Goal: Task Accomplishment & Management: Manage account settings

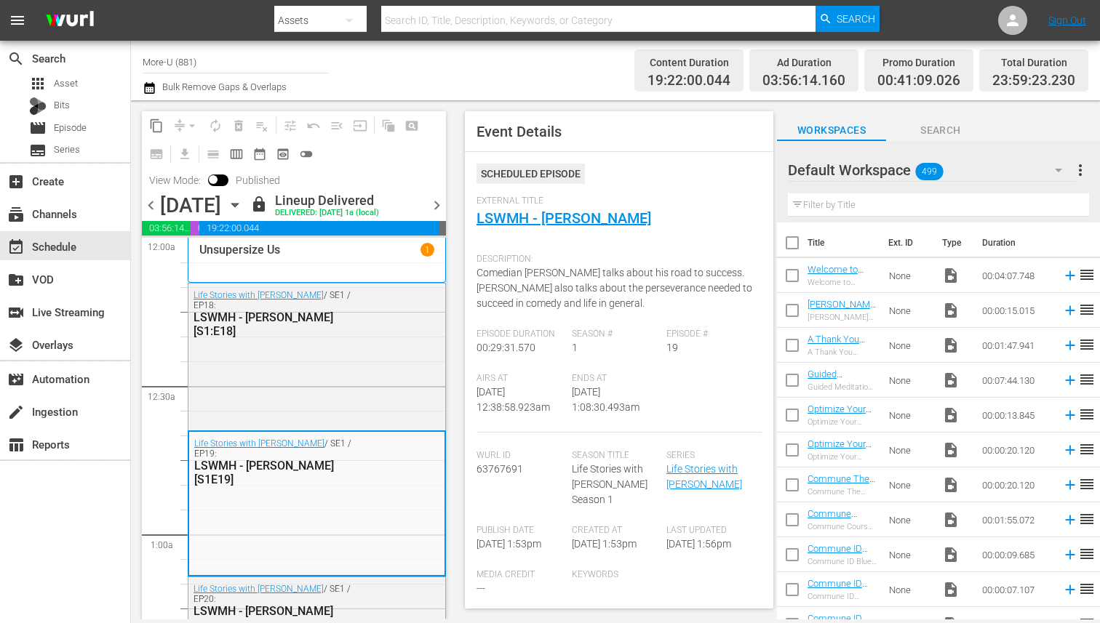
scroll to position [1587, 0]
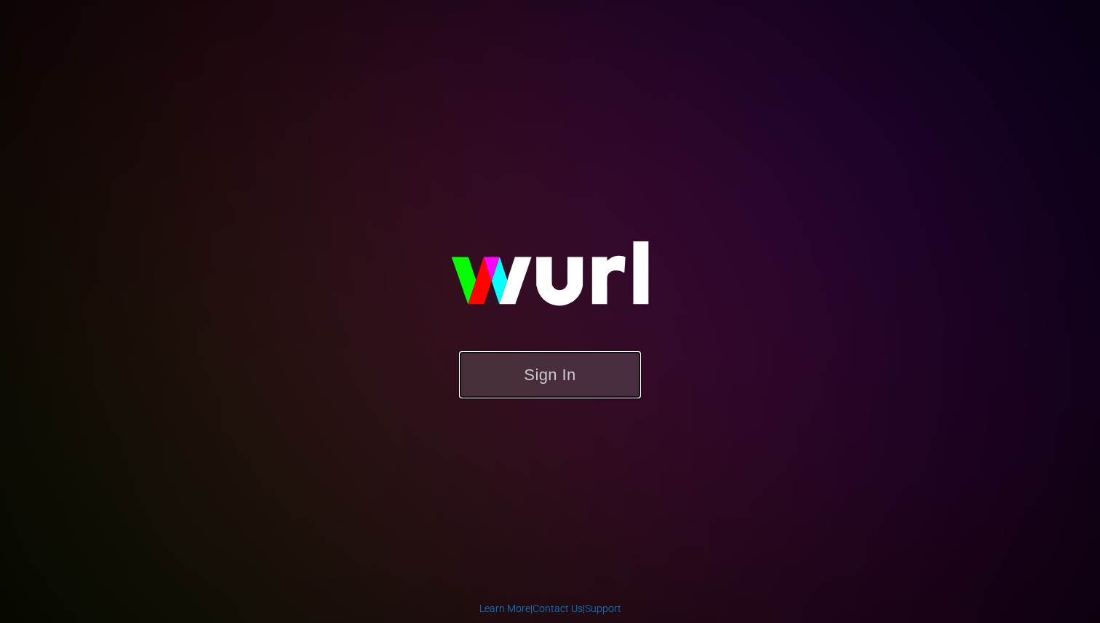
click at [585, 375] on button "Sign In" at bounding box center [550, 374] width 182 height 47
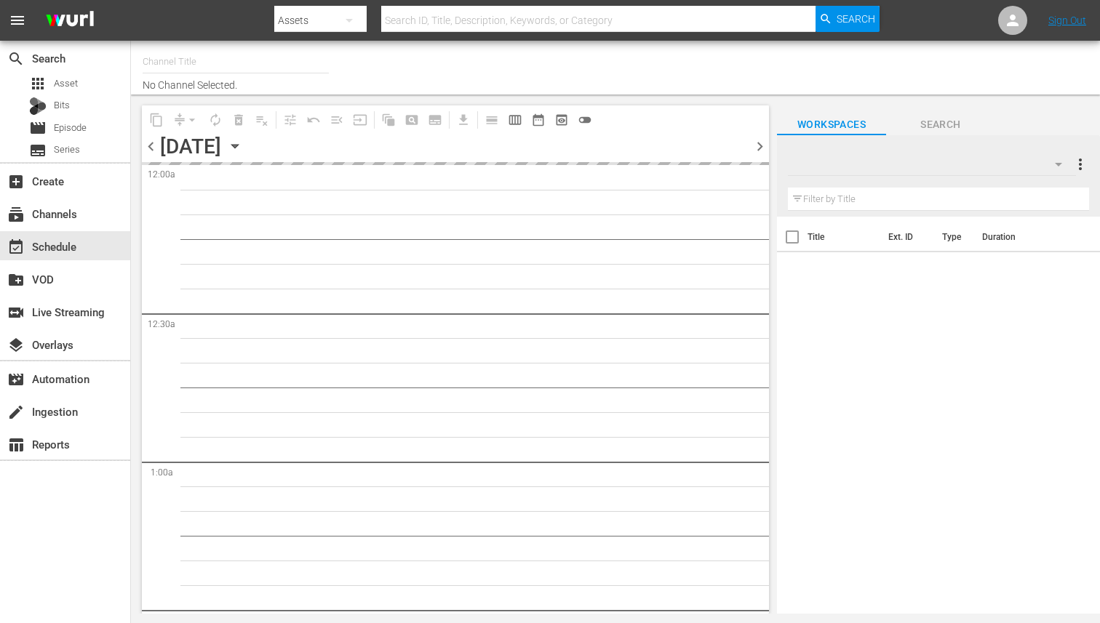
type input "More-U (881)"
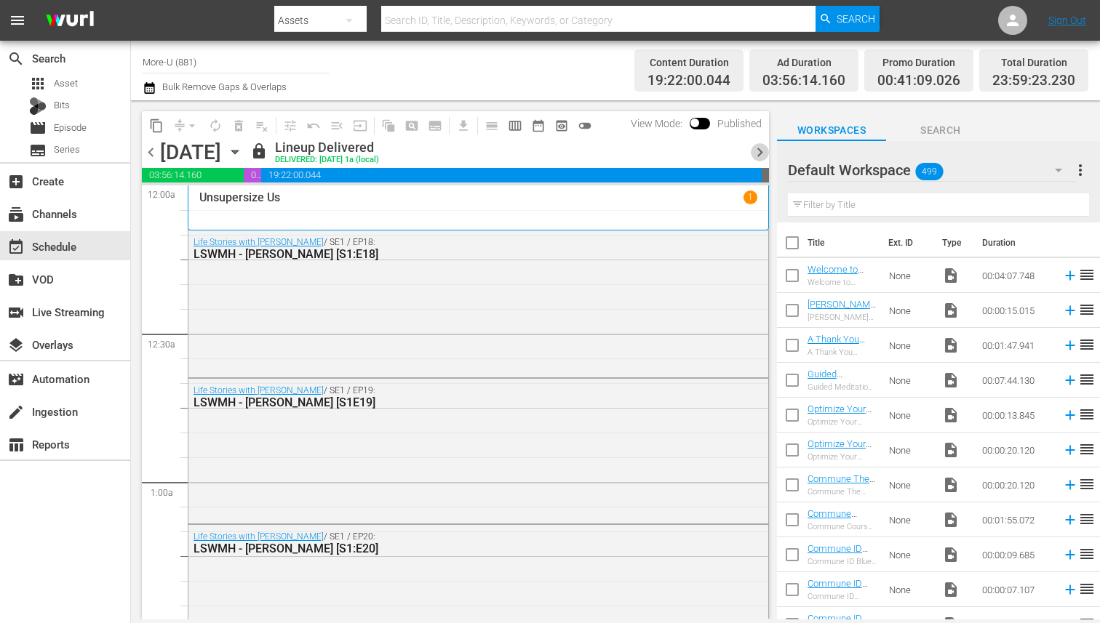
click at [756, 148] on span "chevron_right" at bounding box center [760, 152] width 18 height 18
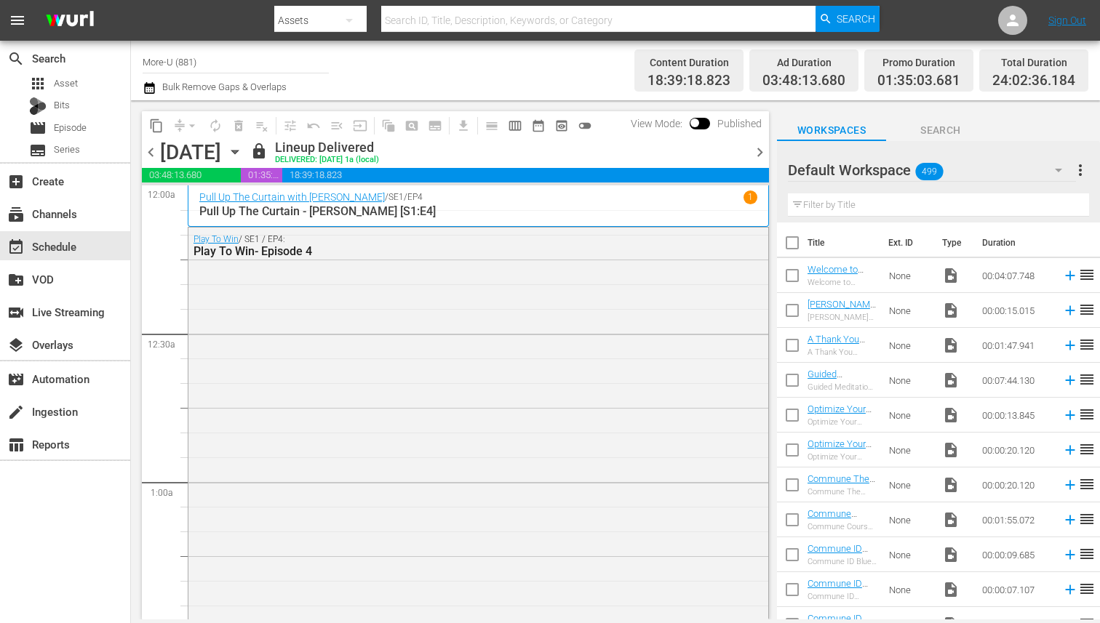
click at [756, 148] on span "chevron_right" at bounding box center [760, 152] width 18 height 18
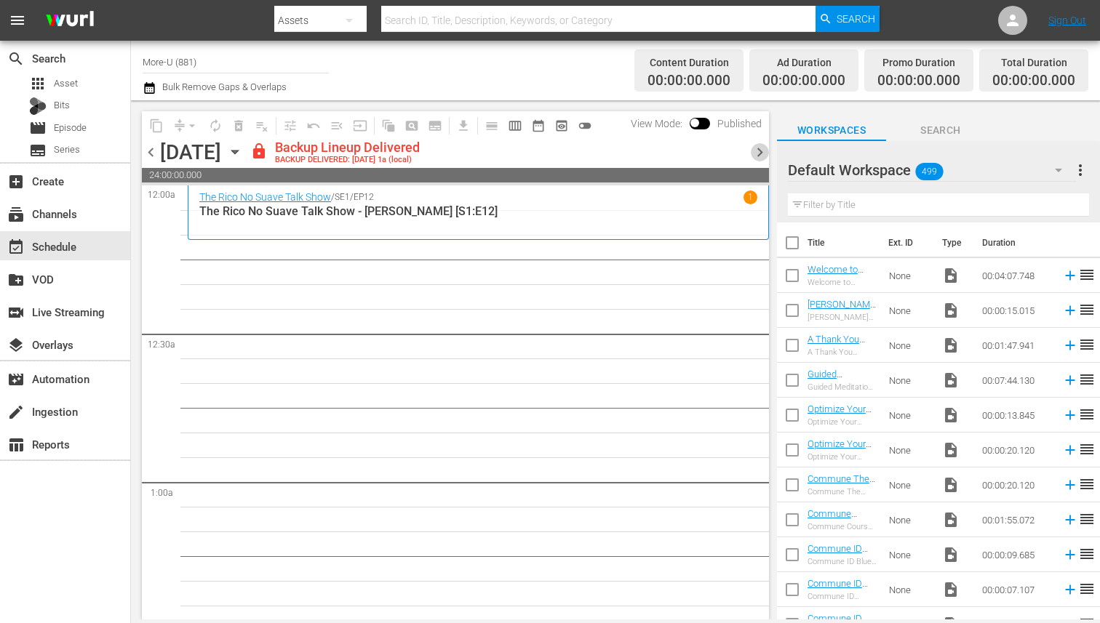
click at [759, 155] on span "chevron_right" at bounding box center [760, 152] width 18 height 18
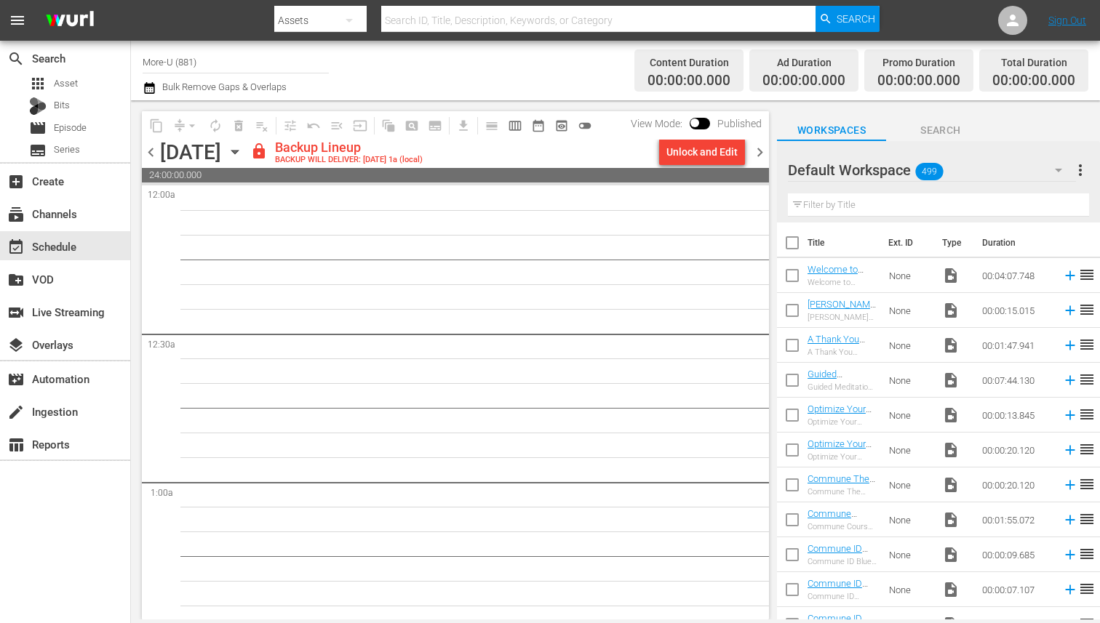
click at [148, 158] on span "chevron_left" at bounding box center [151, 152] width 18 height 18
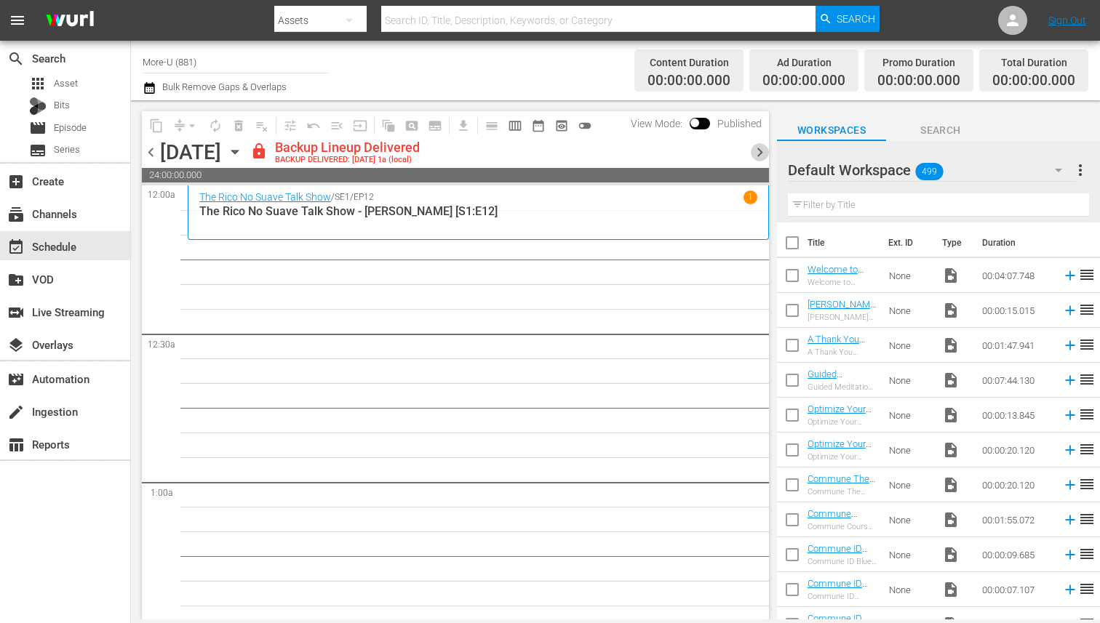
click at [754, 151] on span "chevron_right" at bounding box center [760, 152] width 18 height 18
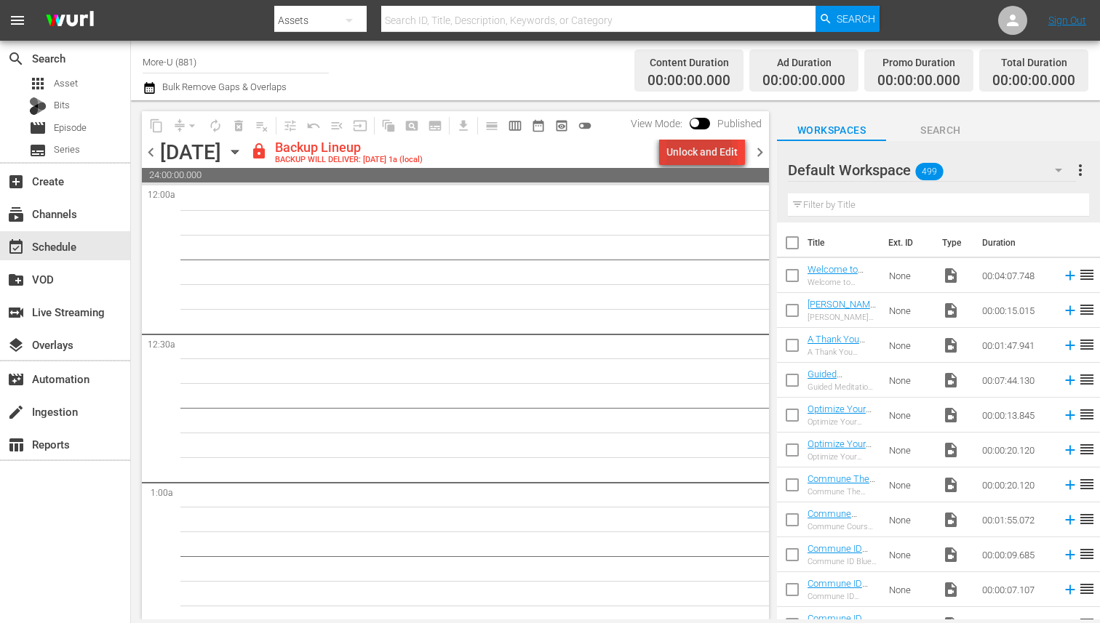
click at [686, 149] on div "Unlock and Edit" at bounding box center [701, 152] width 71 height 26
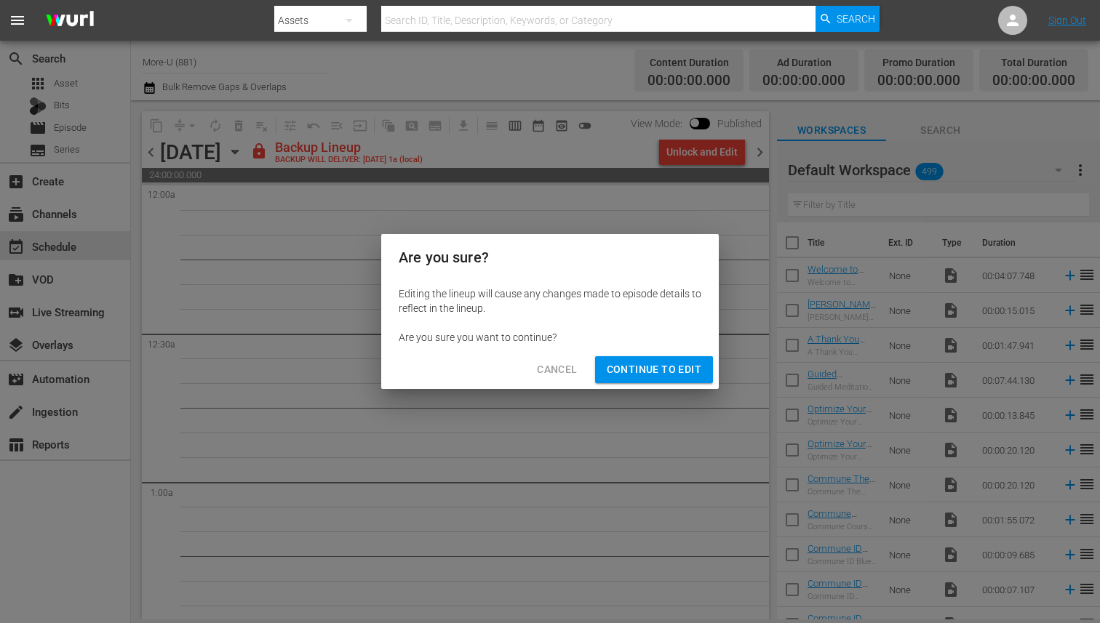
click at [652, 366] on span "Continue to Edit" at bounding box center [654, 370] width 95 height 18
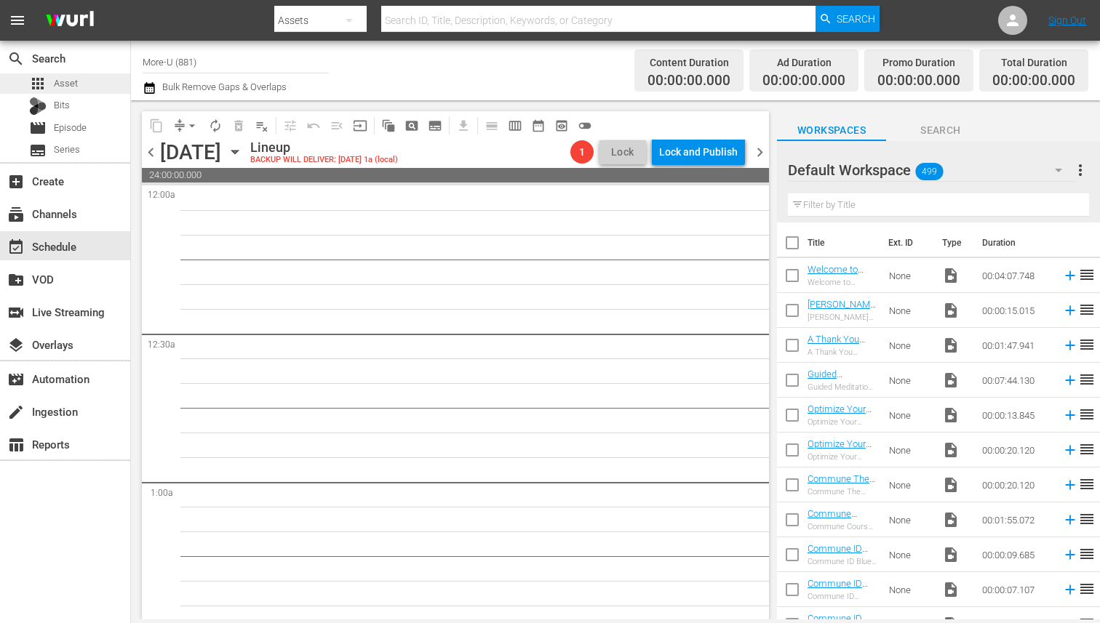
click at [55, 81] on span "Asset" at bounding box center [66, 83] width 24 height 15
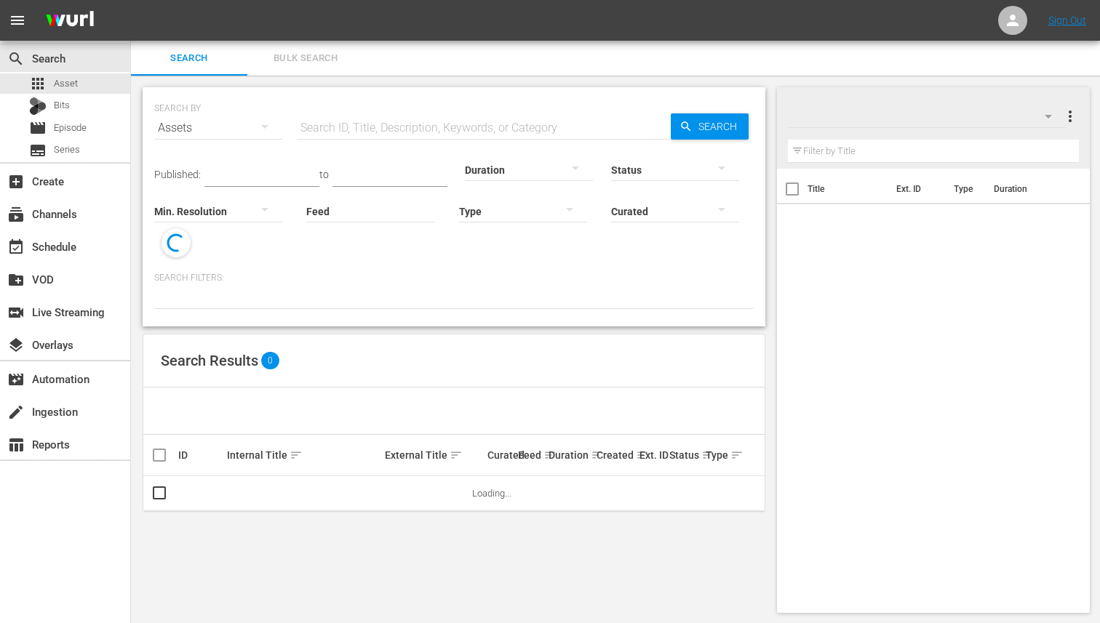
click at [310, 121] on input "text" at bounding box center [484, 128] width 374 height 35
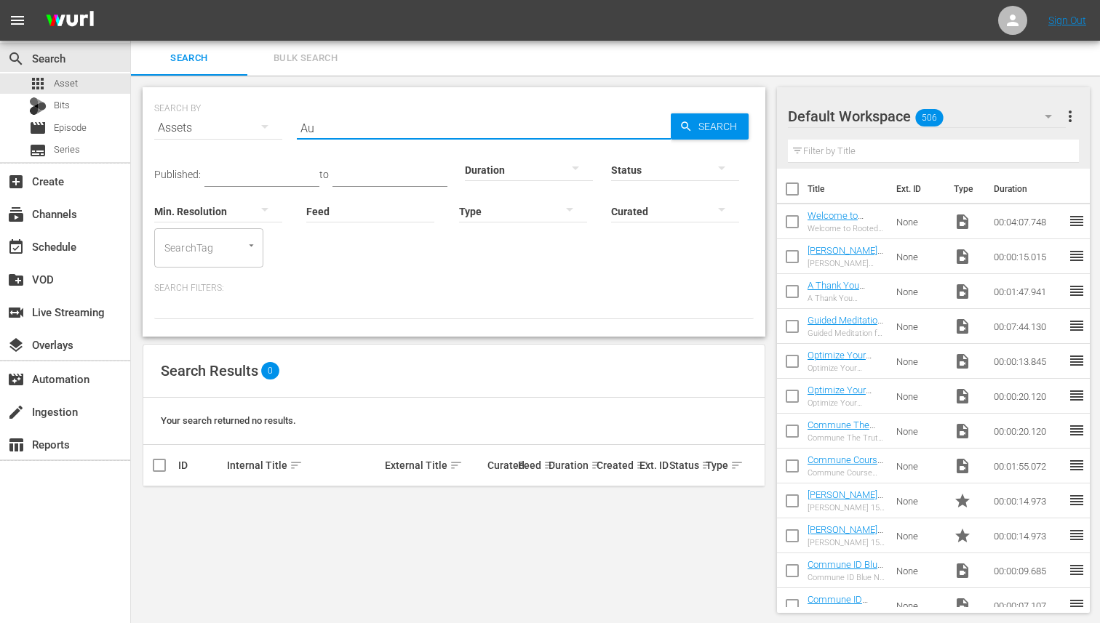
type input "A"
paste input "Autumn Smith: Ancestral Diets, Nutrient Dense Ingredients + Whole Foods for Imp…"
type input "A"
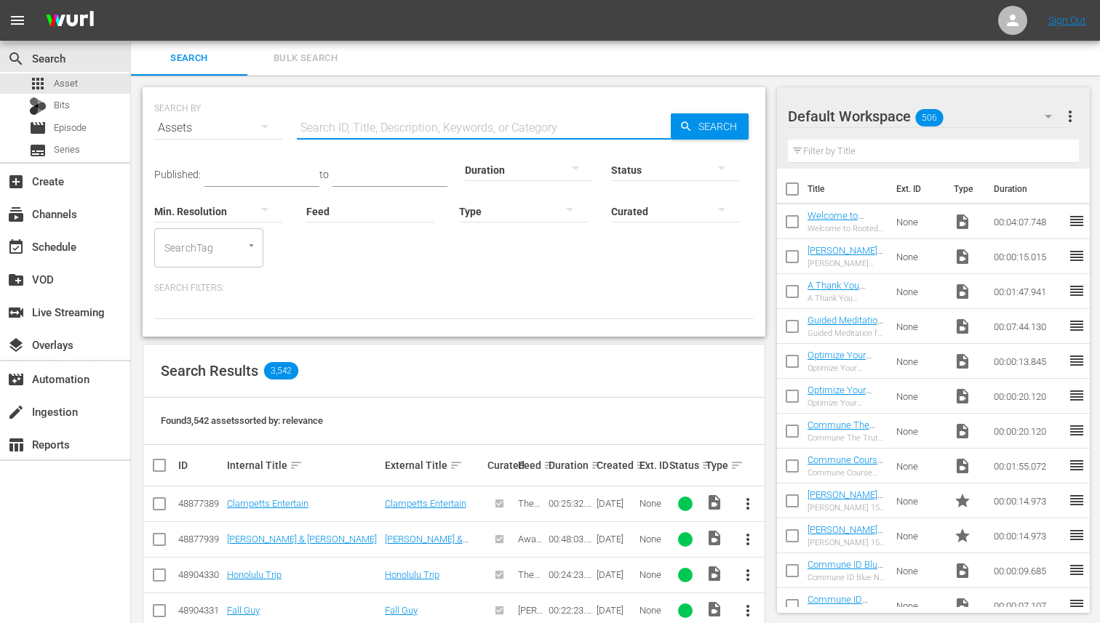
paste input "Lisa Odenweller: Breaking Societal Expectations for Women, Safe and Effective D…"
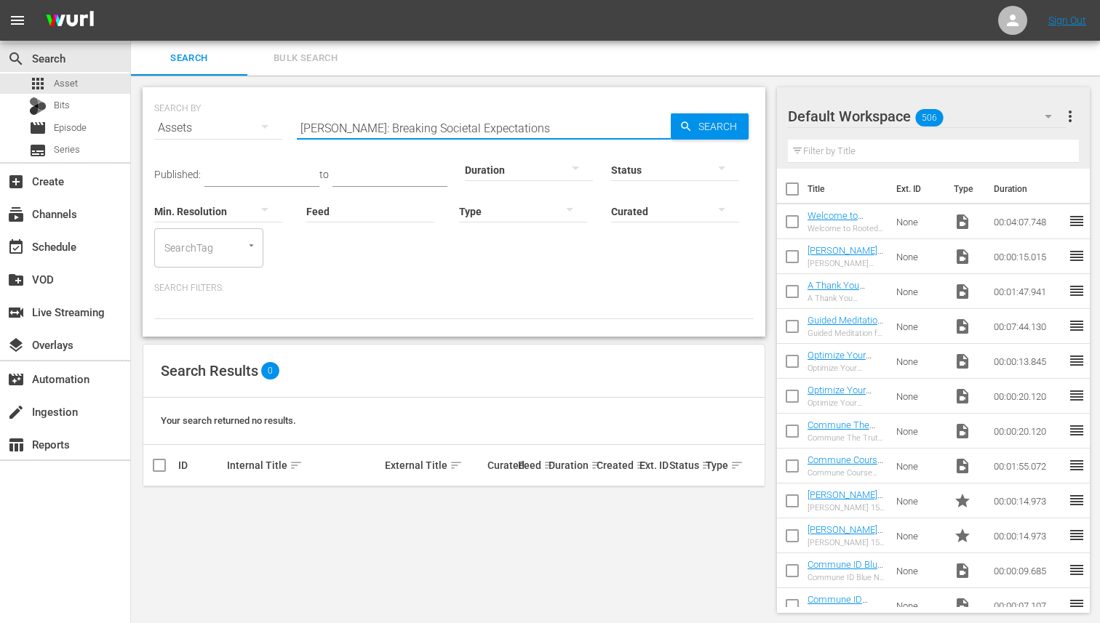
type input "Lisa Odenweller: Breaking Societal Expectations"
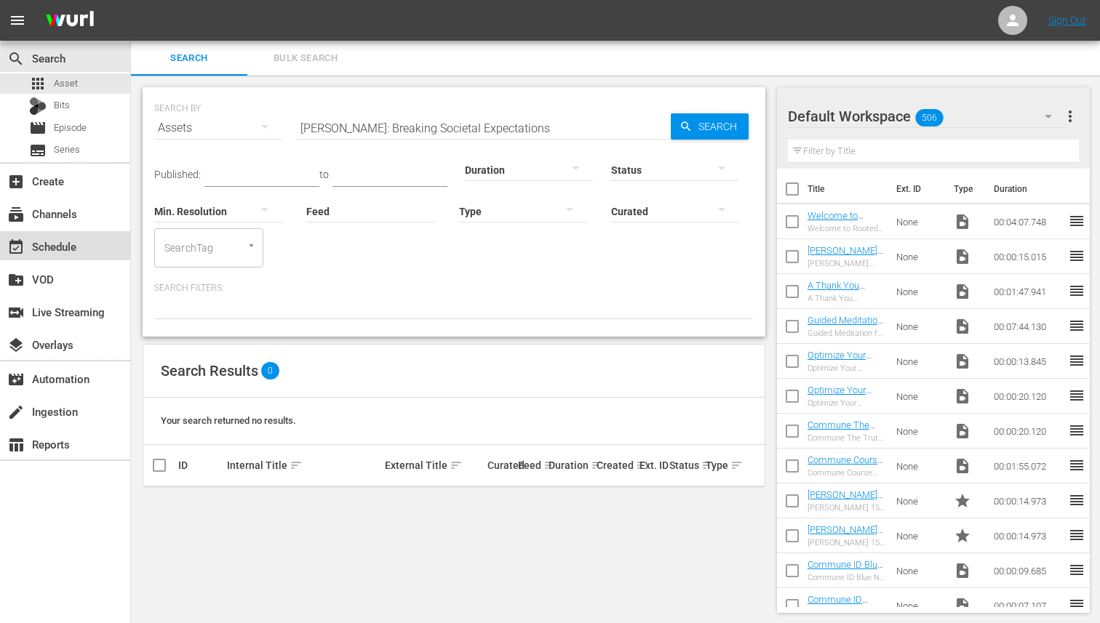
click at [53, 247] on div "event_available Schedule" at bounding box center [40, 244] width 81 height 13
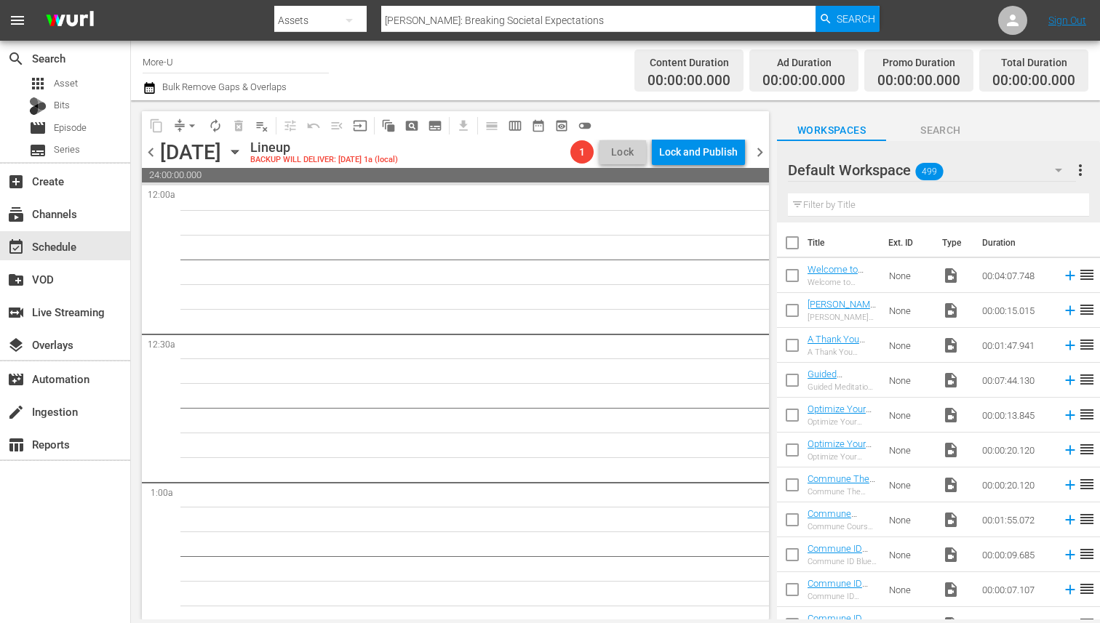
click at [280, 97] on div "Channel Title More-U Bulk Remove Gaps & Overlaps Content Duration 00:00:00.000 …" at bounding box center [615, 71] width 969 height 60
click at [221, 148] on div "Wednesday, August 20th" at bounding box center [190, 152] width 61 height 24
click at [221, 157] on div "Wednesday, August 20th" at bounding box center [190, 152] width 61 height 24
click at [243, 148] on icon "button" at bounding box center [235, 152] width 16 height 16
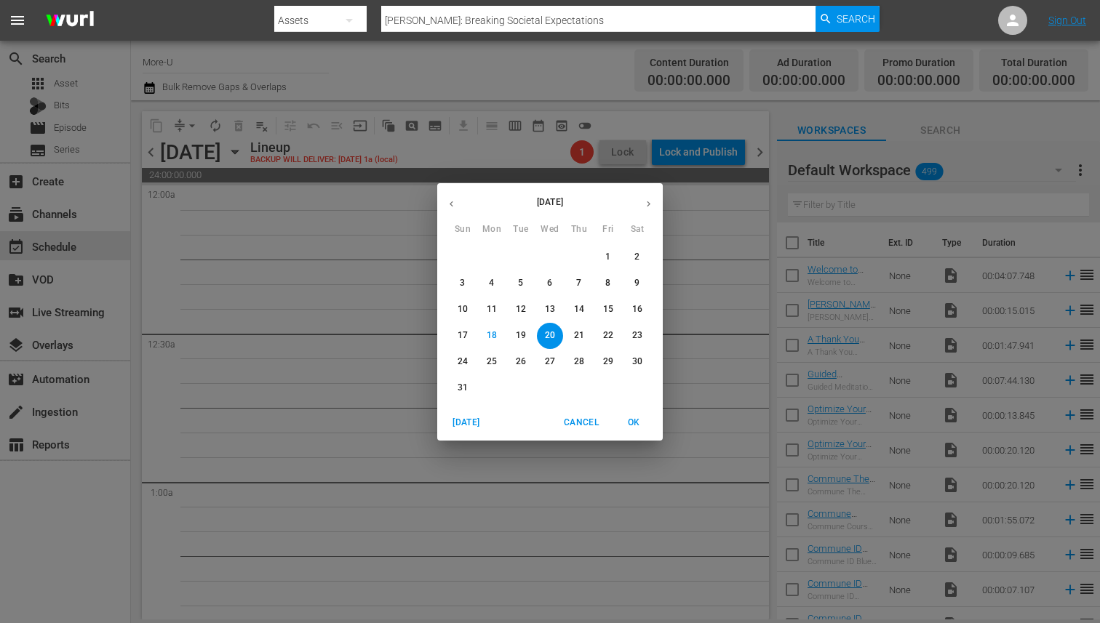
click at [452, 199] on icon "button" at bounding box center [451, 204] width 11 height 11
click at [649, 200] on icon "button" at bounding box center [648, 204] width 11 height 11
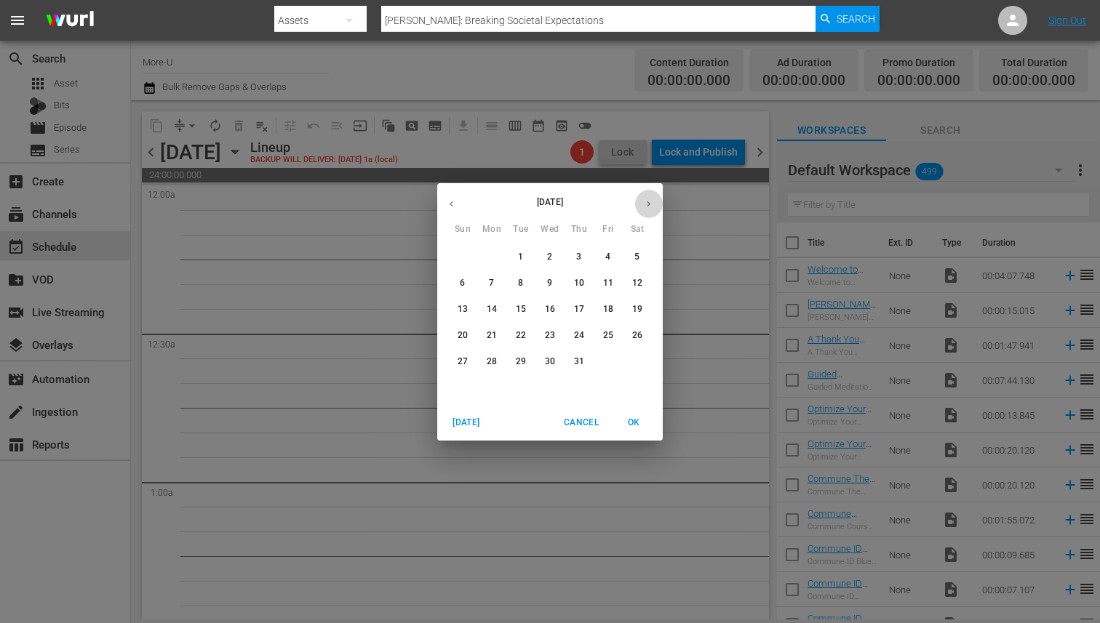
click at [649, 201] on icon "button" at bounding box center [648, 204] width 11 height 11
click at [456, 204] on icon "button" at bounding box center [451, 204] width 11 height 11
click at [605, 329] on p "23" at bounding box center [608, 335] width 10 height 12
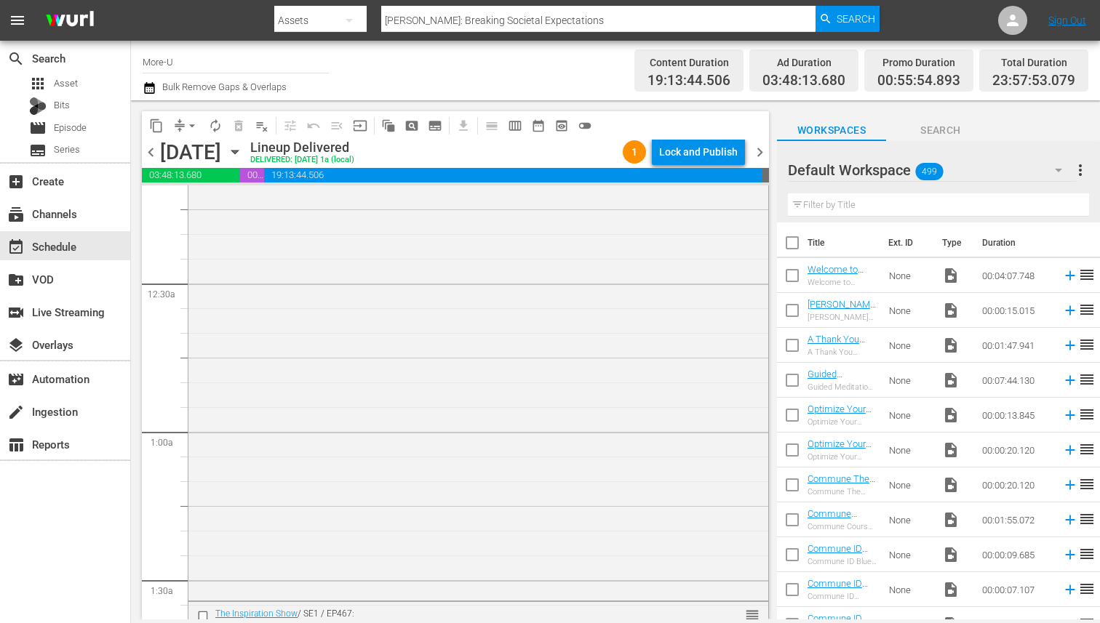
scroll to position [6, 0]
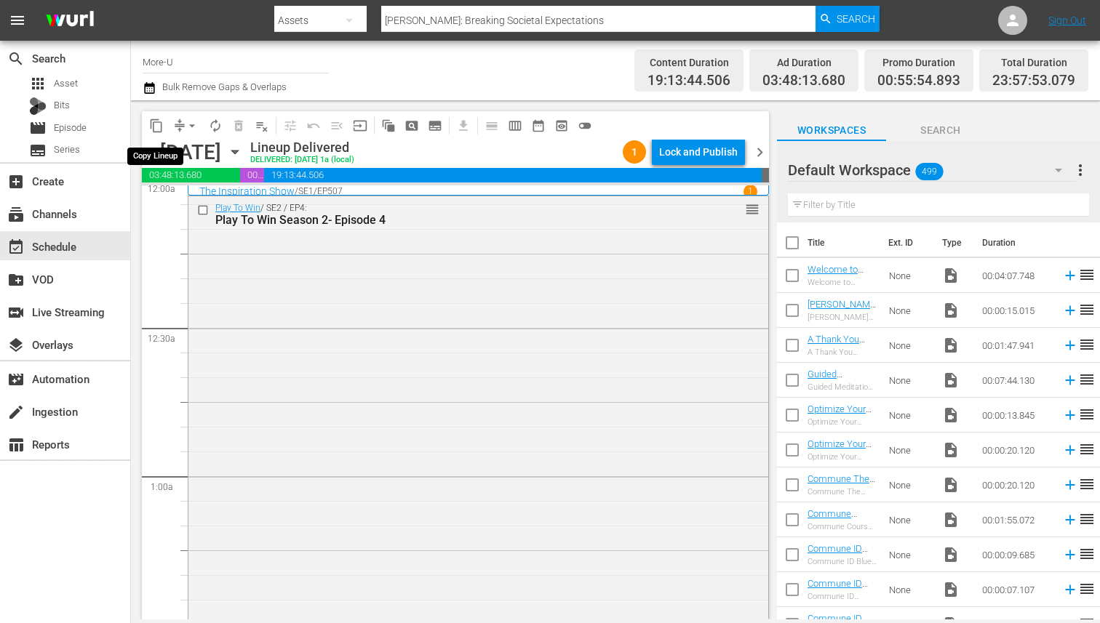
click at [159, 126] on span "content_copy" at bounding box center [156, 126] width 15 height 15
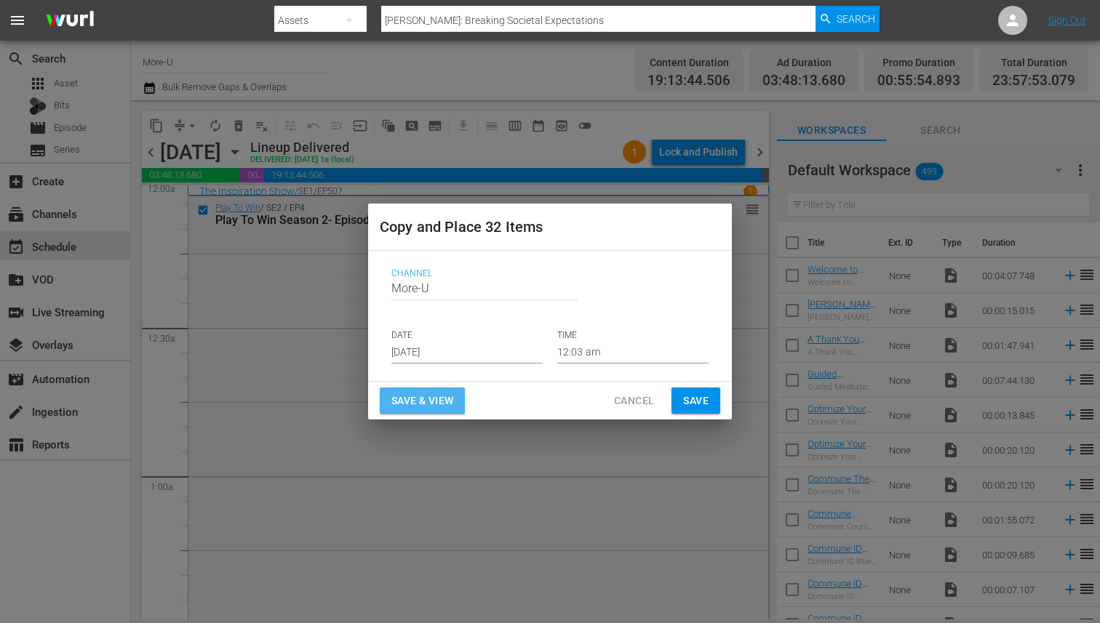
click at [444, 403] on span "Save & View" at bounding box center [422, 401] width 62 height 18
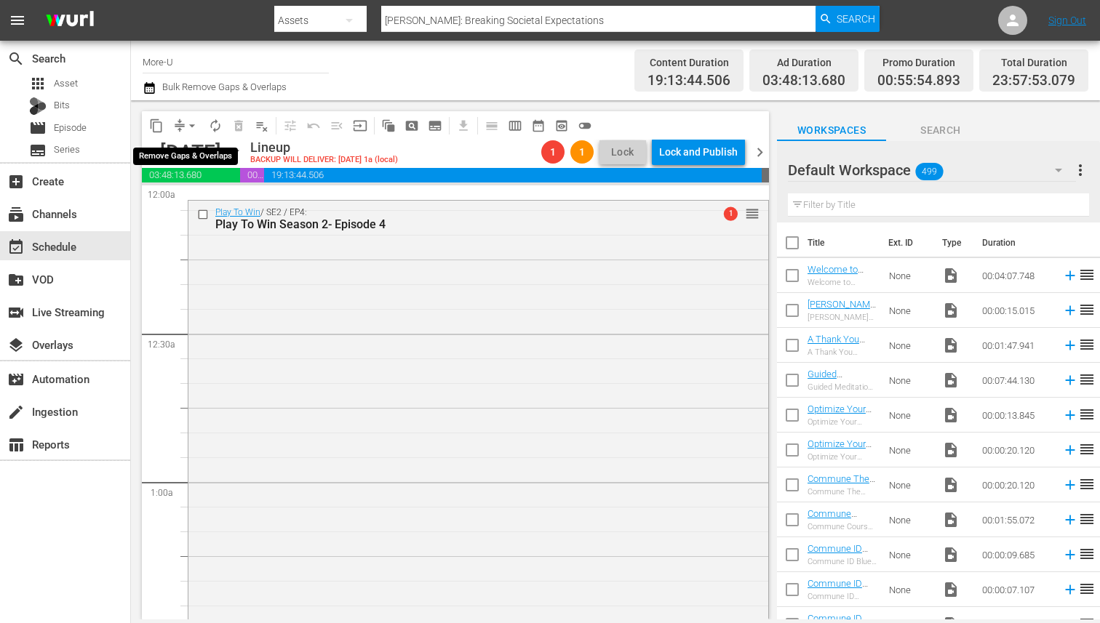
click at [190, 120] on span "arrow_drop_down" at bounding box center [192, 126] width 15 height 15
click at [207, 159] on li "Align to Midnight" at bounding box center [192, 155] width 120 height 24
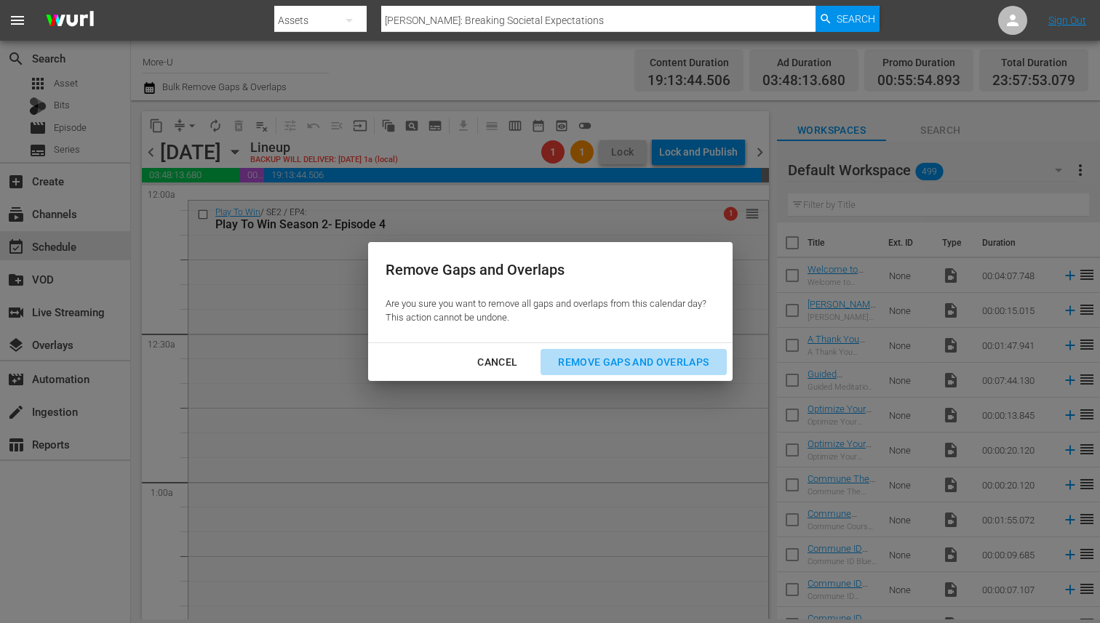
click at [596, 361] on div "Remove Gaps and Overlaps" at bounding box center [633, 362] width 174 height 18
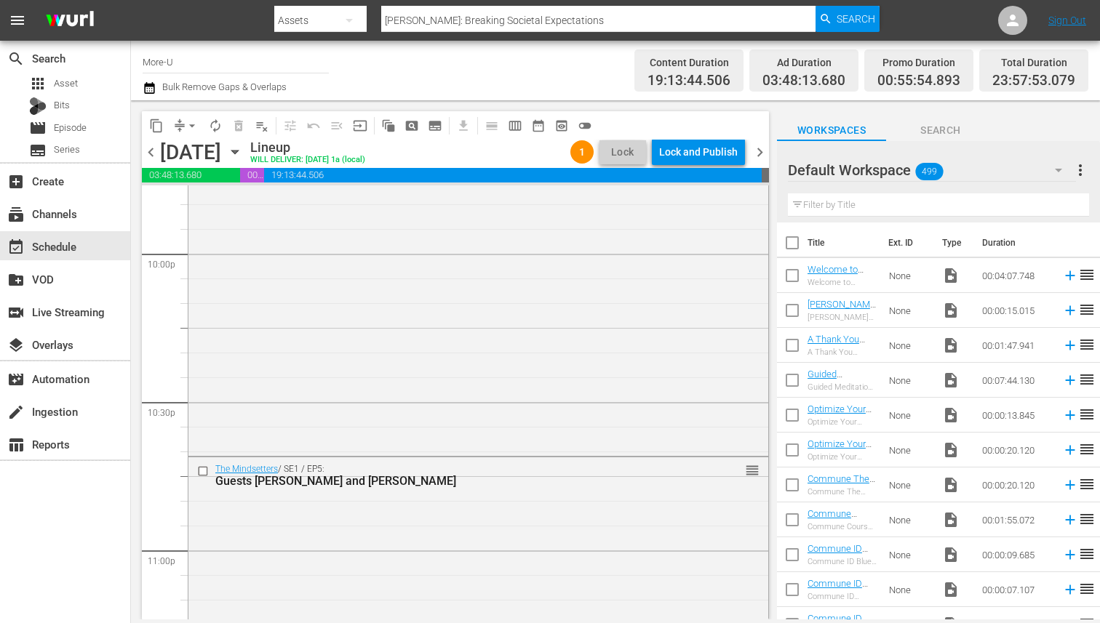
scroll to position [6687, 0]
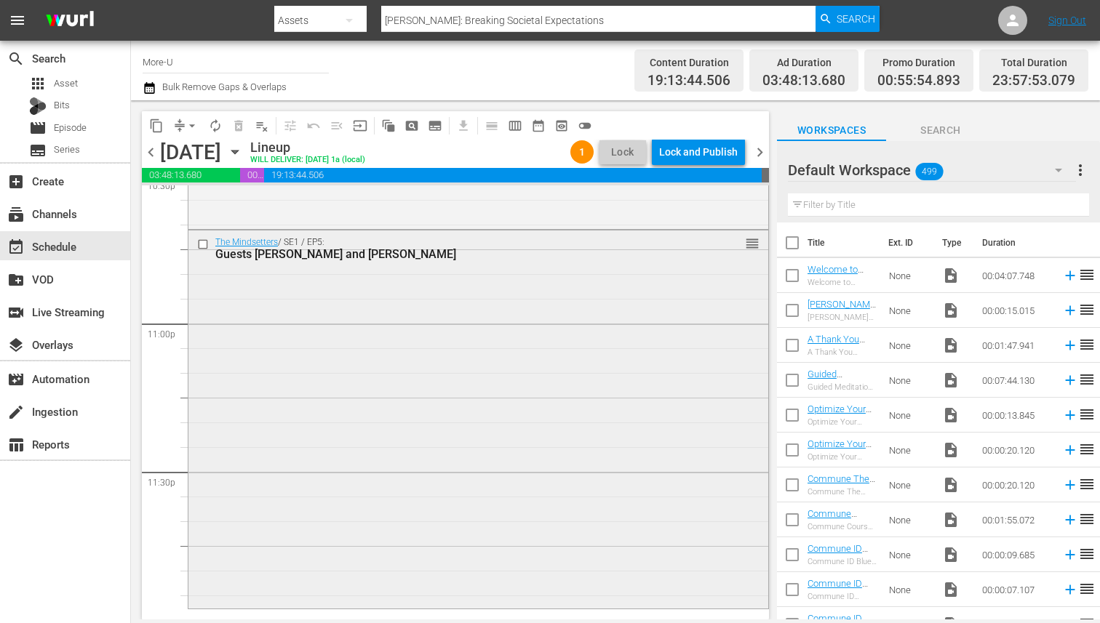
click at [532, 460] on div "The Mindsetters / SE1 / EP5: Guests Vito Papariello and Rodney Allgood reorder" at bounding box center [478, 418] width 580 height 375
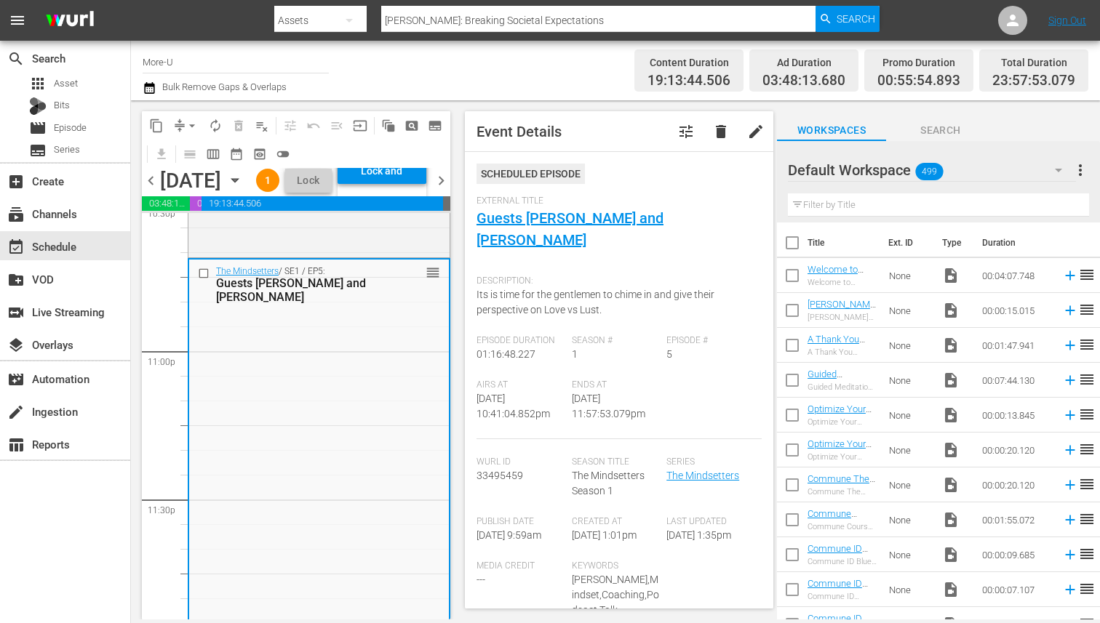
click at [892, 204] on input "text" at bounding box center [938, 204] width 301 height 23
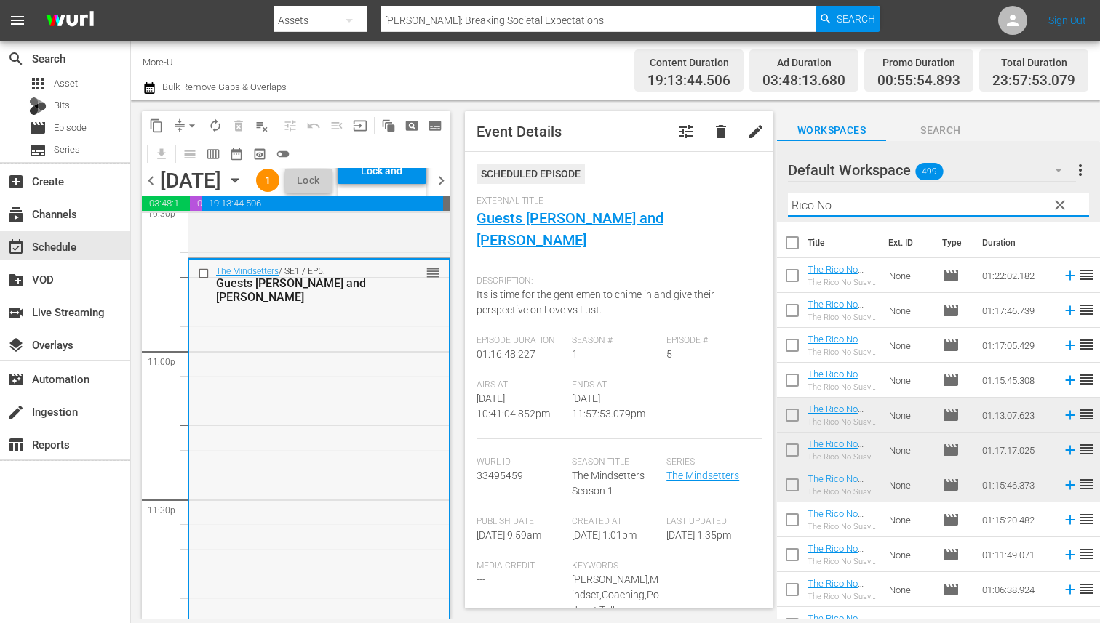
type input "Rico No"
click at [204, 279] on input "checkbox" at bounding box center [205, 273] width 15 height 12
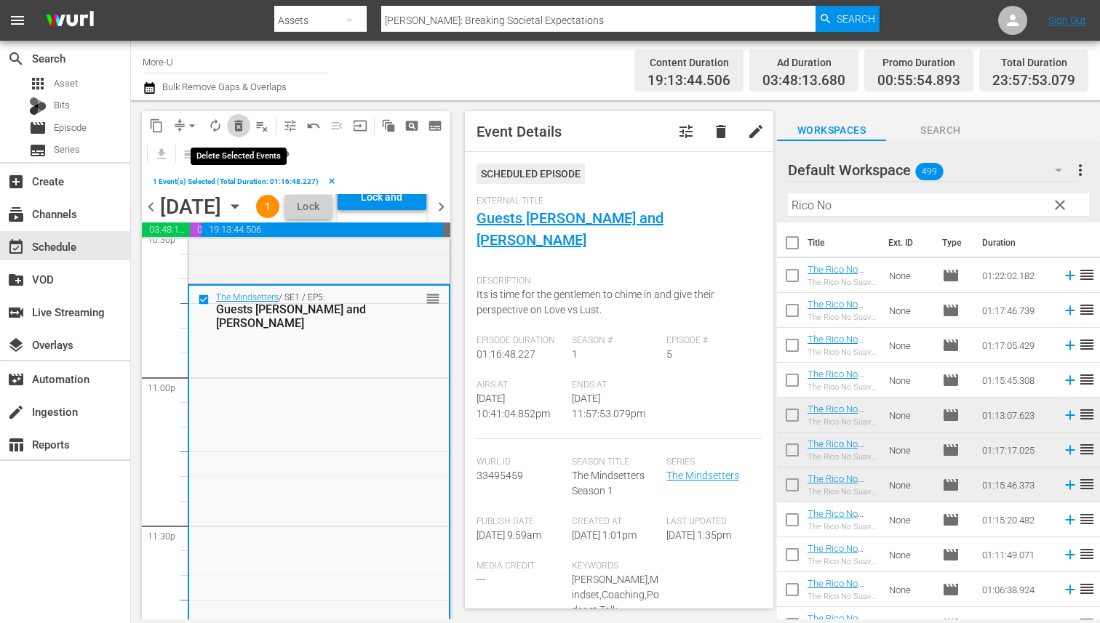
click at [241, 127] on span "delete_forever_outlined" at bounding box center [238, 126] width 15 height 15
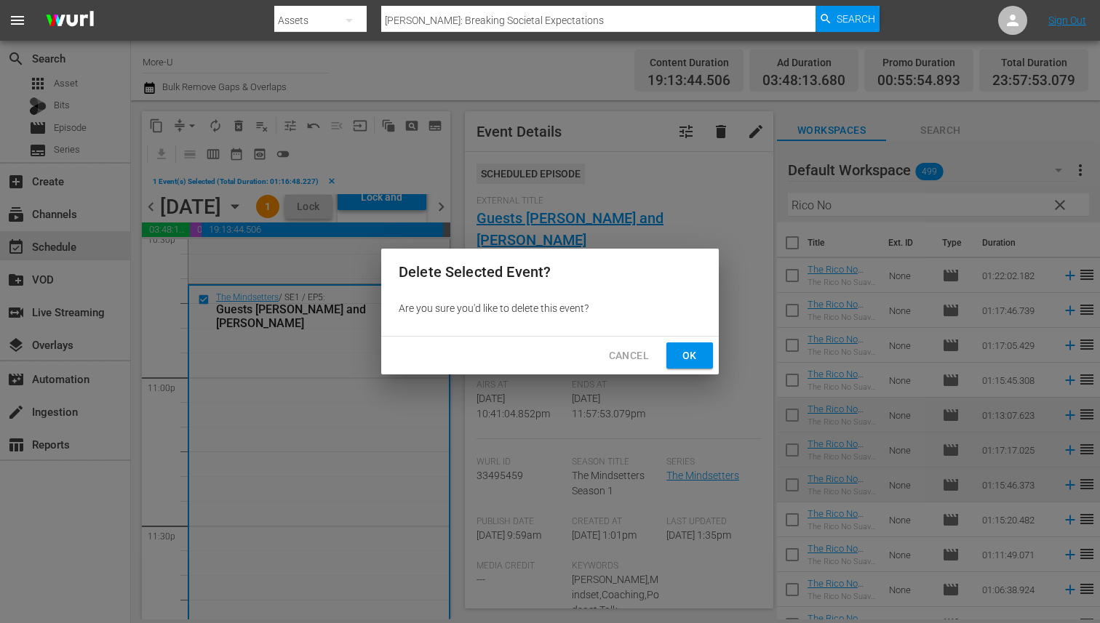
click at [682, 348] on span "Ok" at bounding box center [689, 356] width 23 height 18
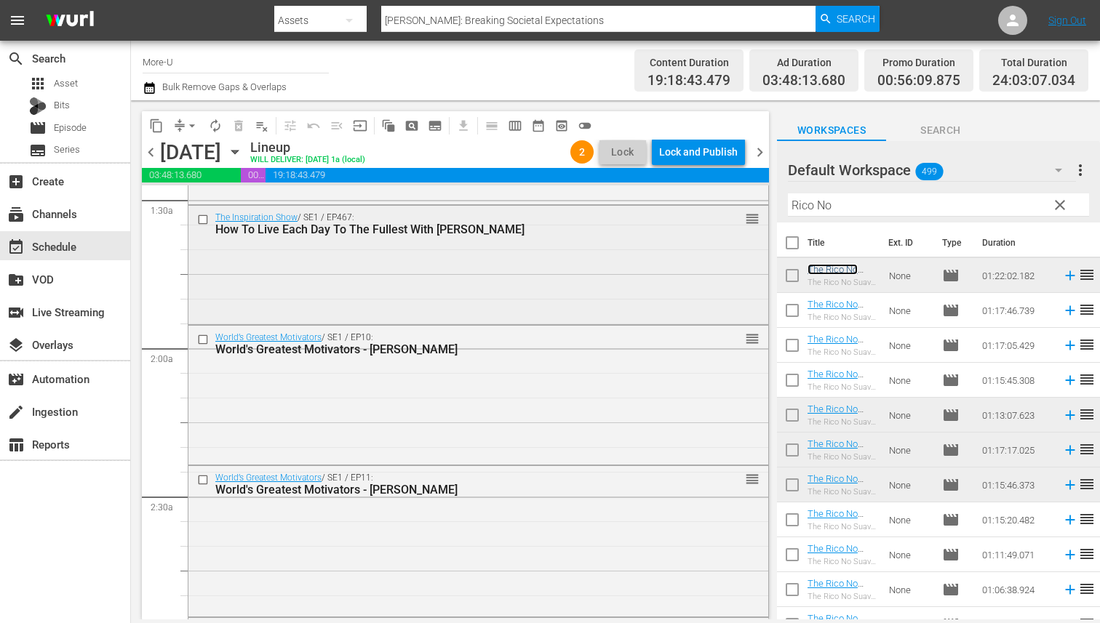
scroll to position [364, 0]
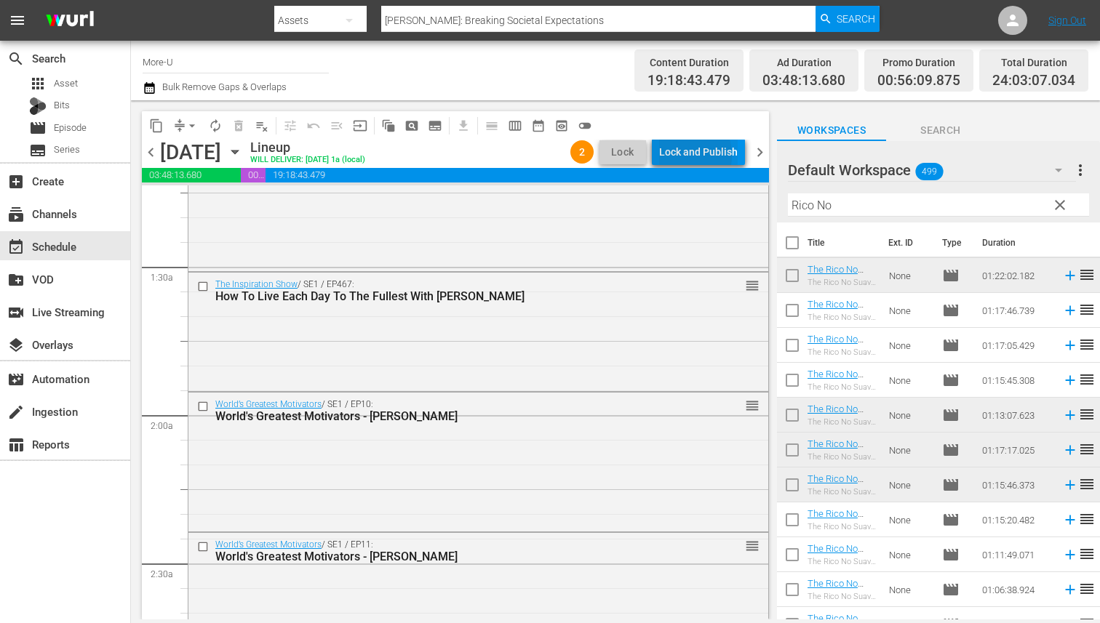
click at [679, 156] on div "Lock and Publish" at bounding box center [698, 152] width 79 height 26
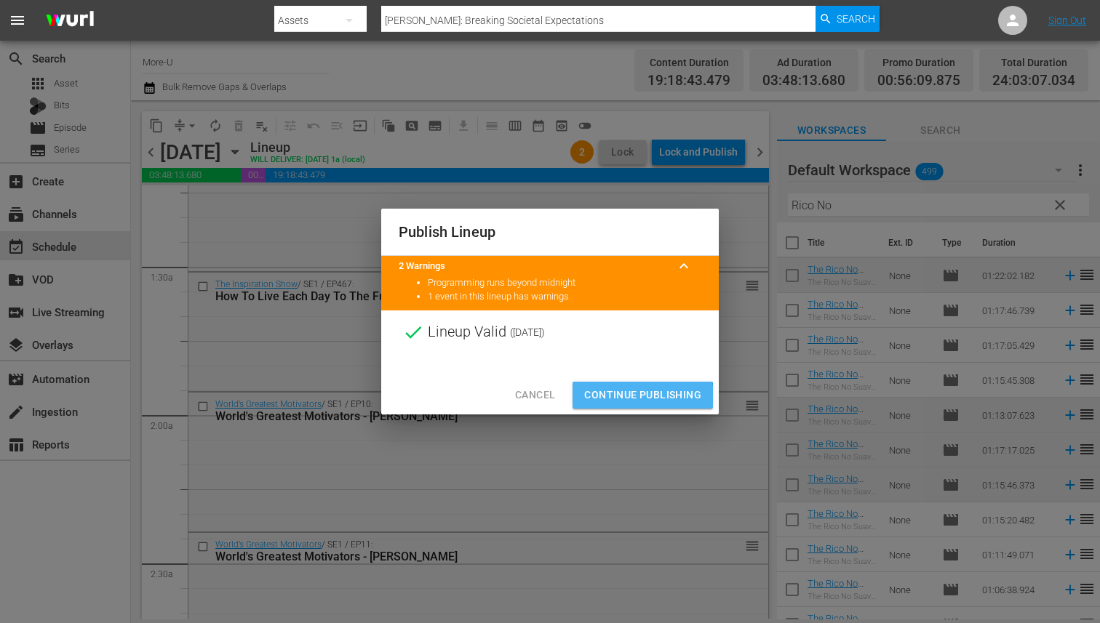
click at [595, 400] on span "Continue Publishing" at bounding box center [642, 395] width 117 height 18
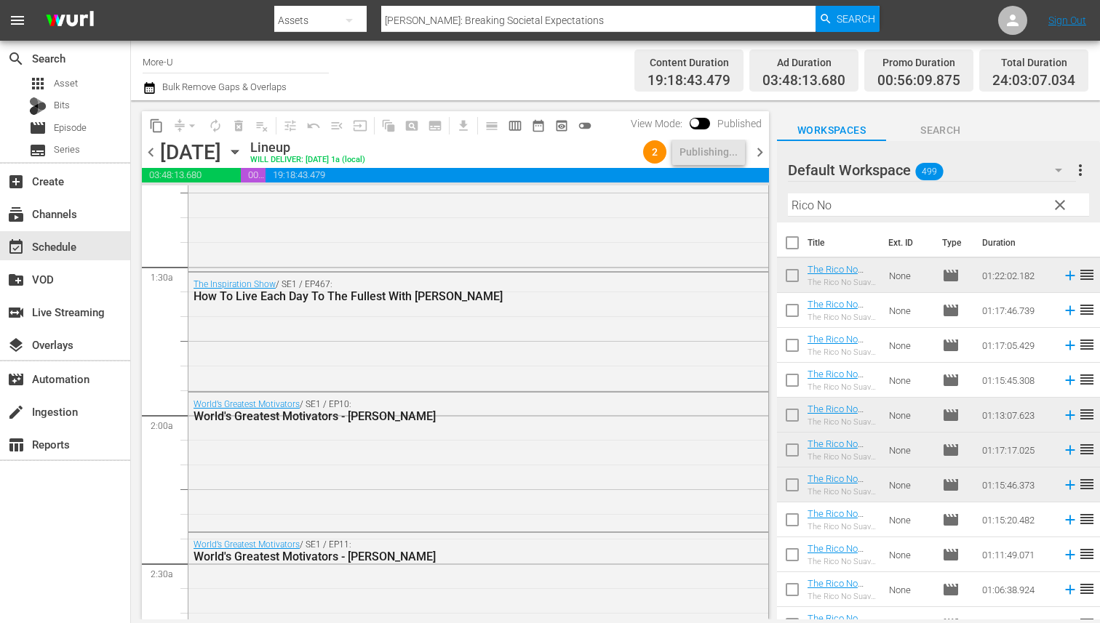
click at [757, 151] on span "chevron_right" at bounding box center [760, 152] width 18 height 18
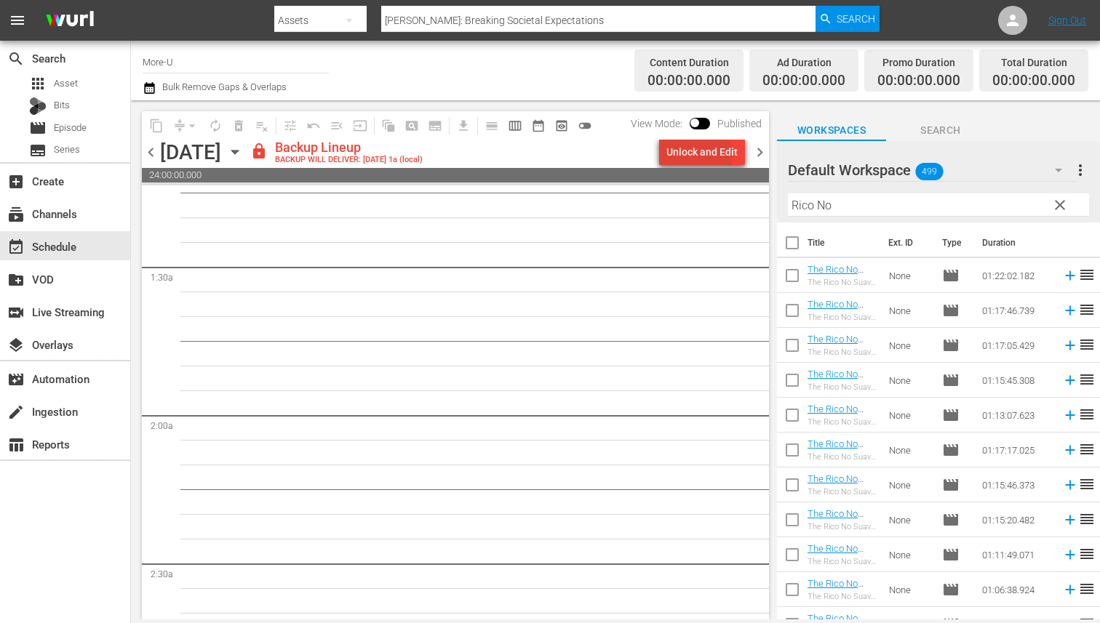
click at [690, 156] on div "Unlock and Edit" at bounding box center [701, 152] width 71 height 26
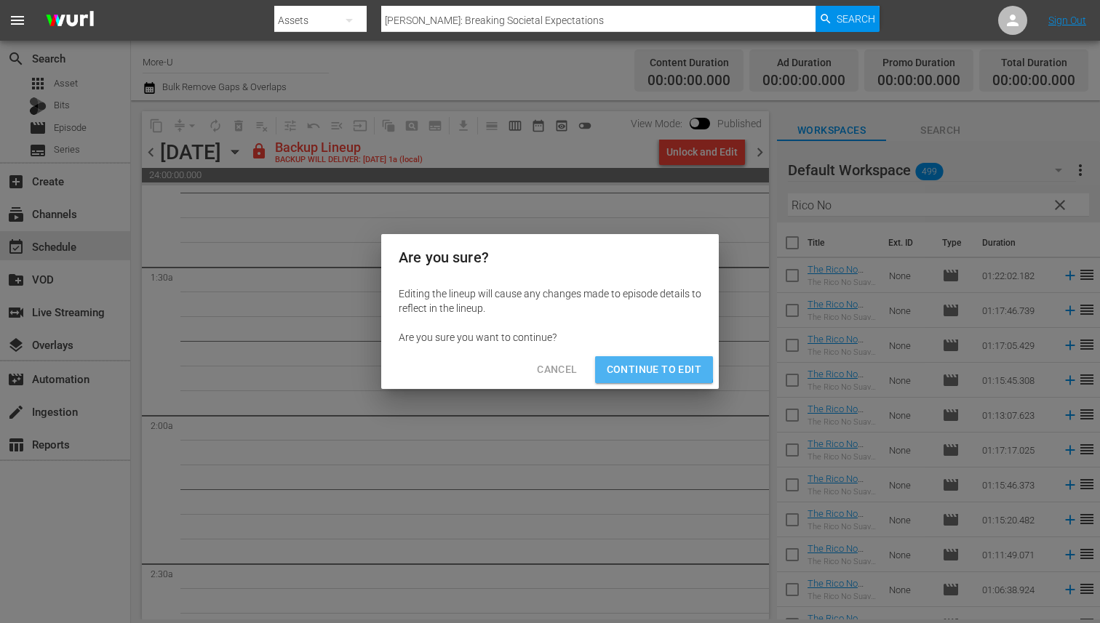
click at [619, 358] on button "Continue to Edit" at bounding box center [654, 369] width 118 height 27
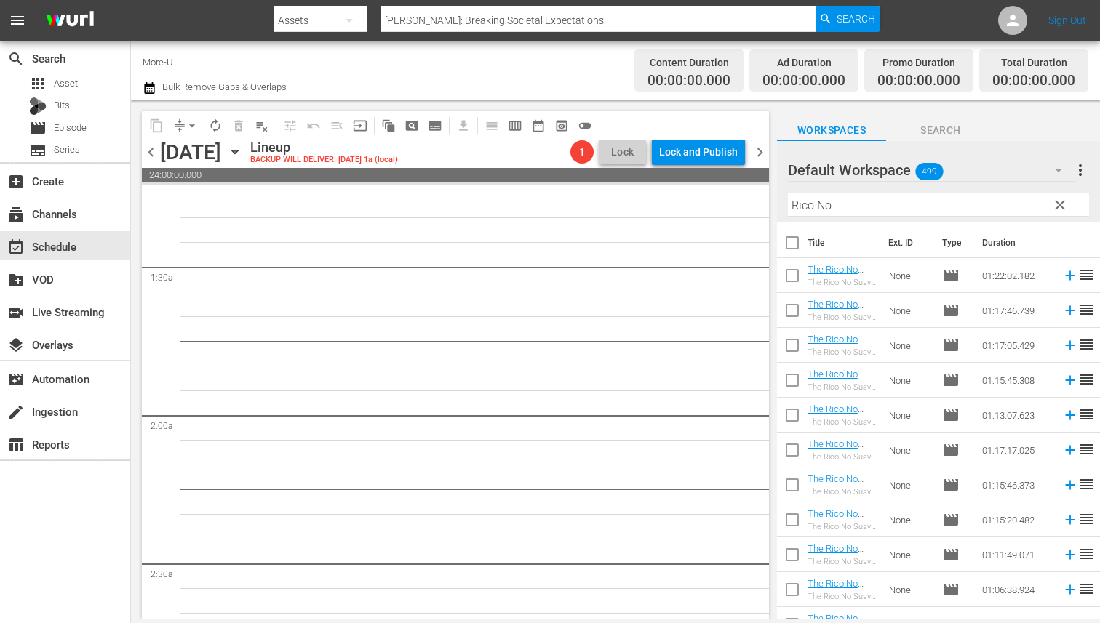
scroll to position [339, 0]
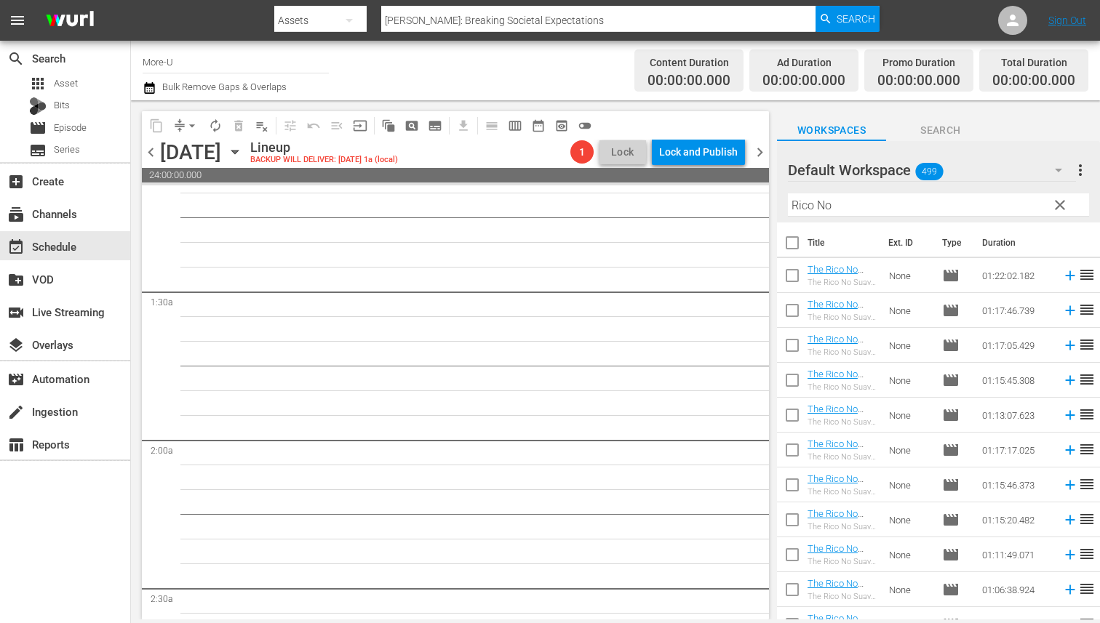
click at [247, 148] on div "Thursday, August 21st August 21st" at bounding box center [203, 152] width 87 height 24
click at [243, 153] on icon "button" at bounding box center [235, 152] width 16 height 16
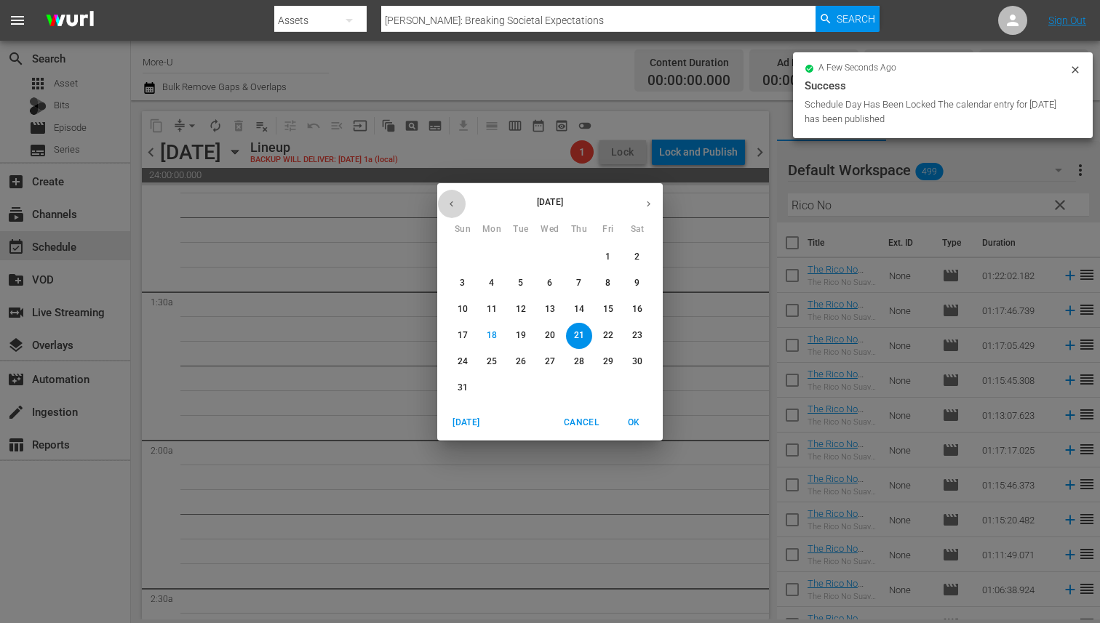
click at [449, 203] on icon "button" at bounding box center [451, 204] width 4 height 6
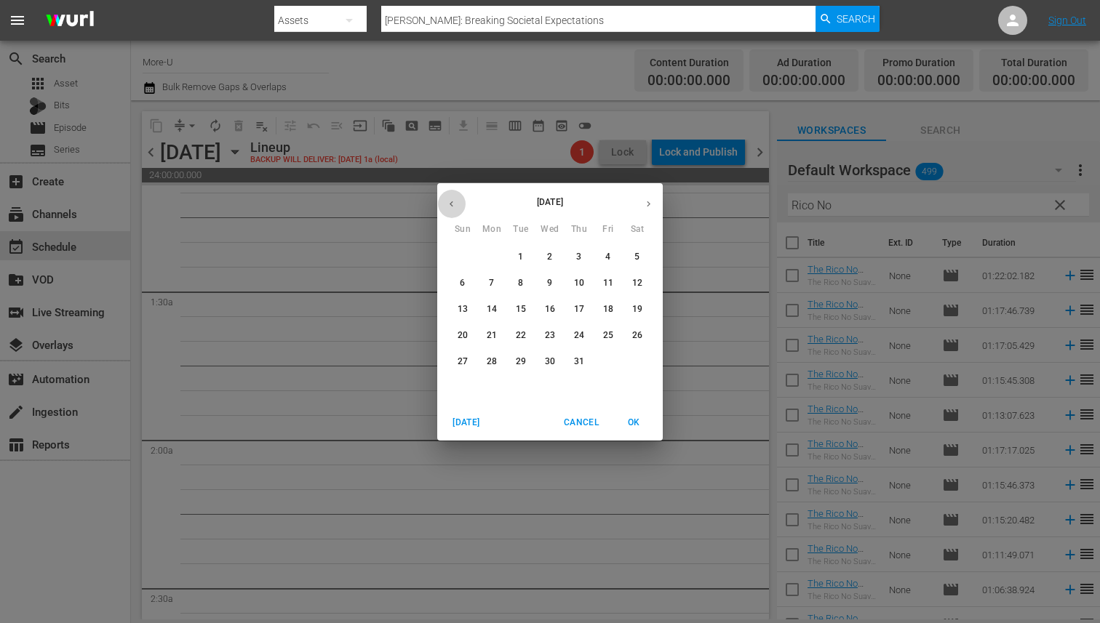
click at [449, 203] on icon "button" at bounding box center [451, 204] width 4 height 6
click at [638, 331] on p "24" at bounding box center [637, 335] width 10 height 12
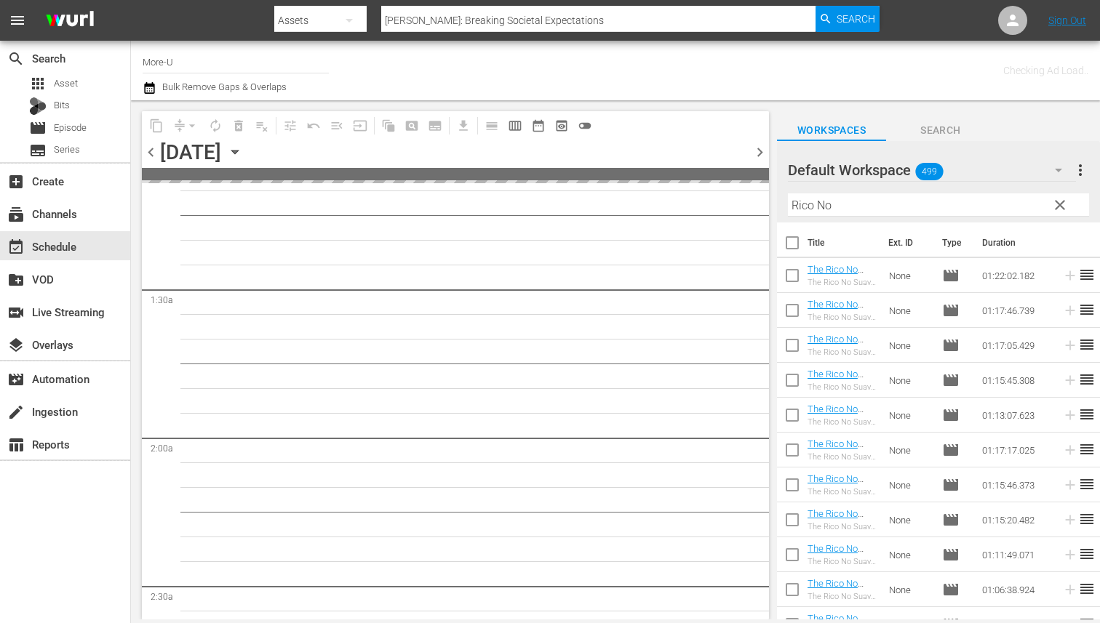
scroll to position [364, 0]
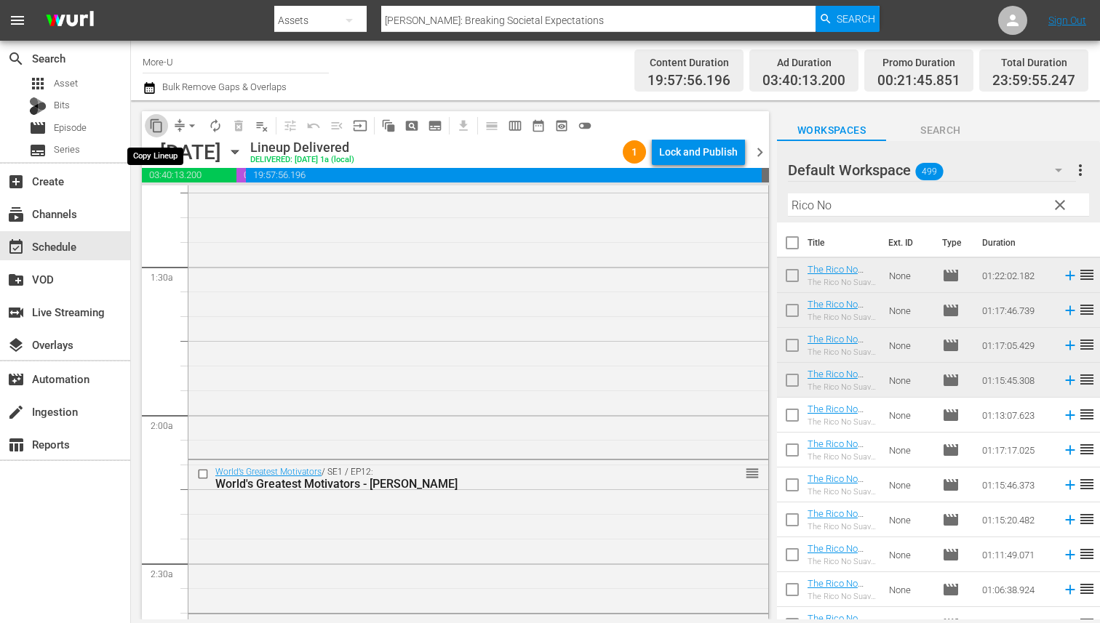
click at [157, 128] on span "content_copy" at bounding box center [156, 126] width 15 height 15
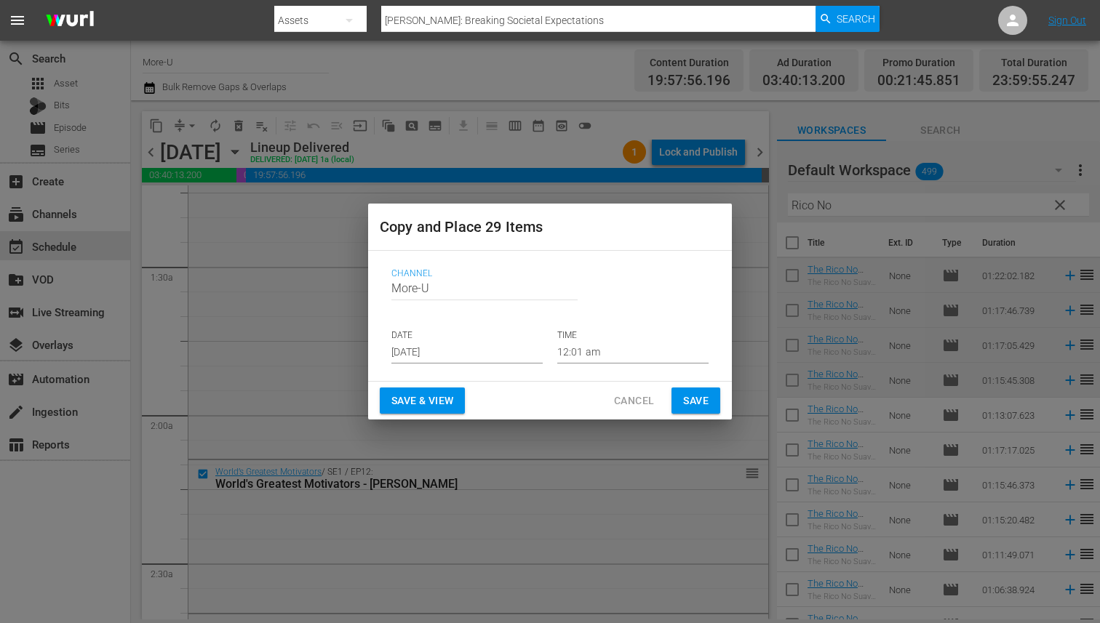
click at [431, 352] on input "Aug 20th 2025" at bounding box center [466, 353] width 151 height 22
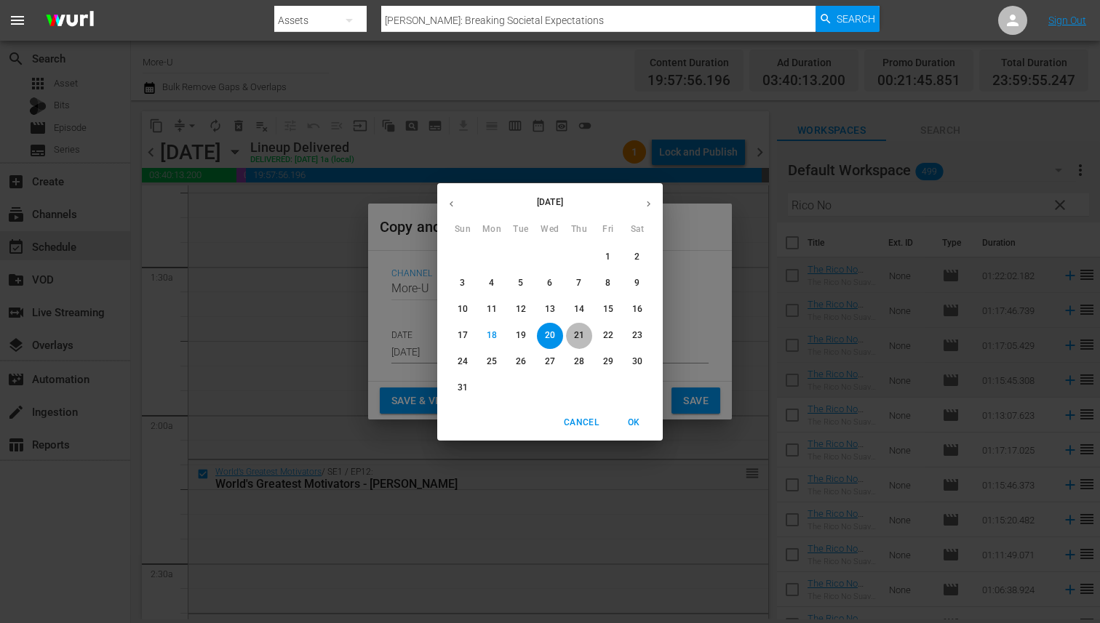
click at [582, 341] on p "21" at bounding box center [579, 335] width 10 height 12
type input "Aug 21st 2025"
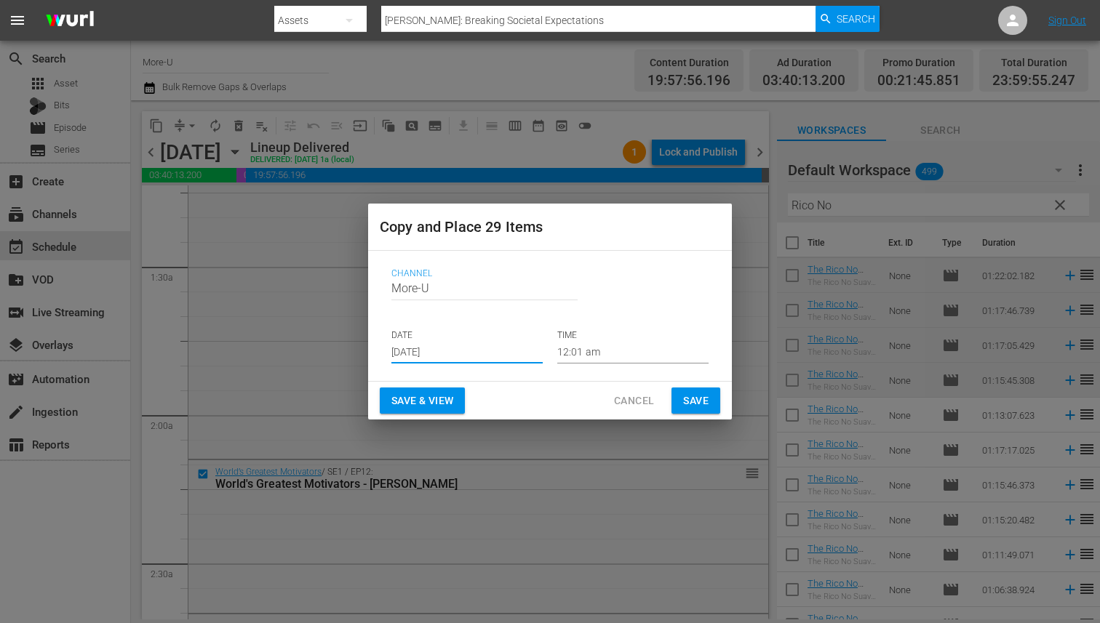
click at [435, 403] on span "Save & View" at bounding box center [422, 401] width 62 height 18
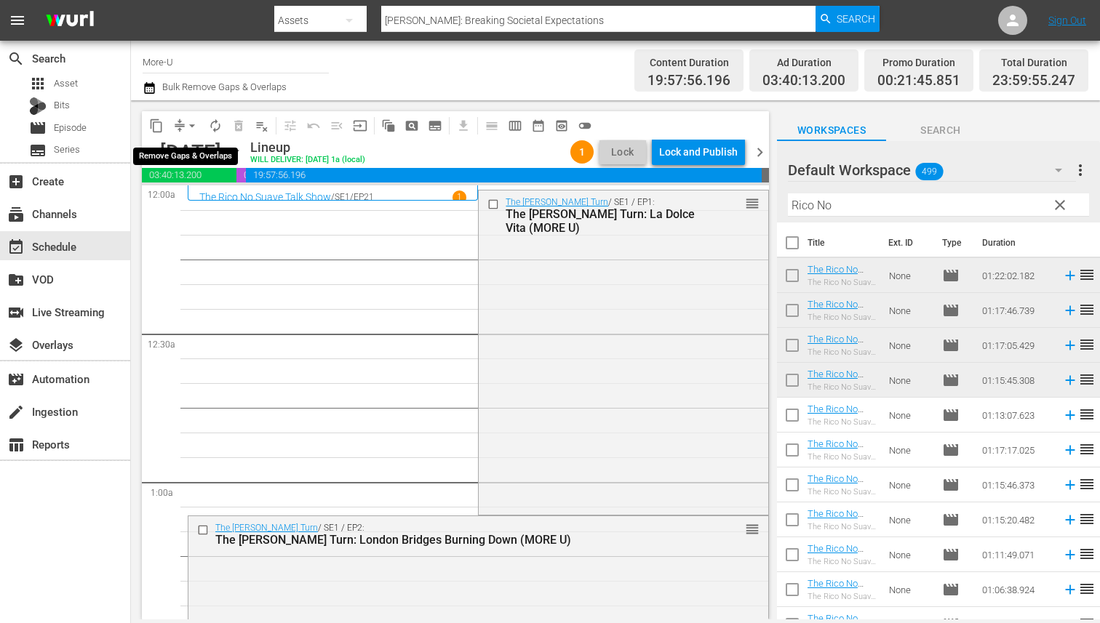
click at [191, 125] on span "arrow_drop_down" at bounding box center [192, 126] width 15 height 15
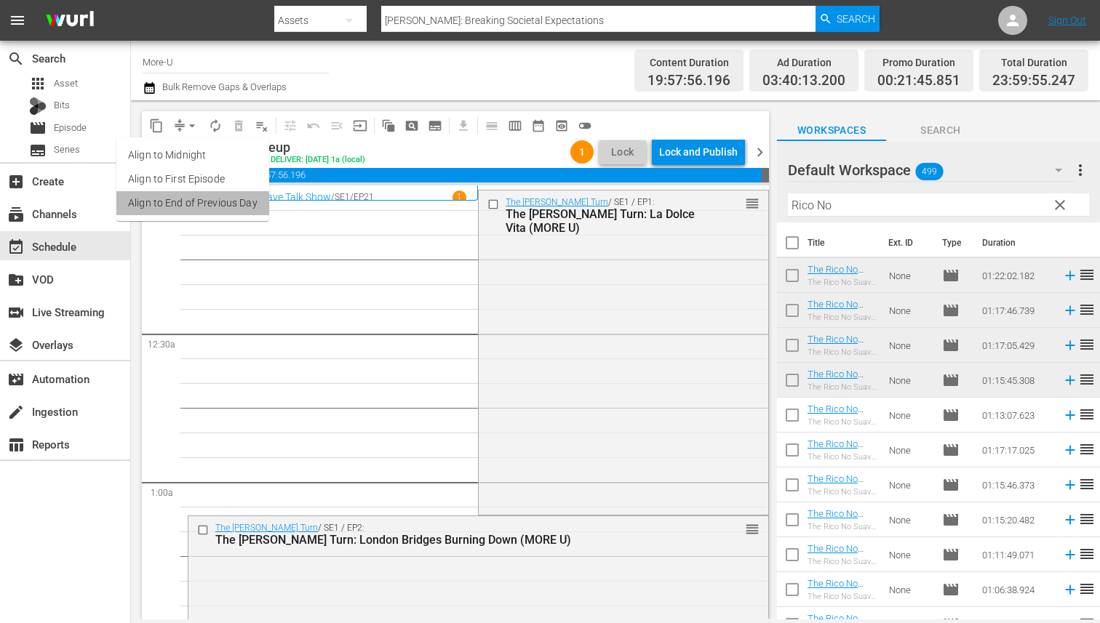
click at [231, 198] on li "Align to End of Previous Day" at bounding box center [192, 203] width 153 height 24
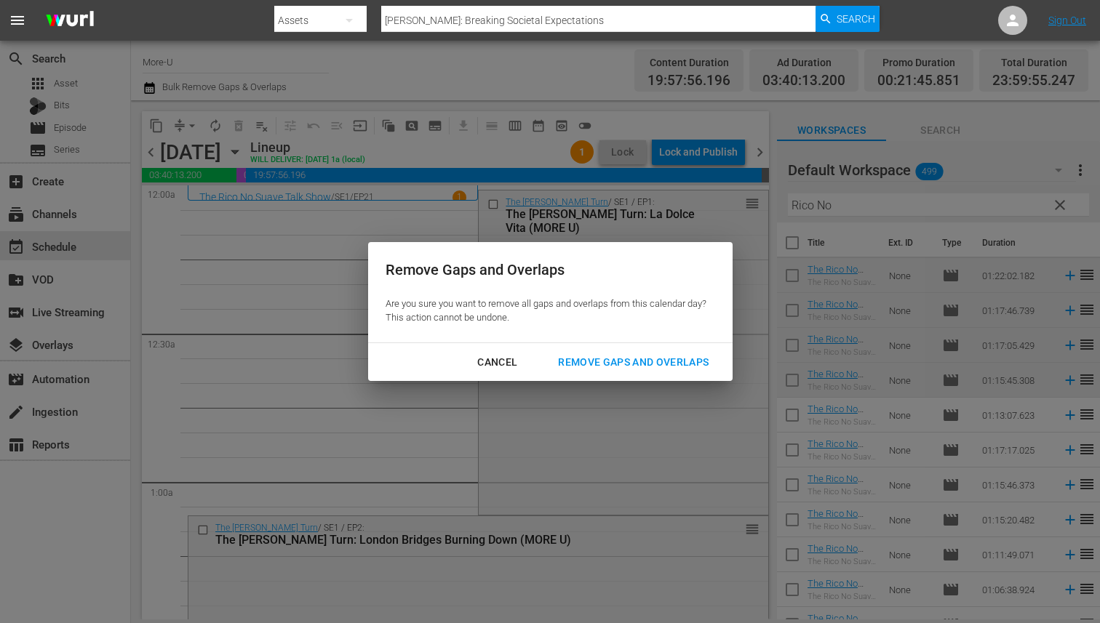
click at [592, 353] on div "Remove Gaps and Overlaps" at bounding box center [633, 362] width 174 height 18
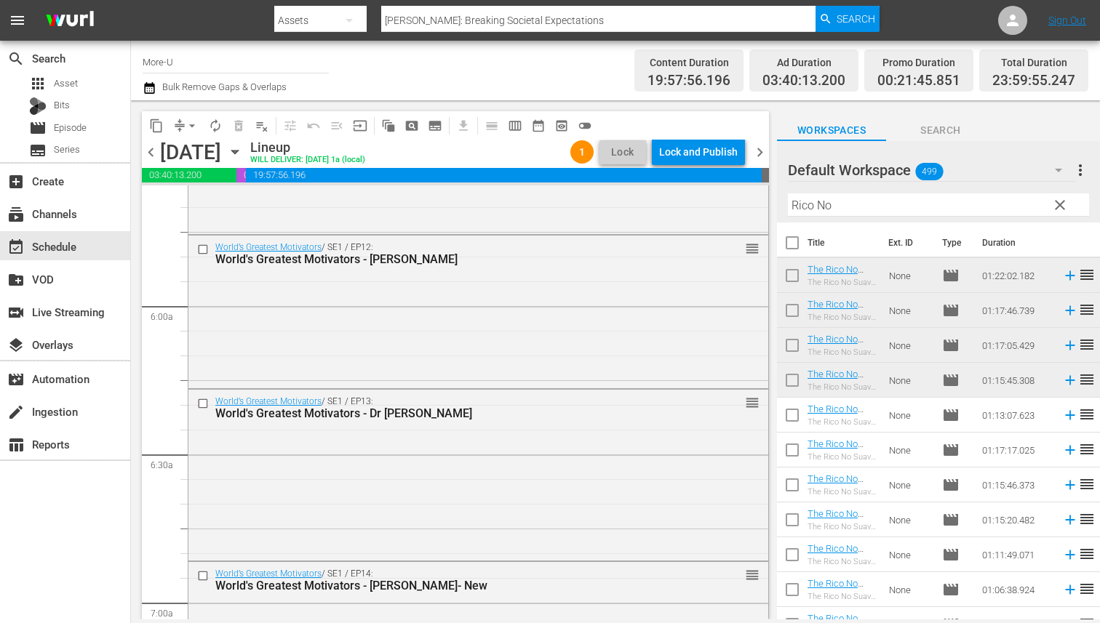
scroll to position [1490, 0]
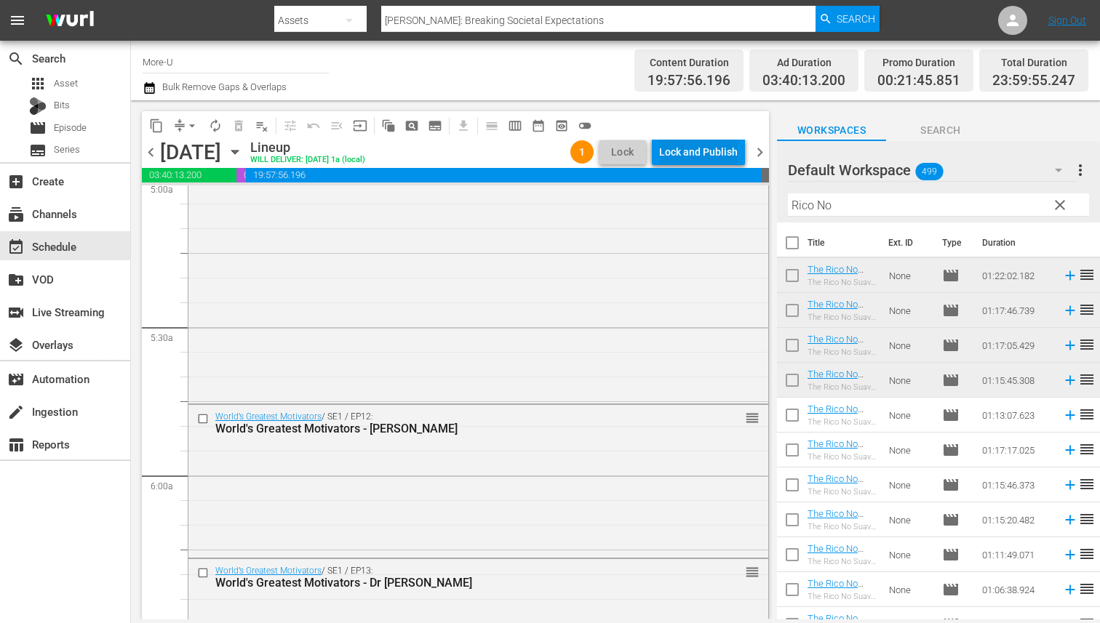
click at [712, 150] on div "Lock and Publish" at bounding box center [698, 152] width 79 height 26
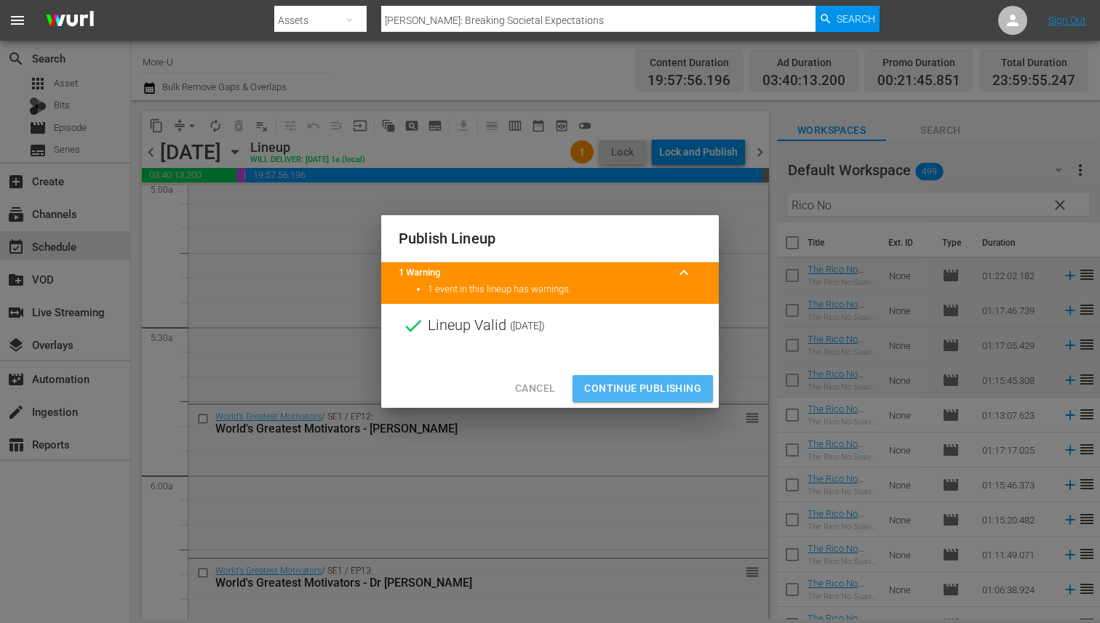
click at [647, 385] on span "Continue Publishing" at bounding box center [642, 389] width 117 height 18
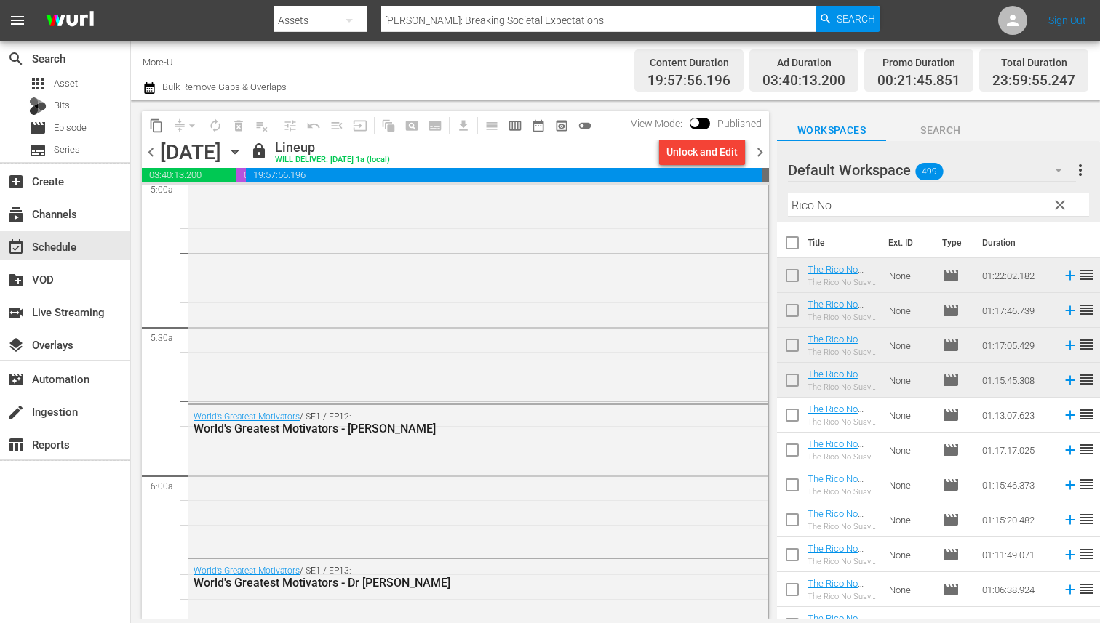
click at [759, 149] on span "chevron_right" at bounding box center [760, 152] width 18 height 18
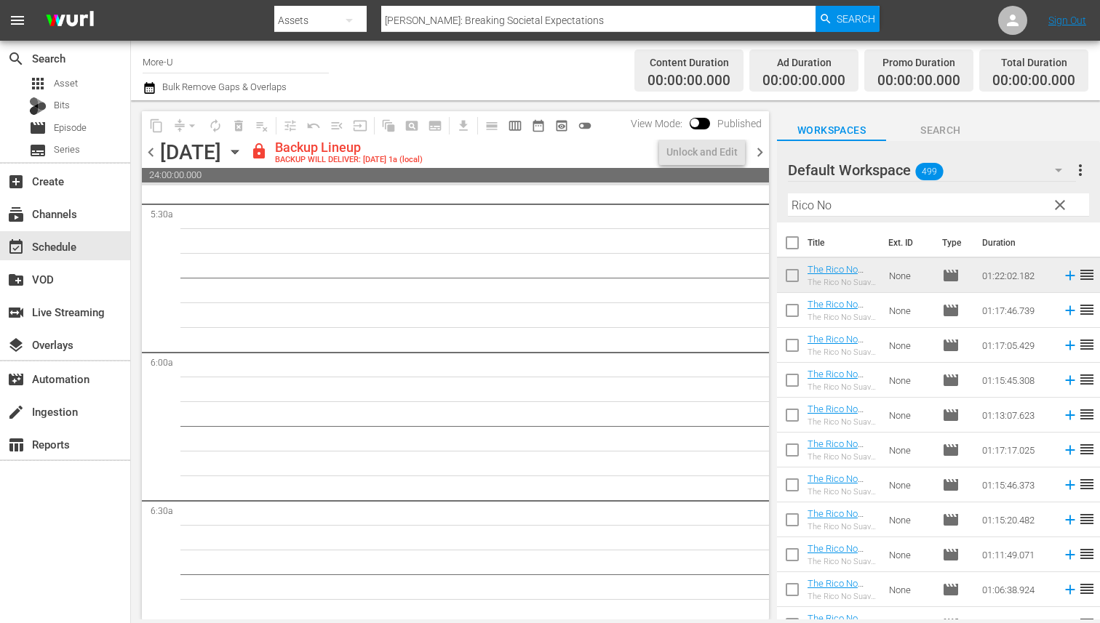
scroll to position [1589, 0]
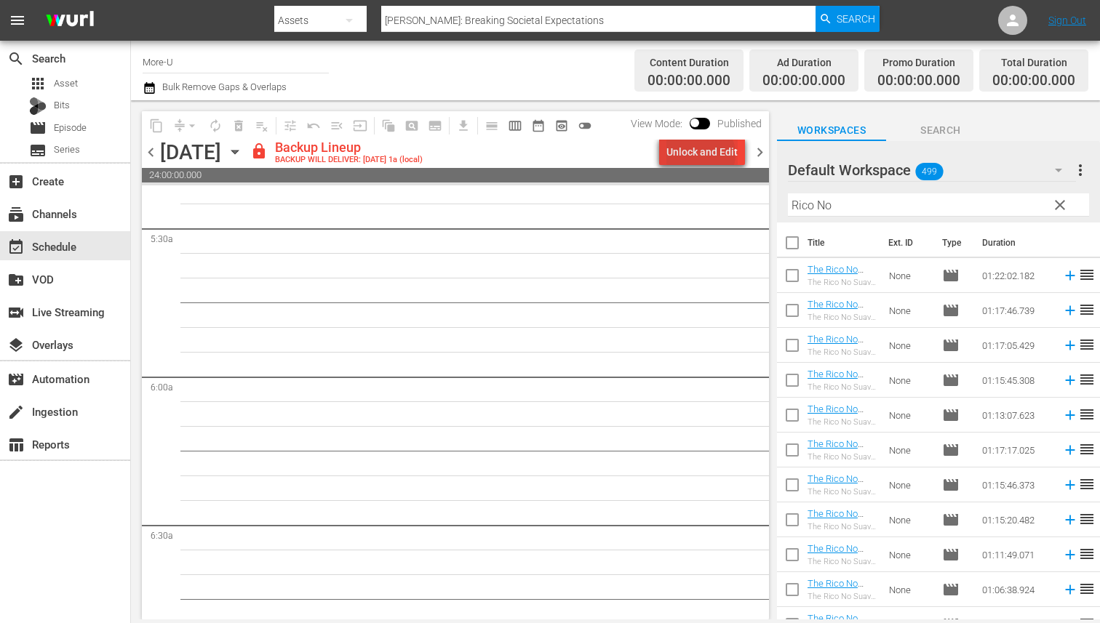
click at [703, 154] on div "Unlock and Edit" at bounding box center [701, 152] width 71 height 26
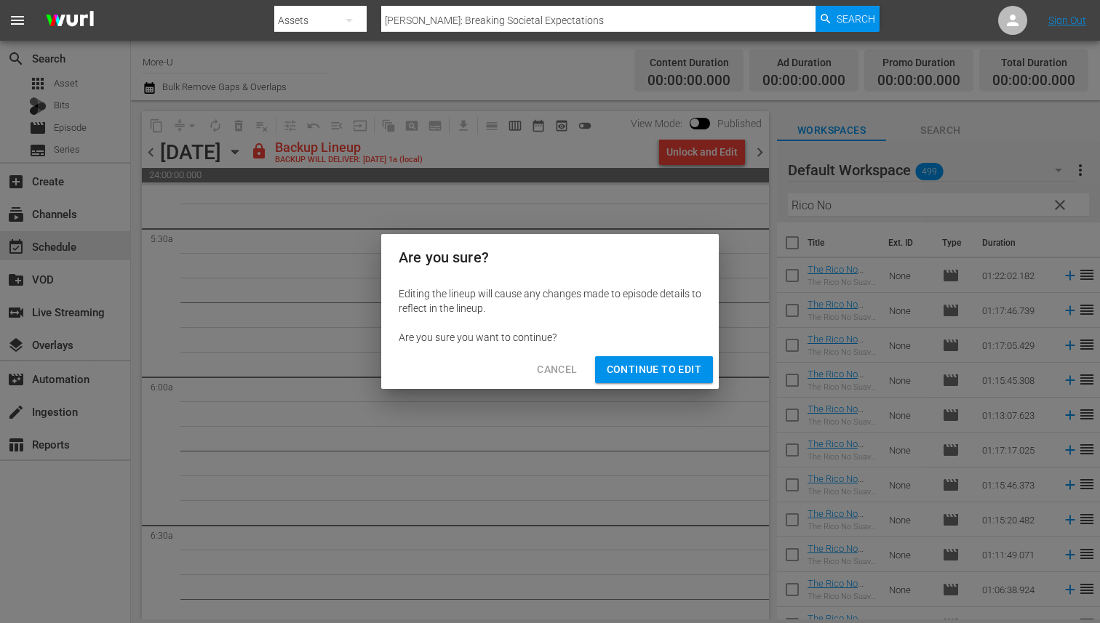
click at [665, 375] on span "Continue to Edit" at bounding box center [654, 370] width 95 height 18
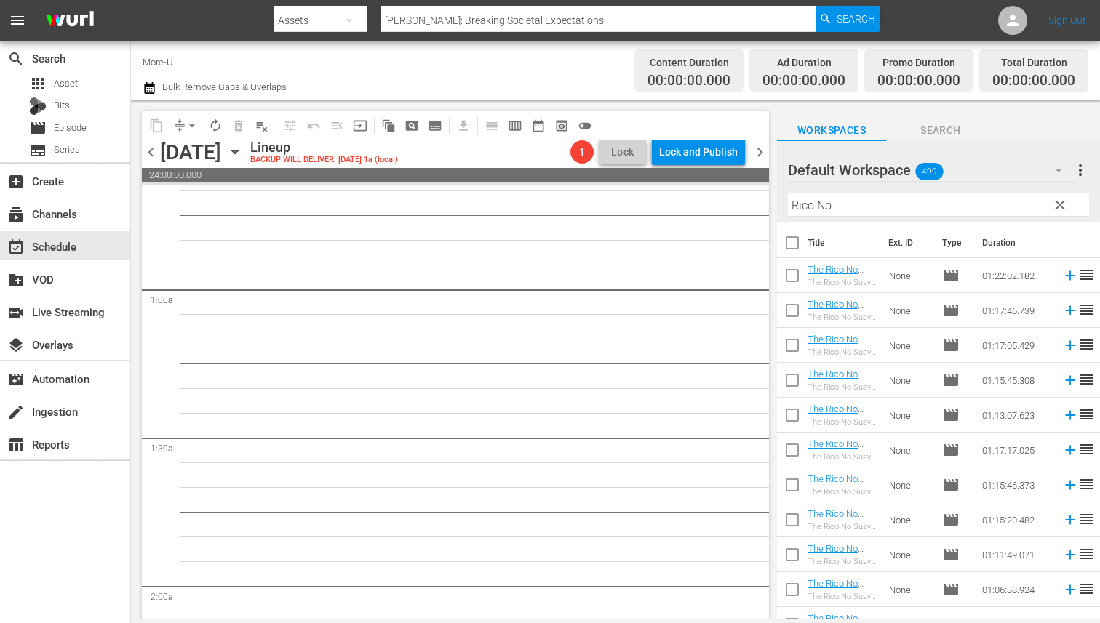
scroll to position [0, 0]
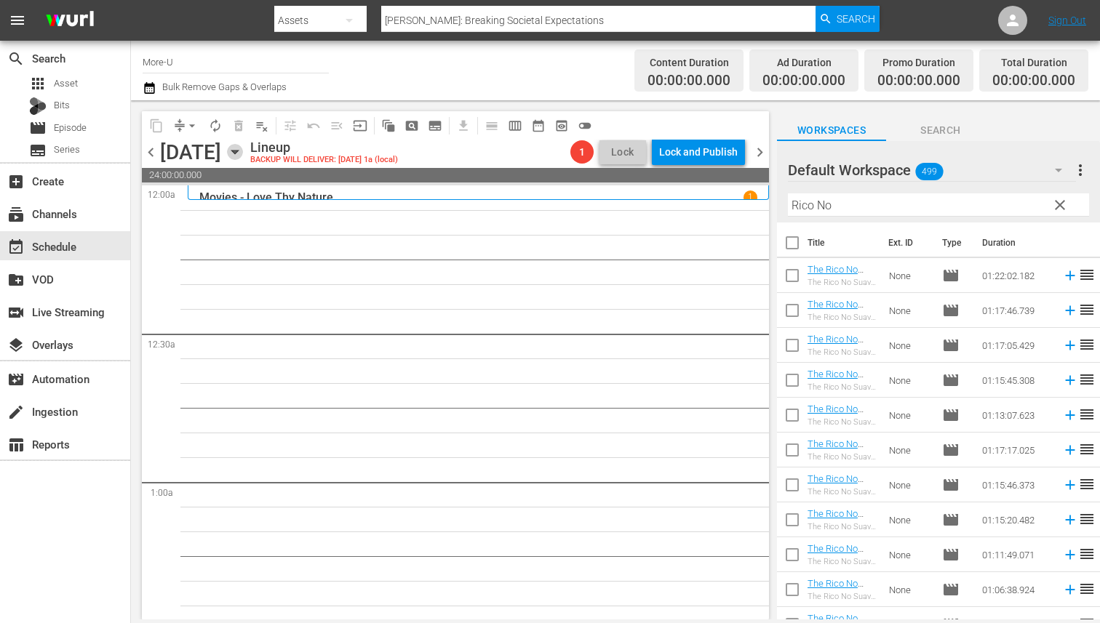
click at [243, 149] on icon "button" at bounding box center [235, 152] width 16 height 16
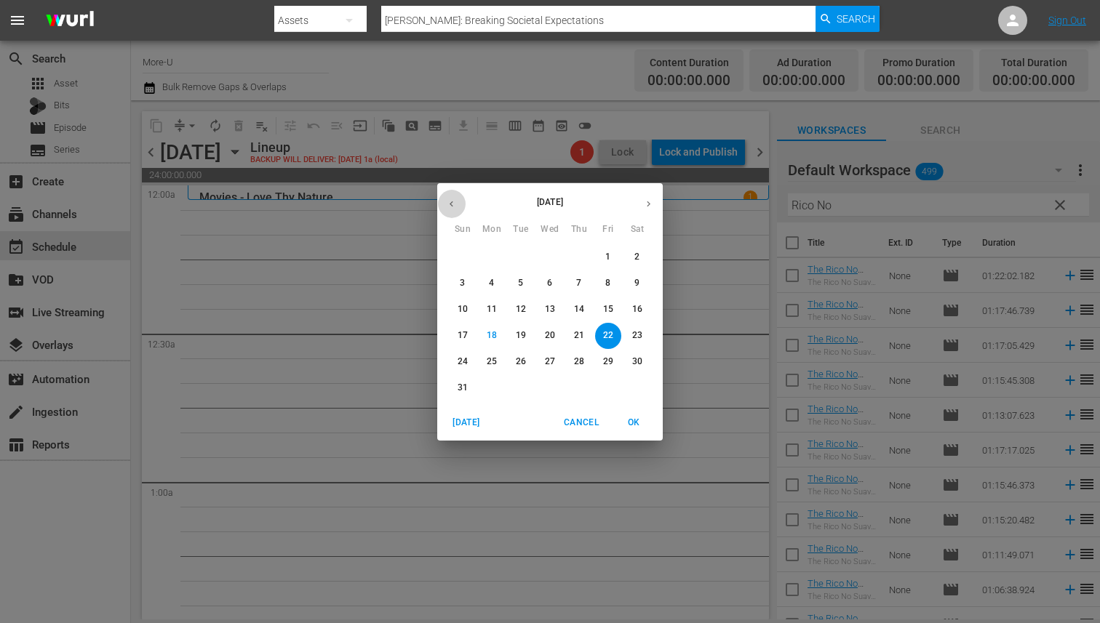
click at [453, 207] on icon "button" at bounding box center [451, 204] width 11 height 11
click at [465, 361] on p "25" at bounding box center [462, 362] width 10 height 12
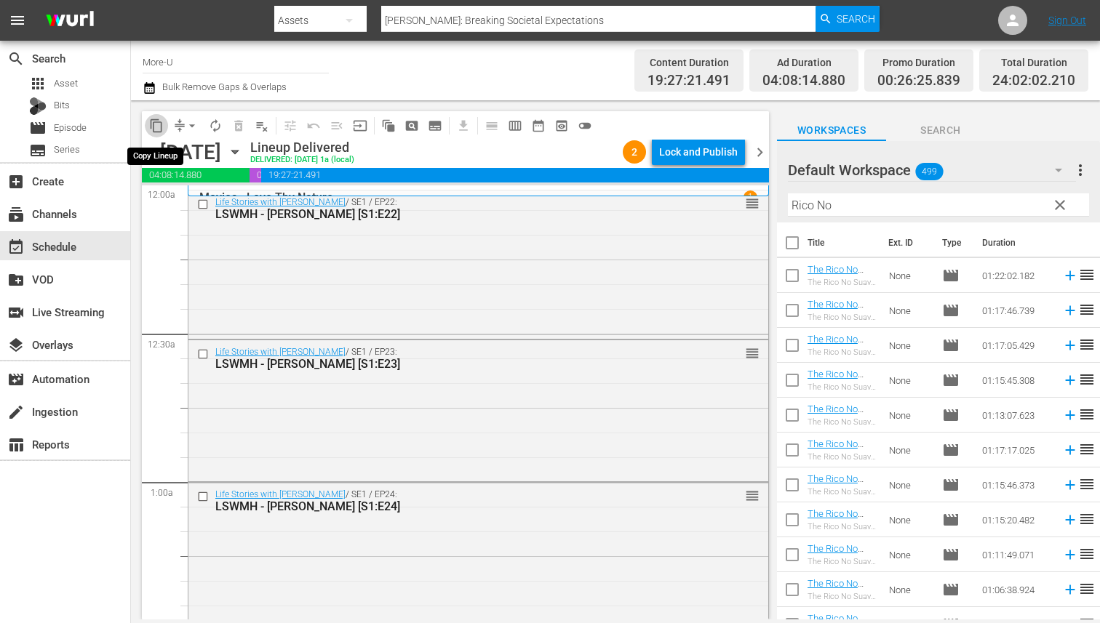
click at [156, 128] on span "content_copy" at bounding box center [156, 126] width 15 height 15
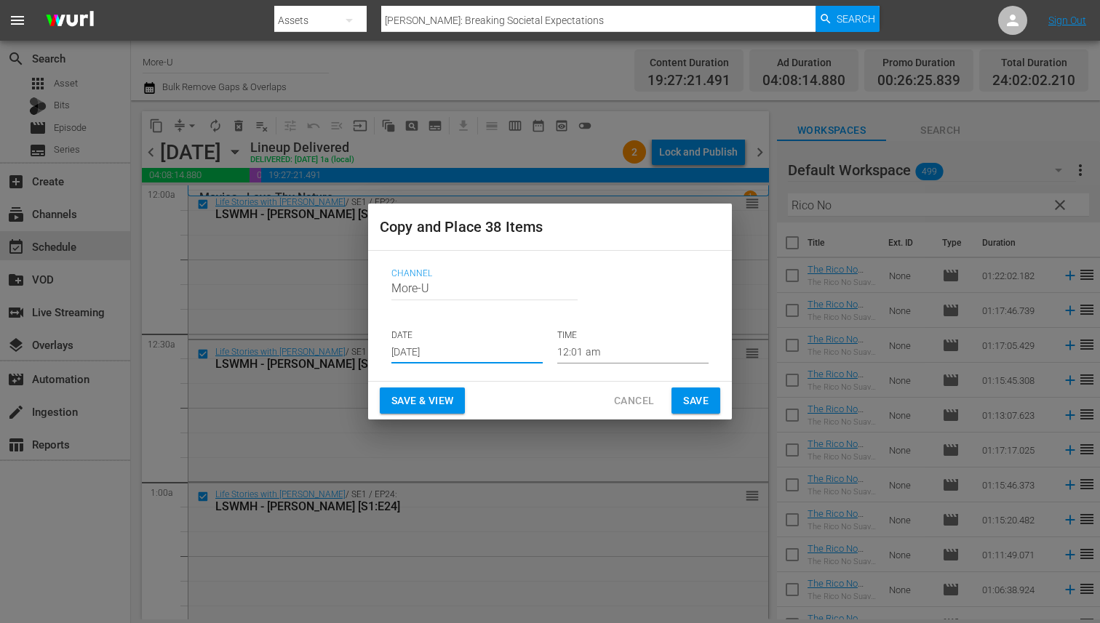
click at [421, 346] on input "Aug 20th 2025" at bounding box center [466, 353] width 151 height 22
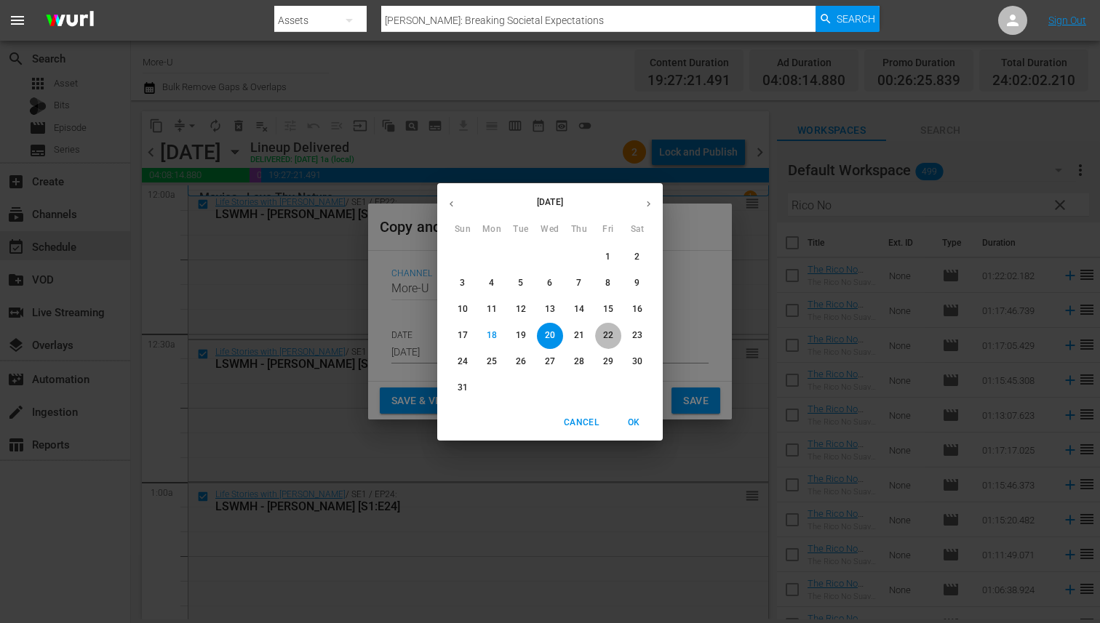
click at [616, 337] on span "22" at bounding box center [608, 335] width 26 height 12
type input "Aug 22nd 2025"
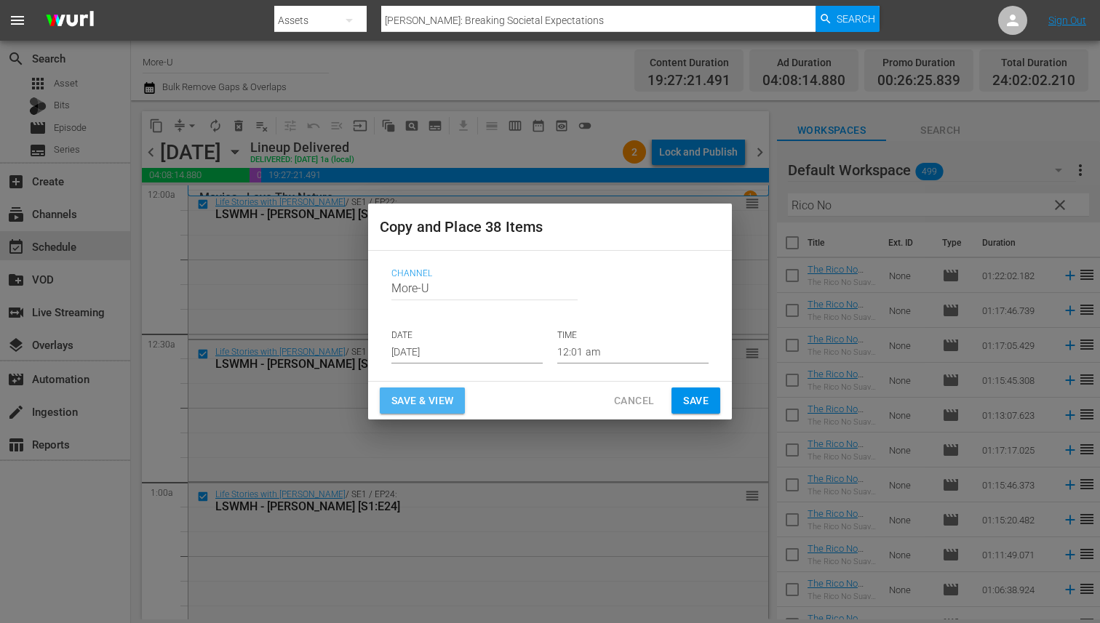
click at [439, 401] on span "Save & View" at bounding box center [422, 401] width 62 height 18
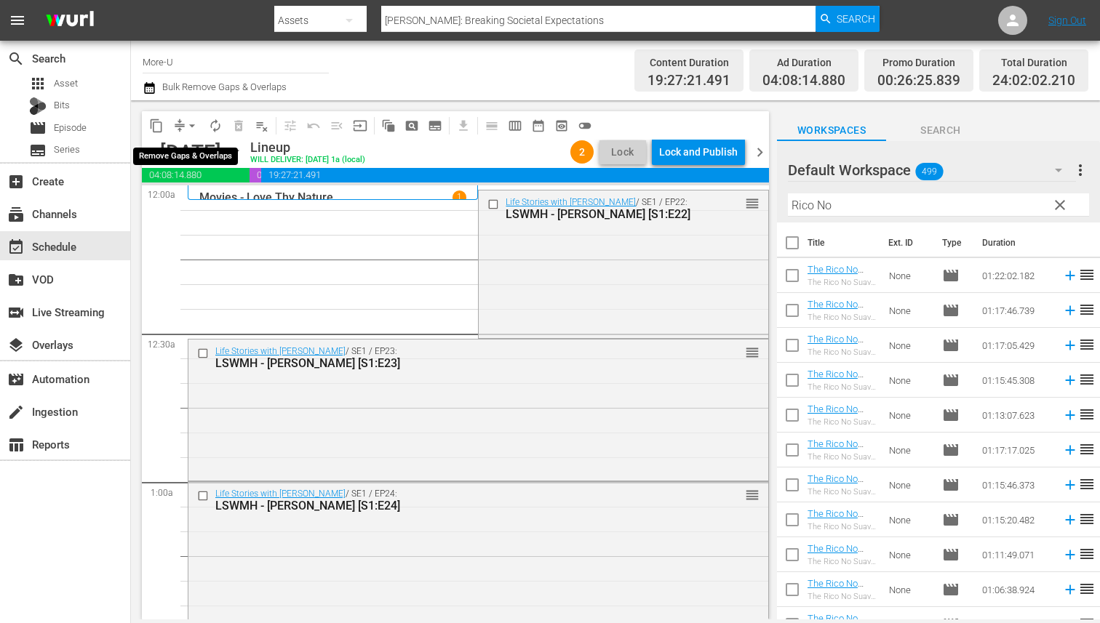
click at [191, 125] on span "arrow_drop_down" at bounding box center [192, 126] width 15 height 15
click at [239, 202] on li "Align to End of Previous Day" at bounding box center [192, 203] width 153 height 24
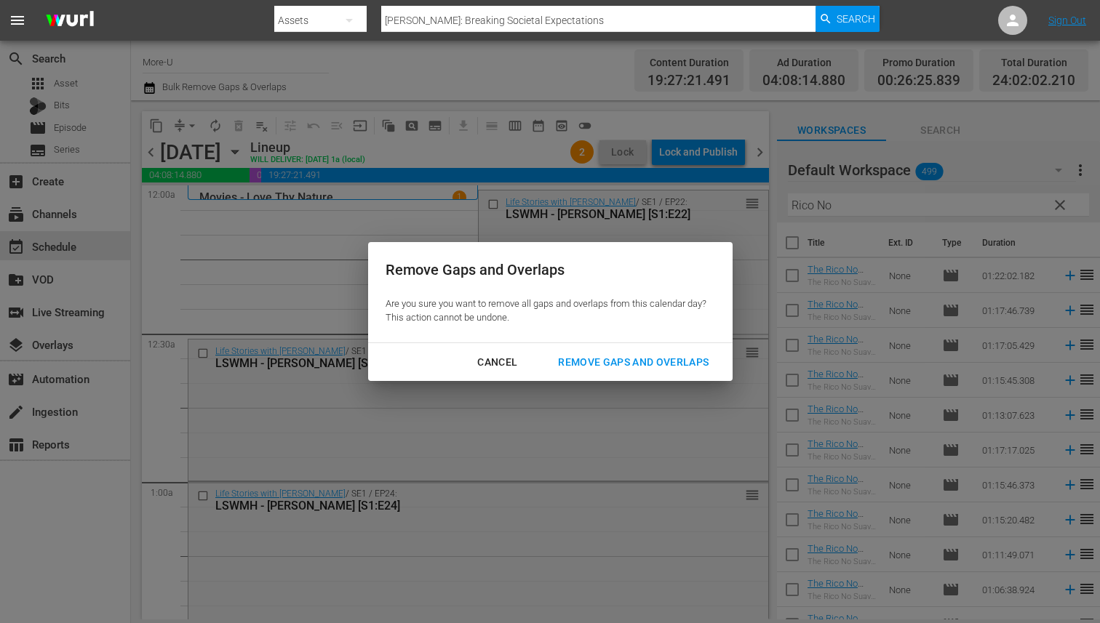
click at [585, 367] on div "Remove Gaps and Overlaps" at bounding box center [633, 362] width 174 height 18
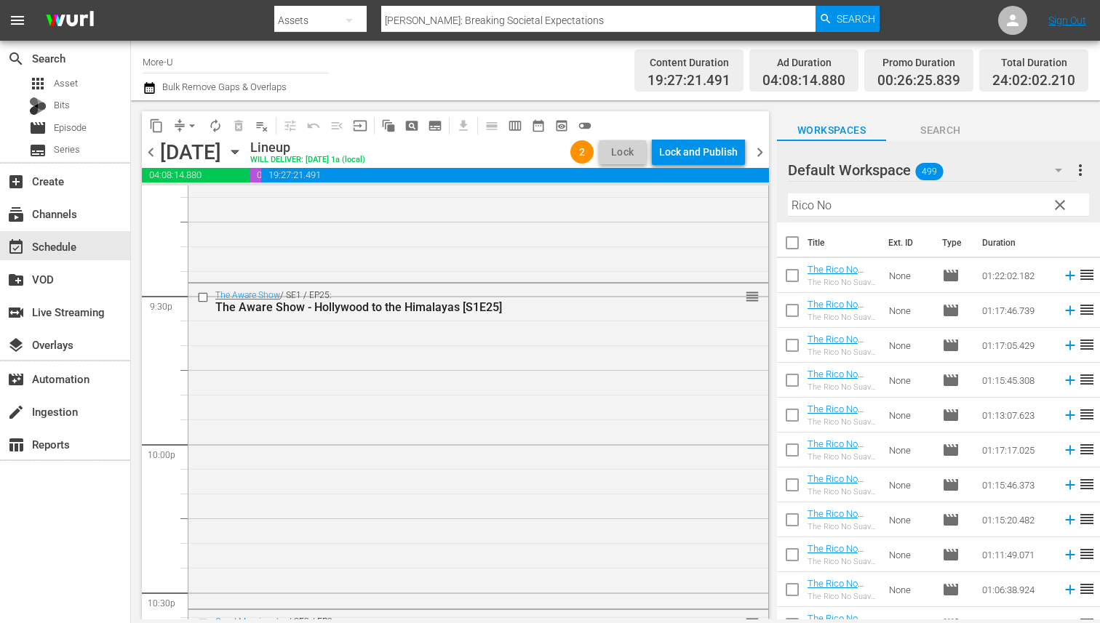
scroll to position [6712, 0]
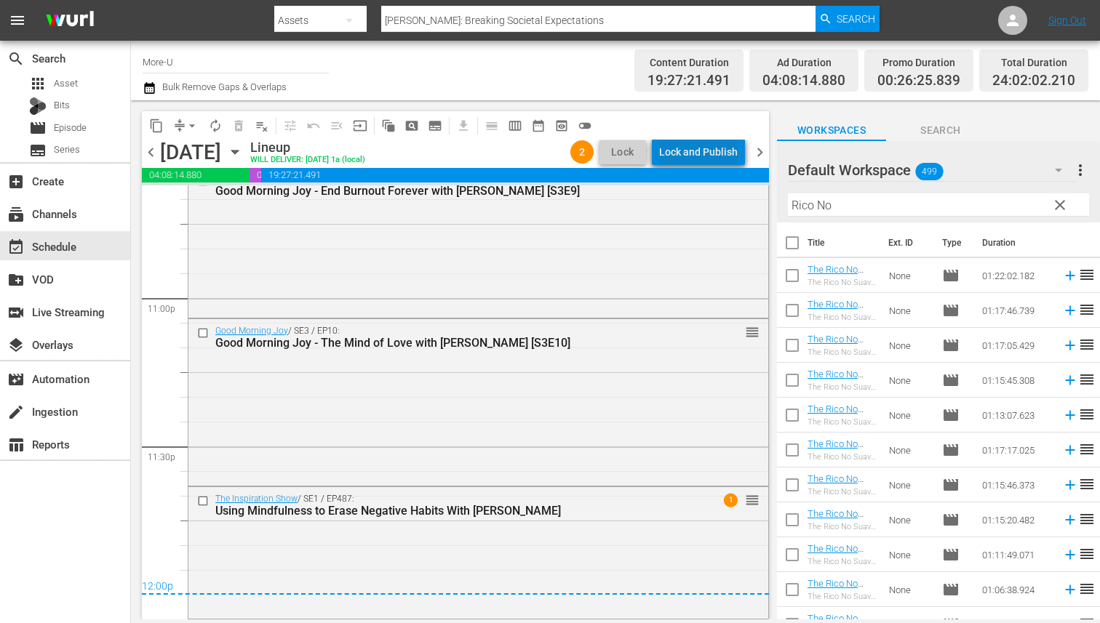
click at [706, 151] on div "Lock and Publish" at bounding box center [698, 152] width 79 height 26
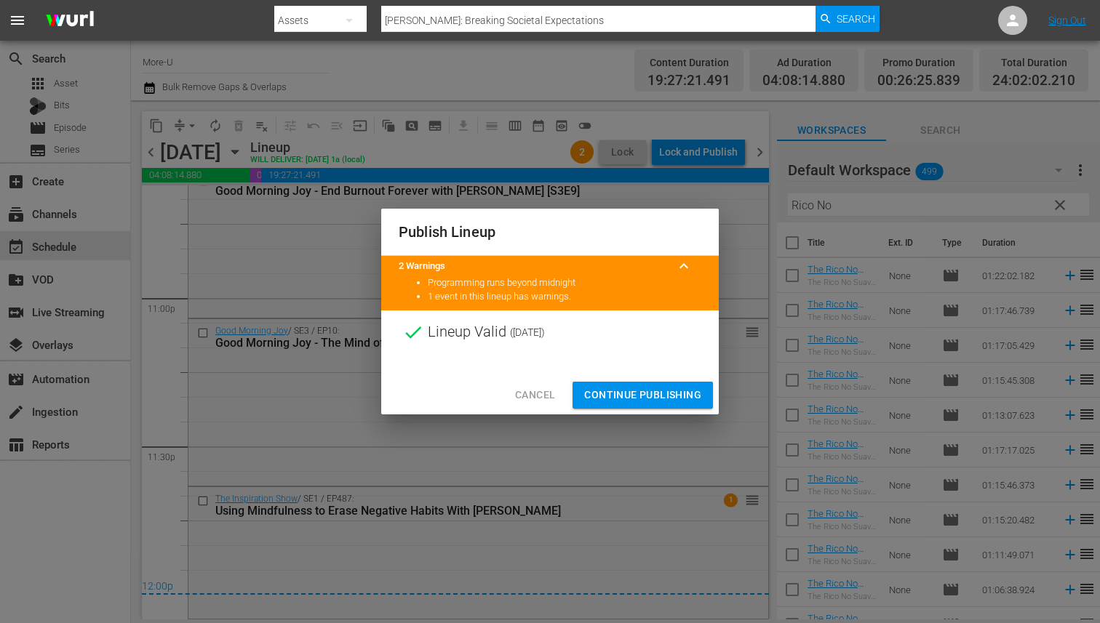
click at [679, 401] on span "Continue Publishing" at bounding box center [642, 395] width 117 height 18
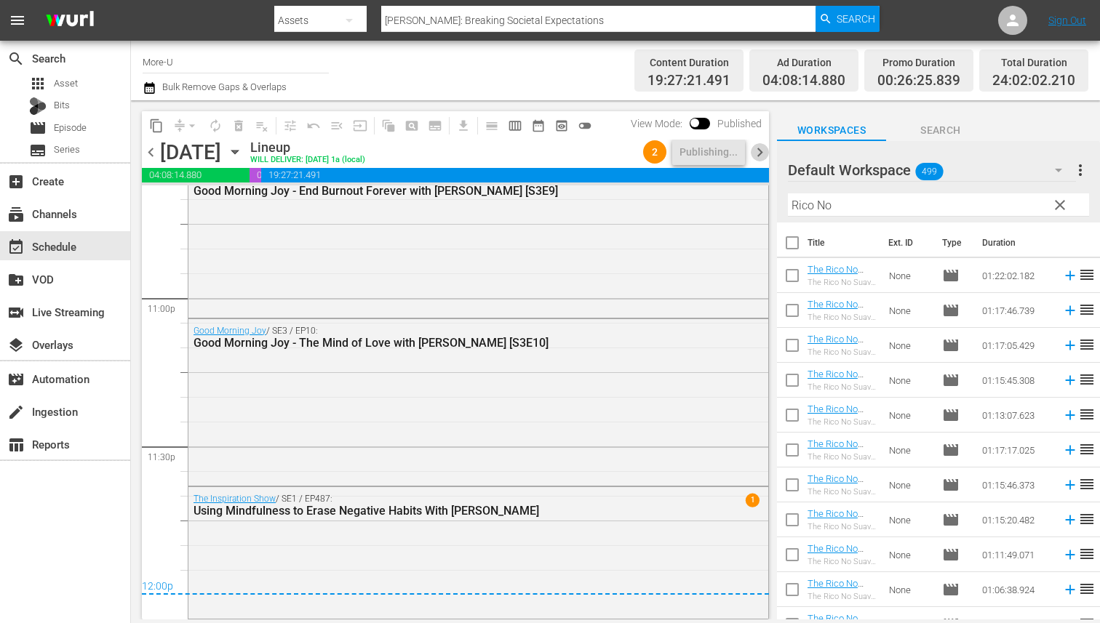
click at [751, 156] on span "chevron_right" at bounding box center [760, 152] width 18 height 18
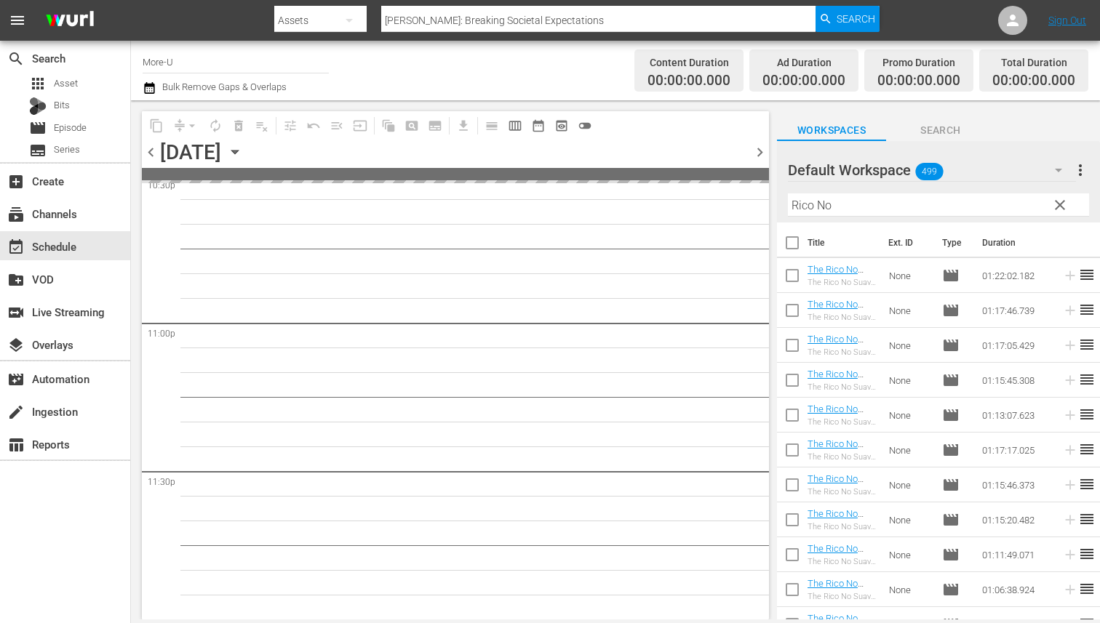
scroll to position [6687, 0]
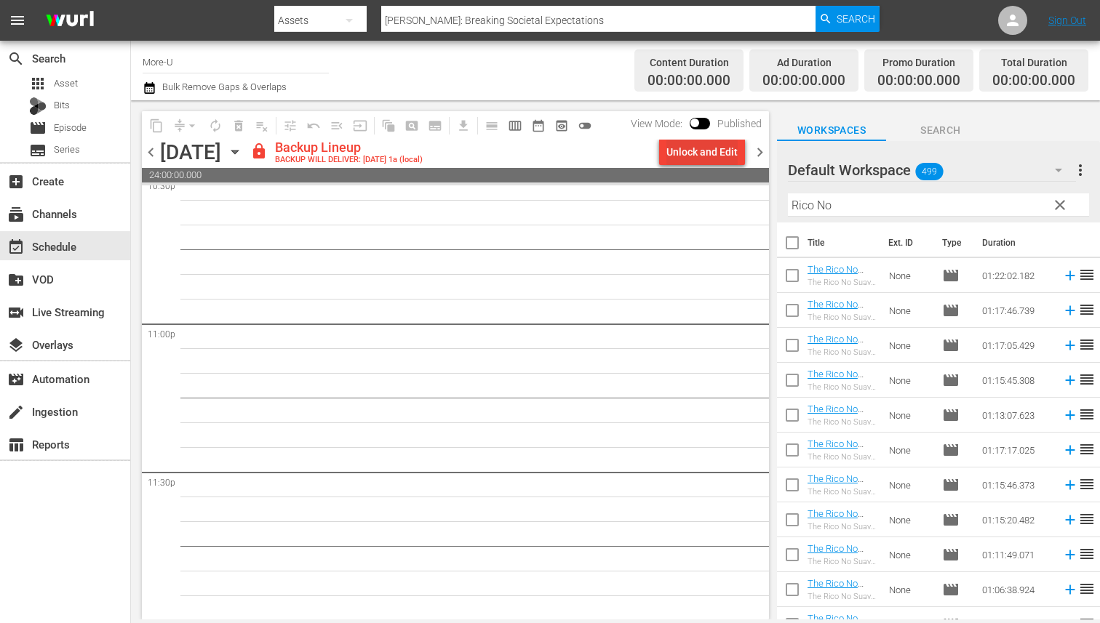
click at [693, 156] on div "Unlock and Edit" at bounding box center [701, 152] width 71 height 26
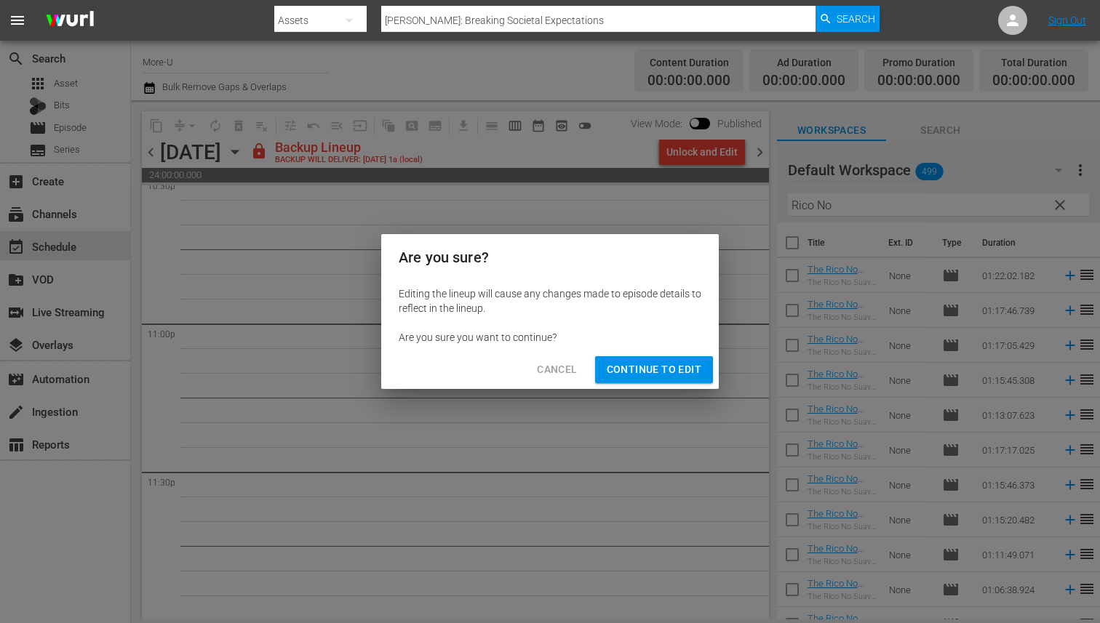
click at [641, 377] on span "Continue to Edit" at bounding box center [654, 370] width 95 height 18
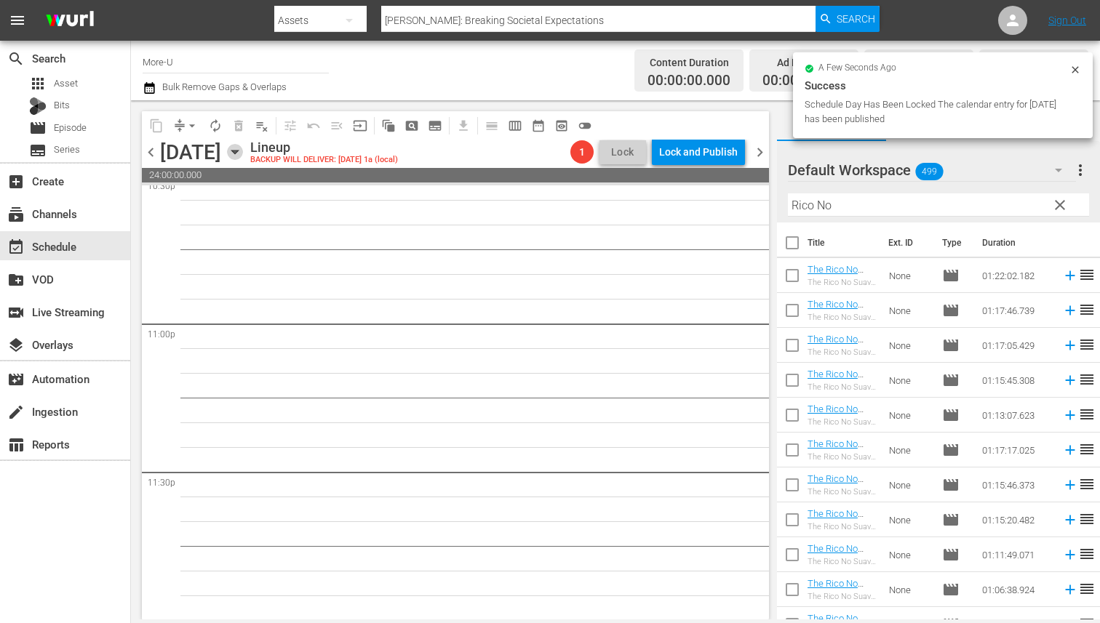
click at [238, 151] on icon "button" at bounding box center [234, 153] width 7 height 4
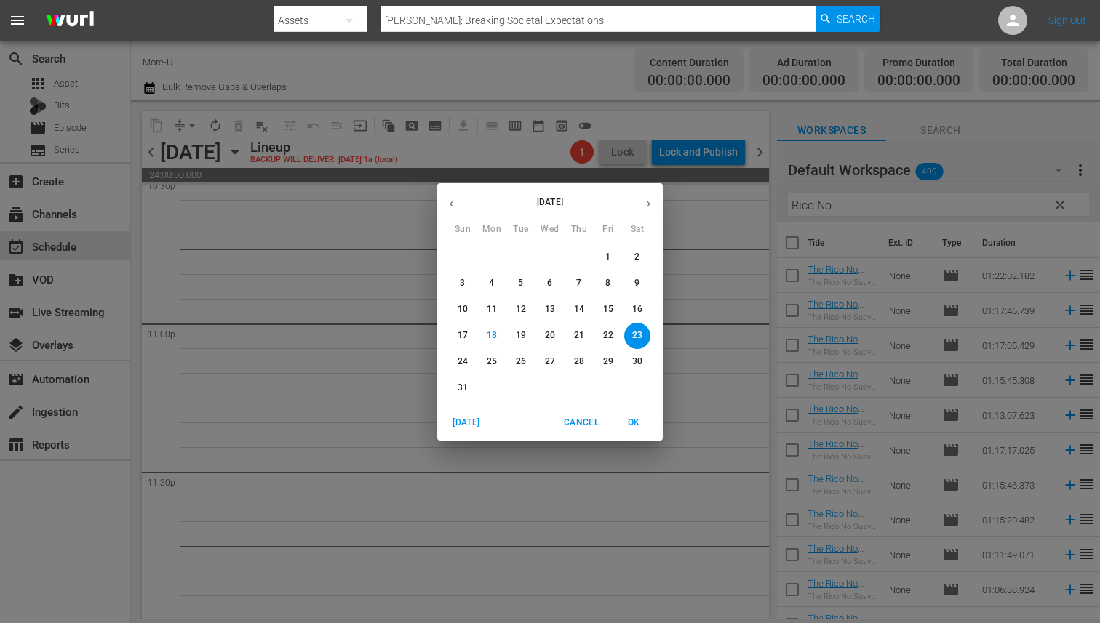
click at [447, 199] on icon "button" at bounding box center [451, 204] width 11 height 11
click at [494, 360] on p "26" at bounding box center [492, 362] width 10 height 12
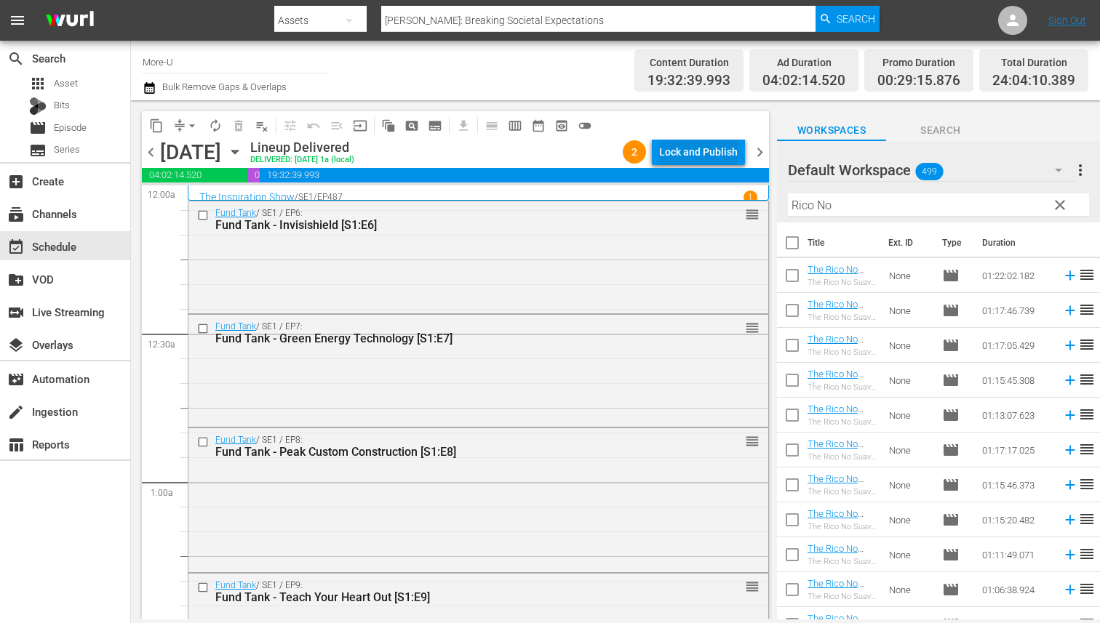
click at [715, 153] on div "Lock and Publish" at bounding box center [698, 152] width 79 height 26
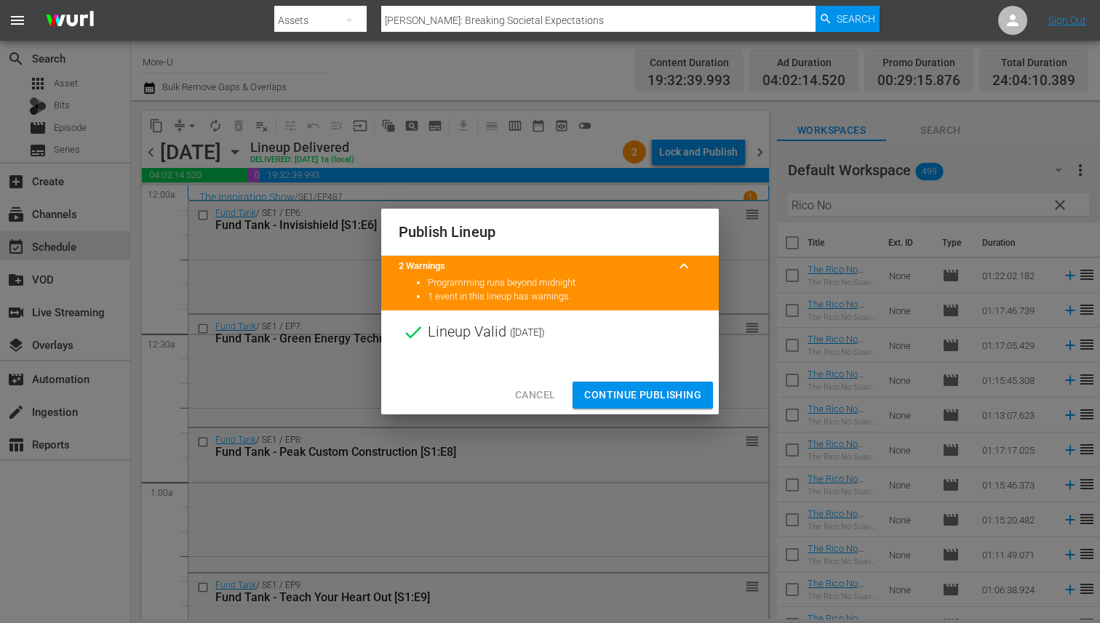
click at [527, 393] on span "Cancel" at bounding box center [535, 395] width 40 height 18
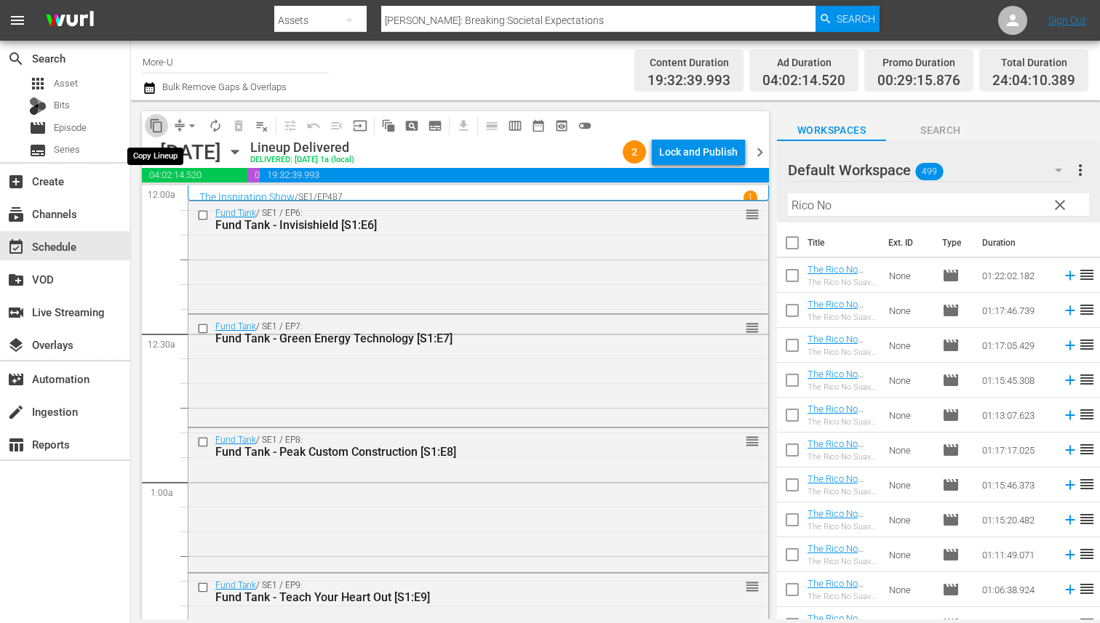
click at [159, 125] on span "content_copy" at bounding box center [156, 126] width 15 height 15
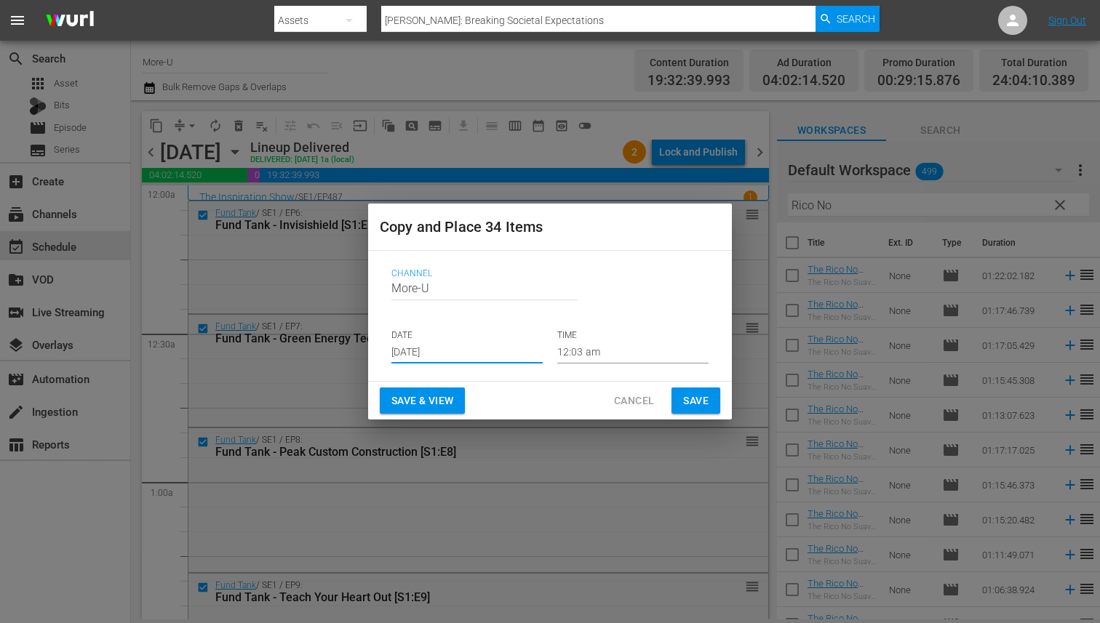
click at [431, 354] on input "Aug 20th 2025" at bounding box center [466, 353] width 151 height 22
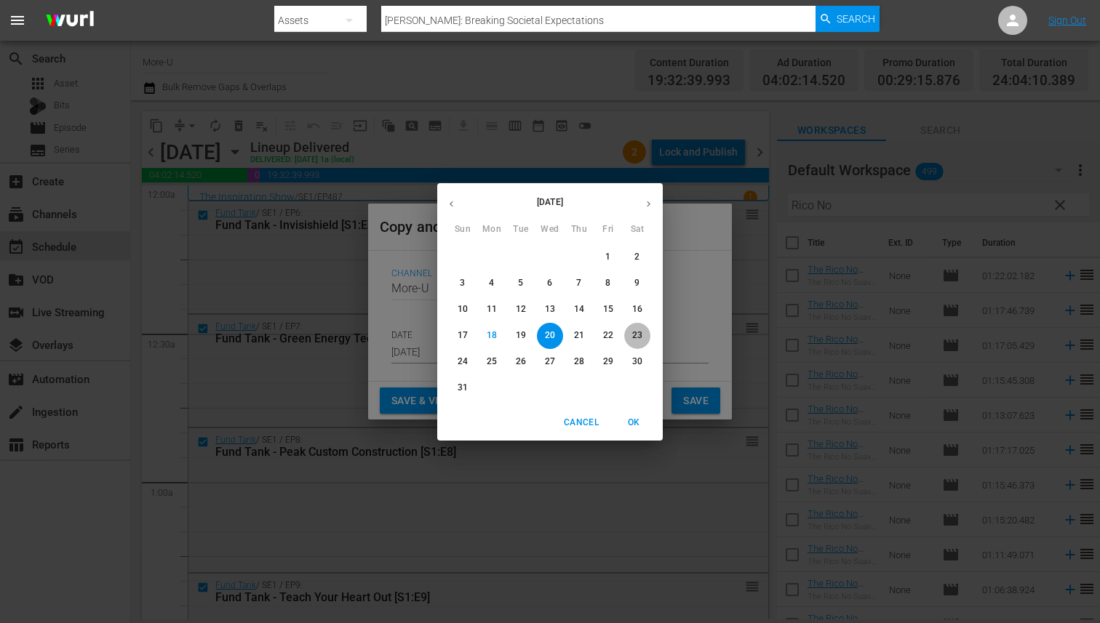
click at [638, 335] on p "23" at bounding box center [637, 335] width 10 height 12
type input "Aug 23rd 2025"
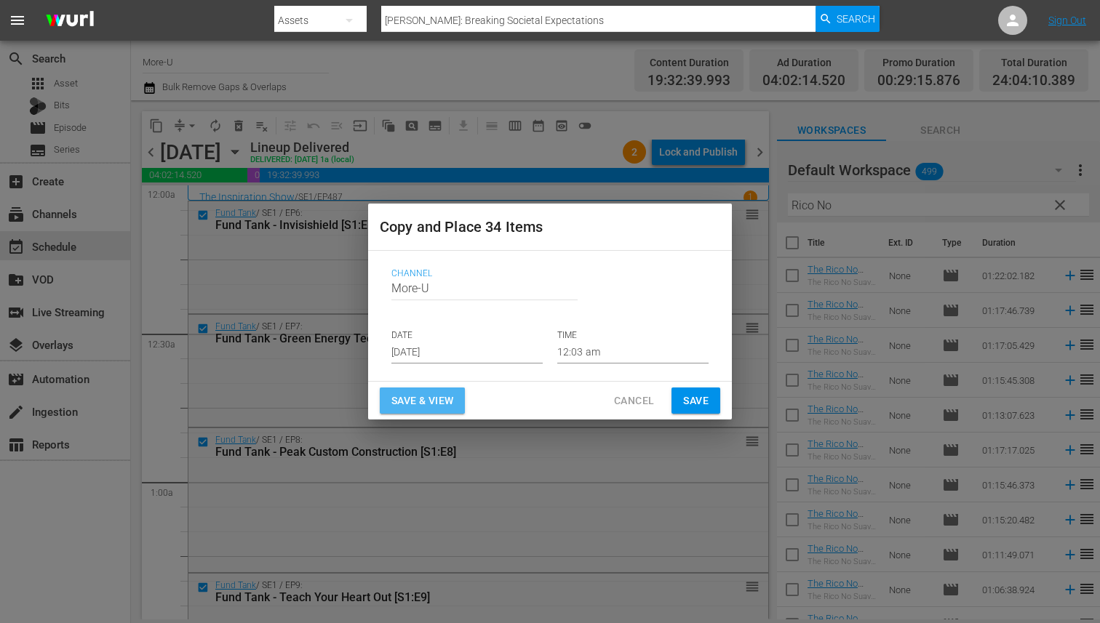
click at [434, 401] on span "Save & View" at bounding box center [422, 401] width 62 height 18
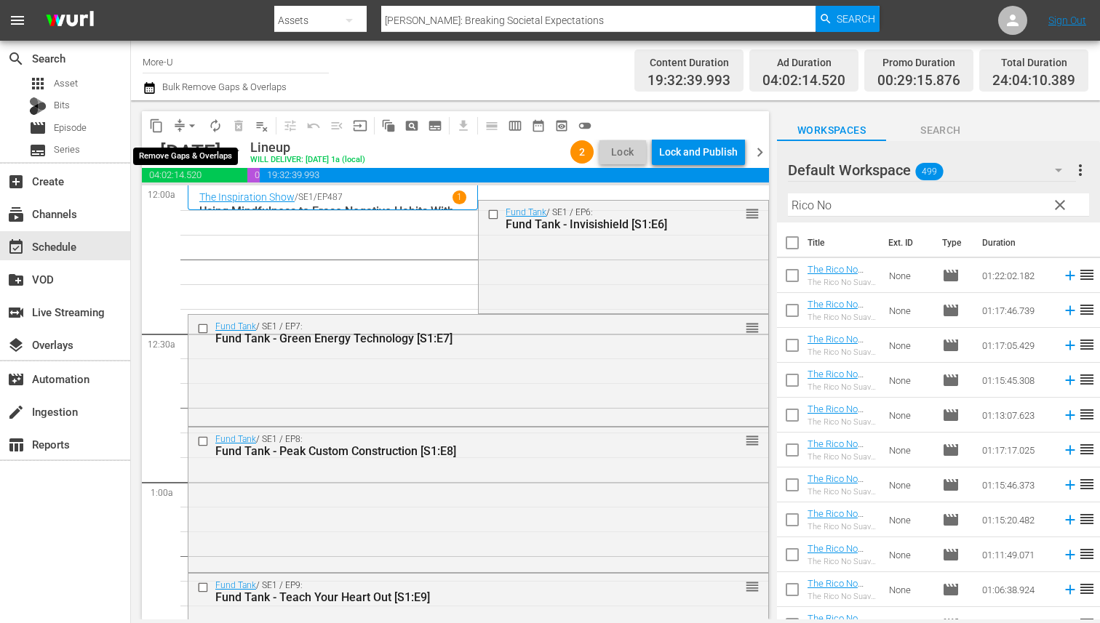
click at [185, 126] on span "arrow_drop_down" at bounding box center [192, 126] width 15 height 15
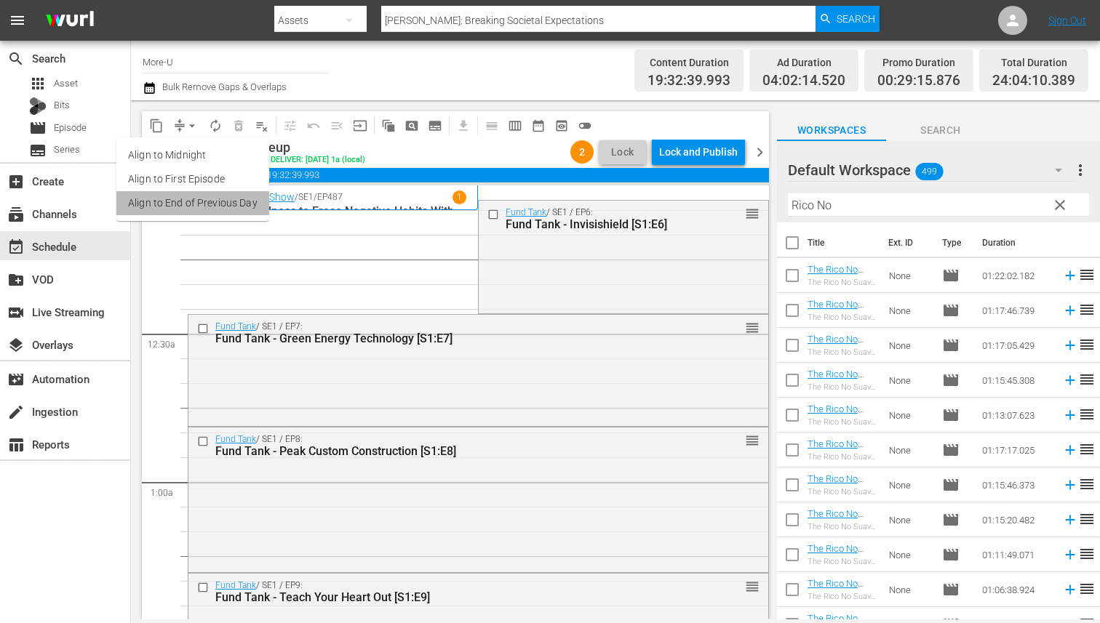
click at [203, 199] on li "Align to End of Previous Day" at bounding box center [192, 203] width 153 height 24
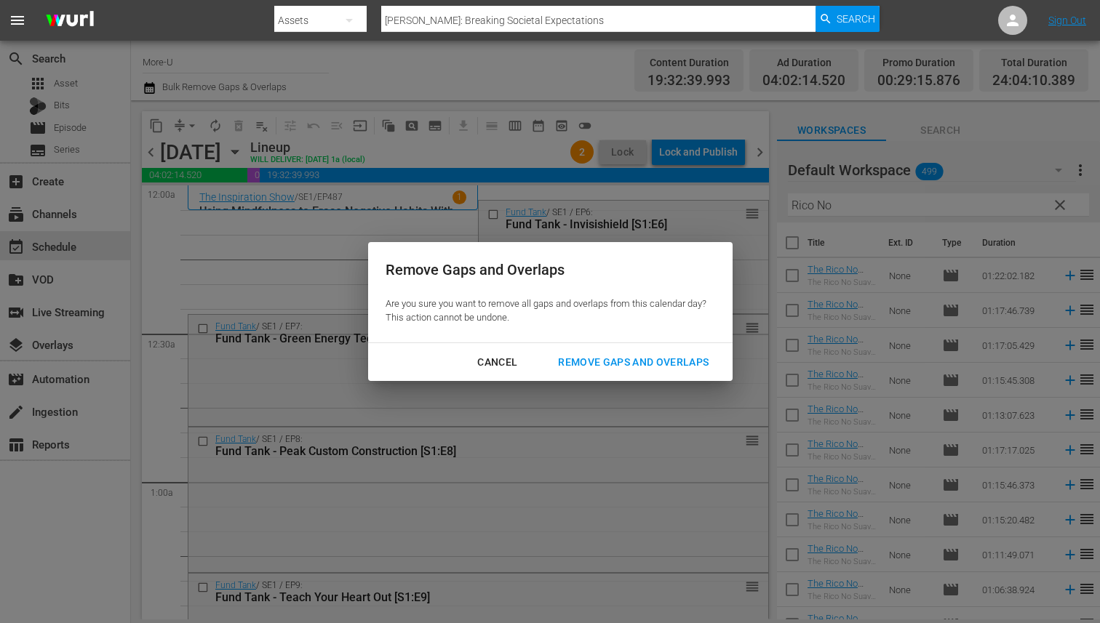
click at [607, 370] on div "Remove Gaps and Overlaps" at bounding box center [633, 362] width 174 height 18
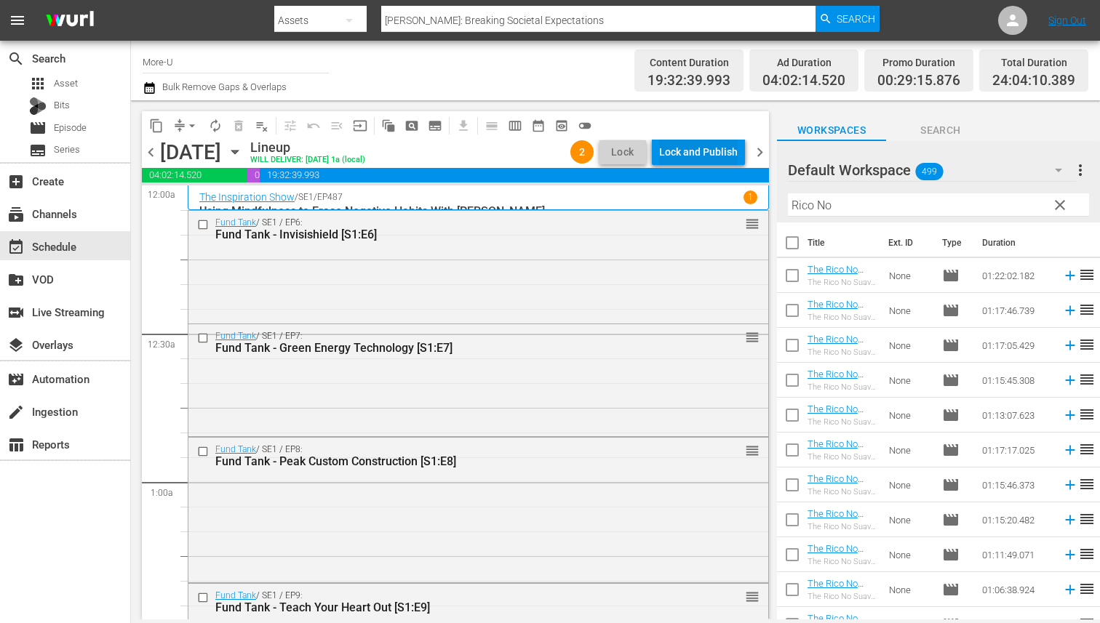
click at [688, 148] on div "Lock and Publish" at bounding box center [698, 152] width 79 height 26
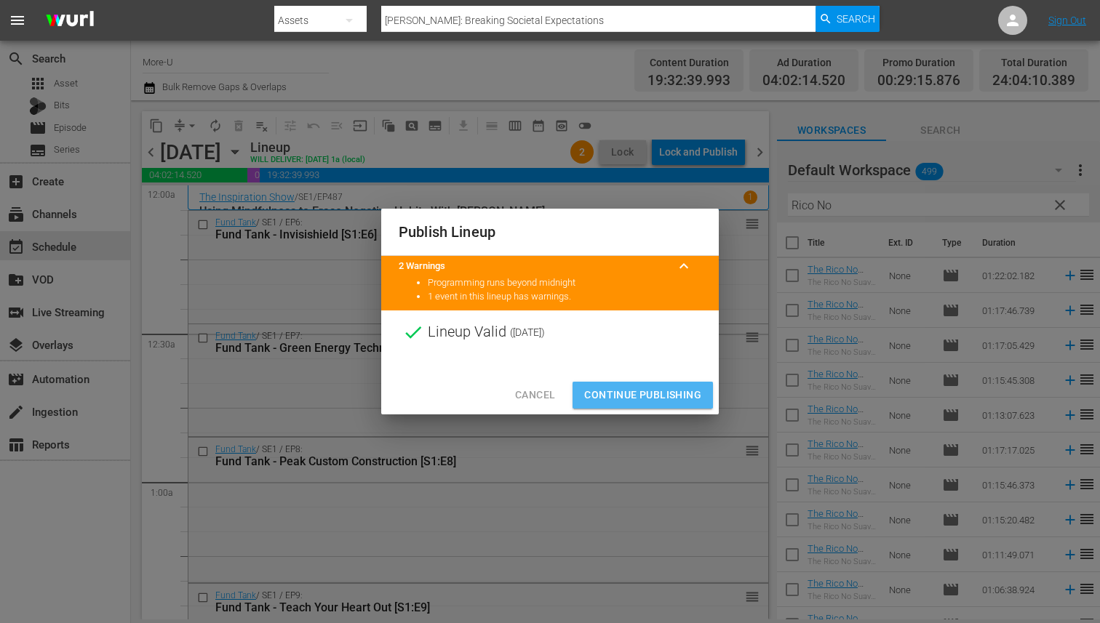
click at [617, 390] on span "Continue Publishing" at bounding box center [642, 395] width 117 height 18
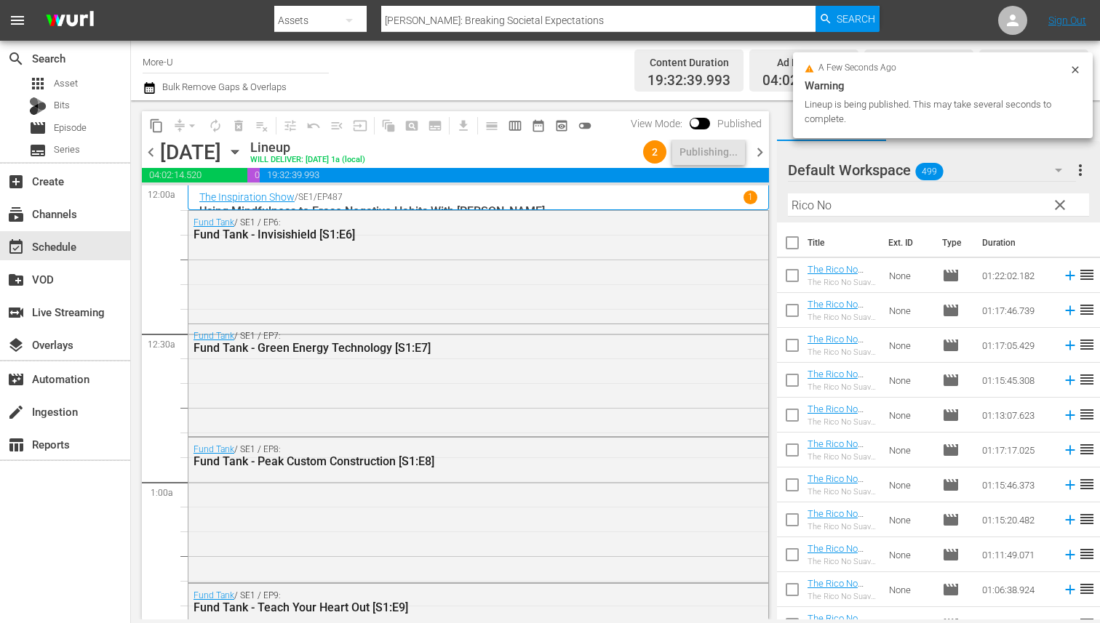
click at [756, 149] on span "chevron_right" at bounding box center [760, 152] width 18 height 18
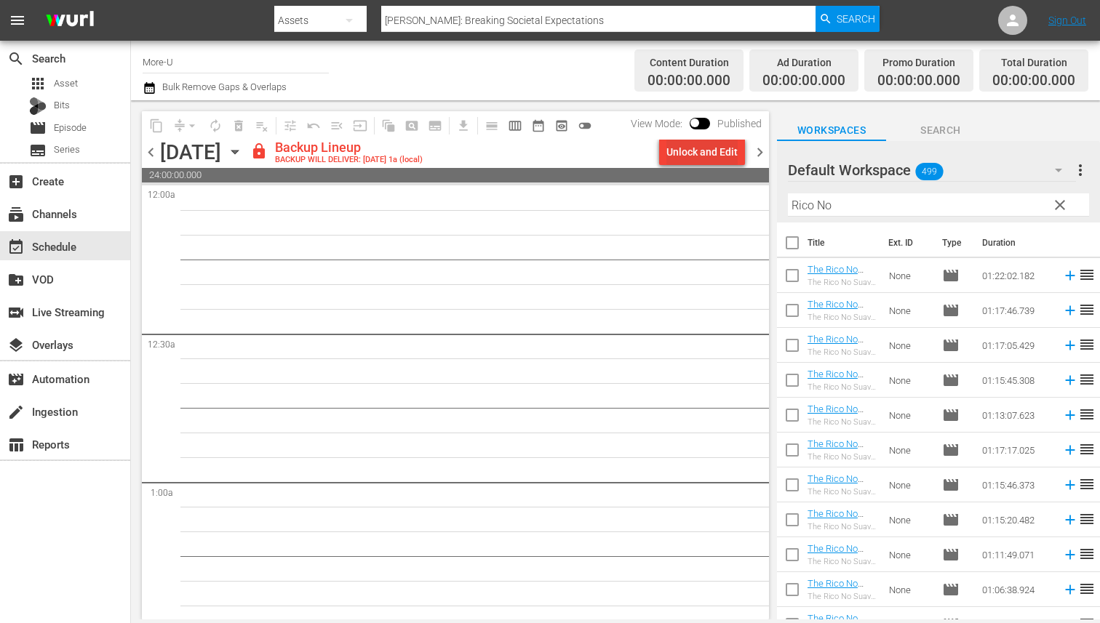
click at [712, 161] on div "Unlock and Edit" at bounding box center [701, 152] width 71 height 26
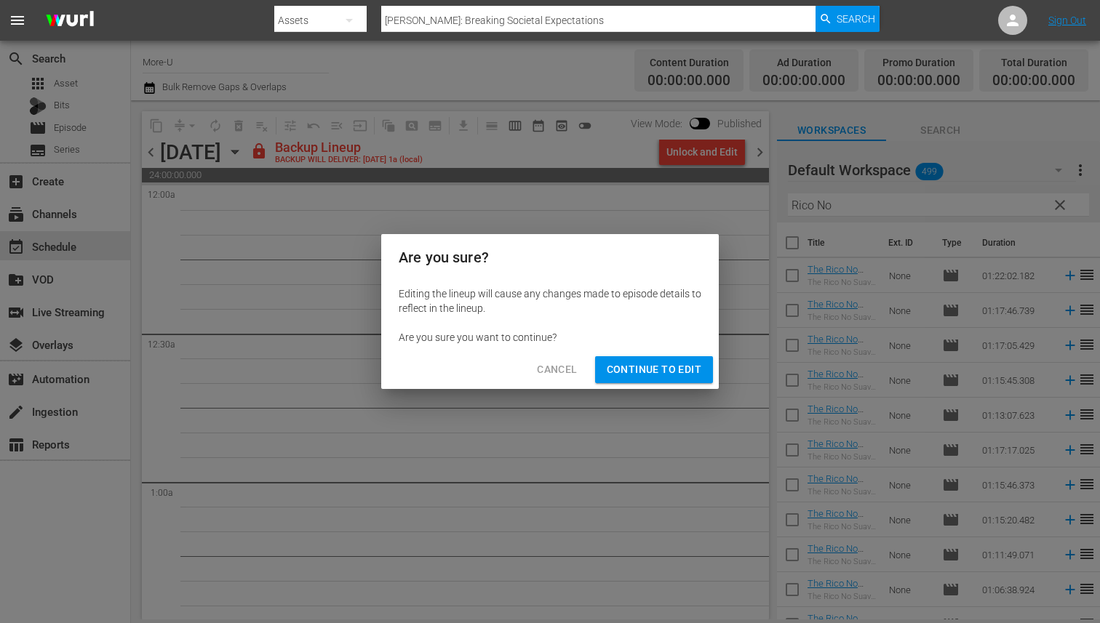
click at [643, 375] on span "Continue to Edit" at bounding box center [654, 370] width 95 height 18
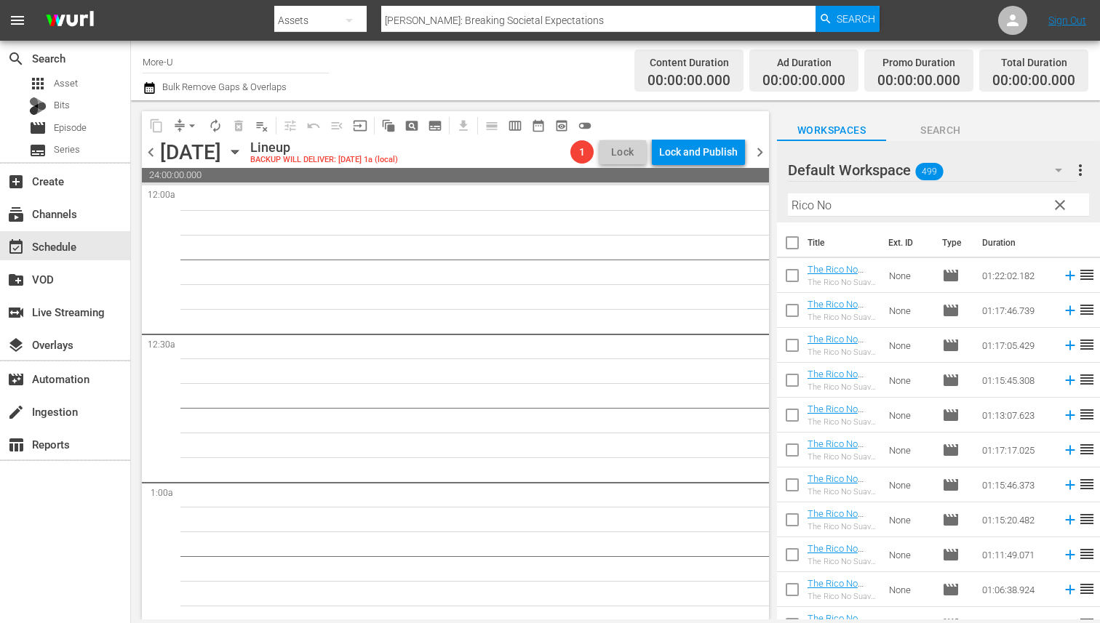
click at [243, 149] on icon "button" at bounding box center [235, 152] width 16 height 16
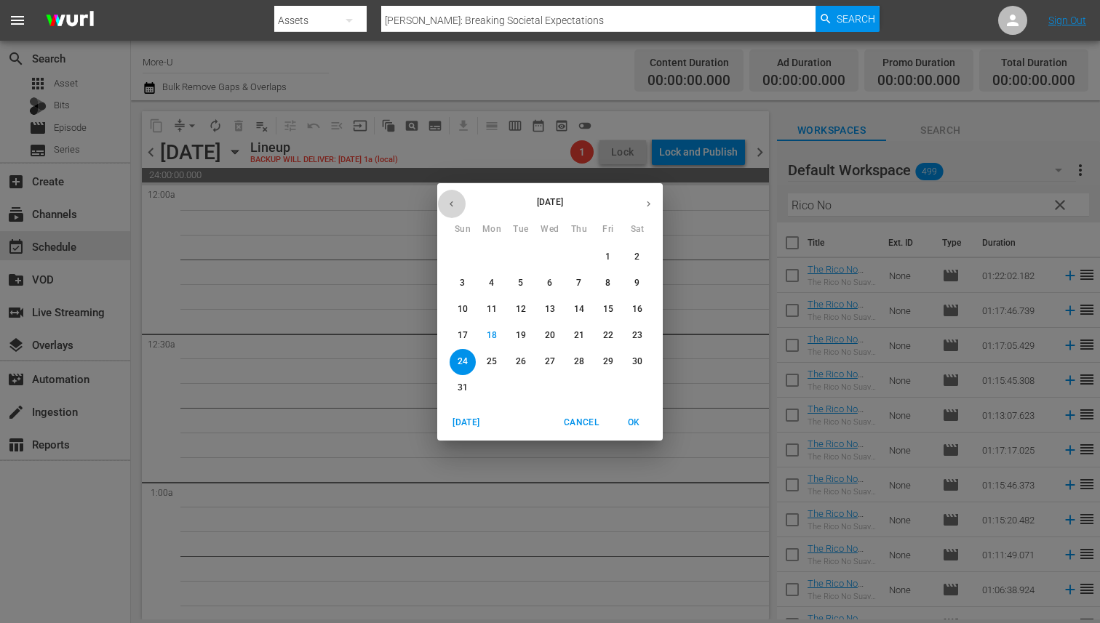
click at [455, 202] on icon "button" at bounding box center [451, 204] width 11 height 11
click at [525, 355] on button "27" at bounding box center [521, 362] width 26 height 26
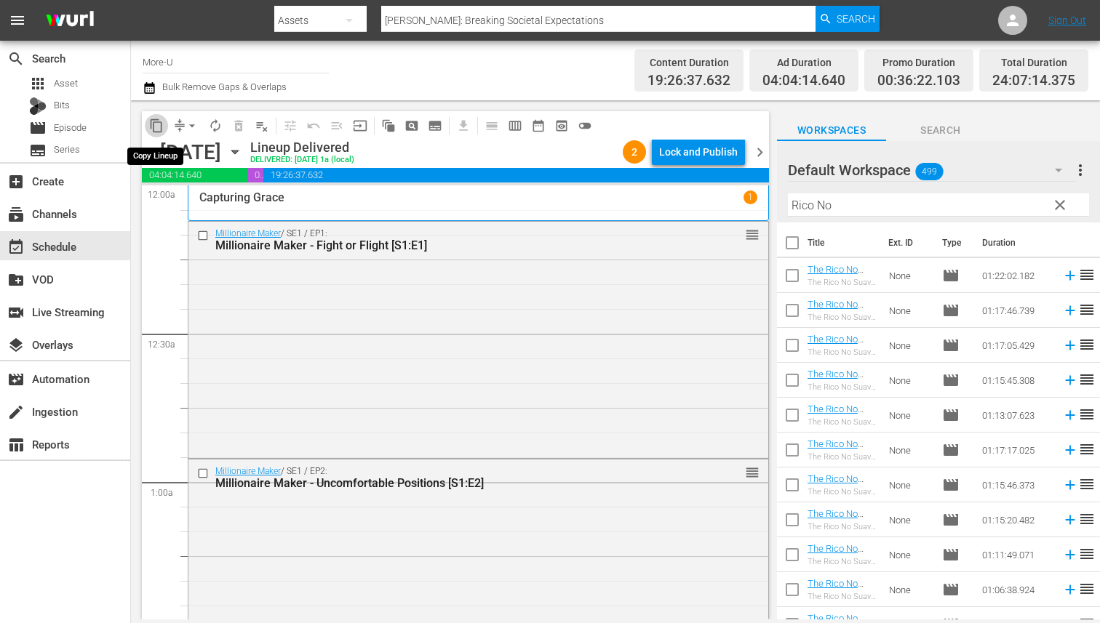
click at [151, 122] on span "content_copy" at bounding box center [156, 126] width 15 height 15
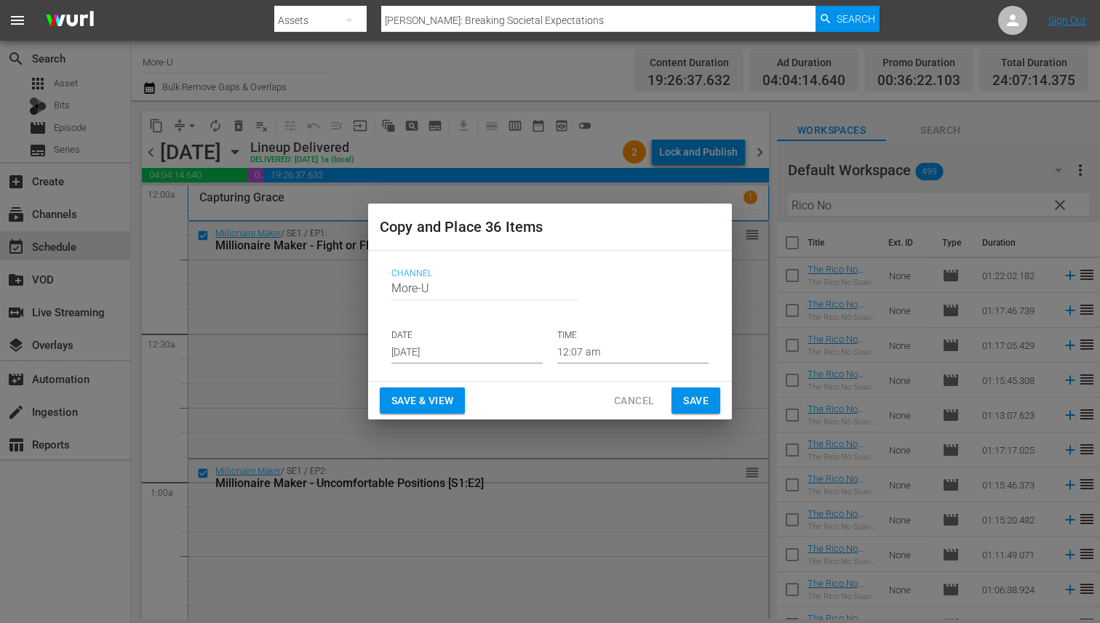
click at [415, 353] on input "Aug 20th 2025" at bounding box center [466, 353] width 151 height 22
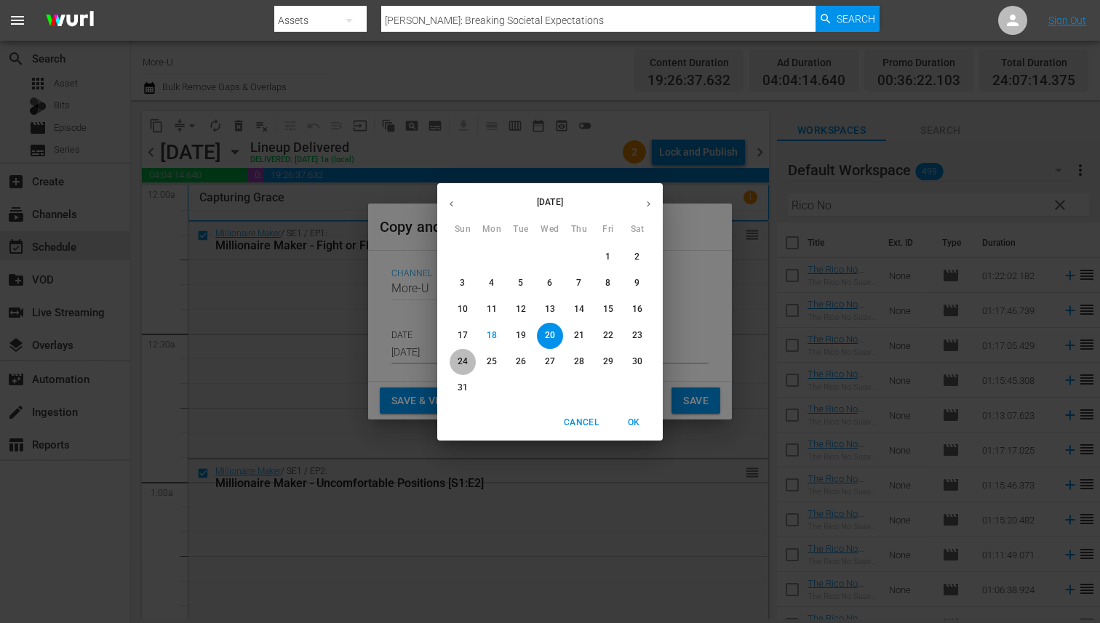
click at [460, 356] on p "24" at bounding box center [462, 362] width 10 height 12
type input "Aug 24th 2025"
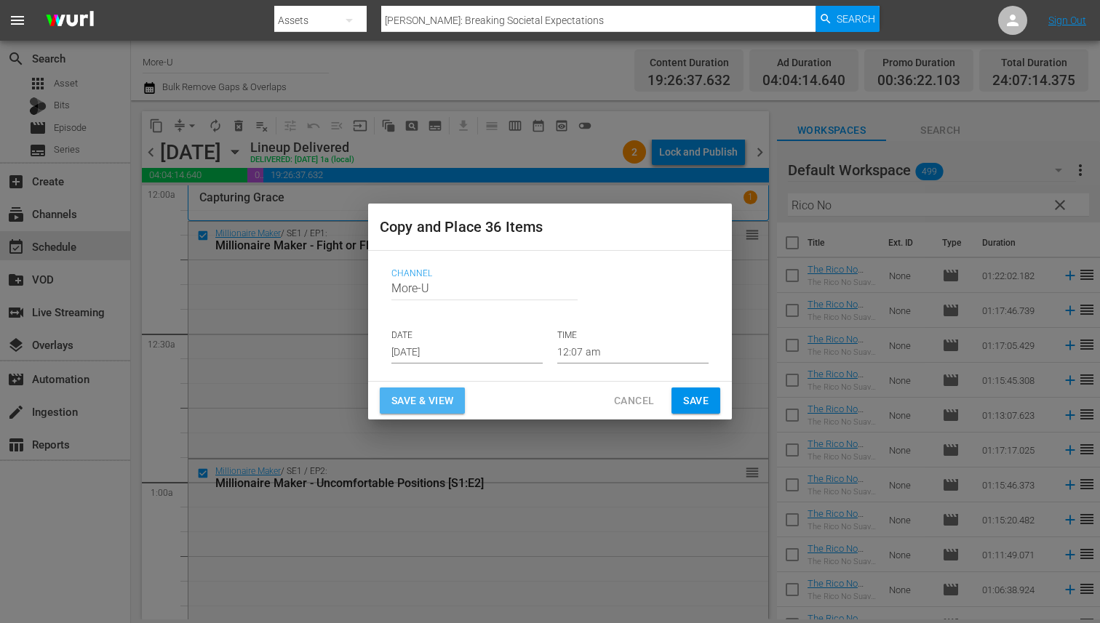
click at [409, 396] on span "Save & View" at bounding box center [422, 401] width 62 height 18
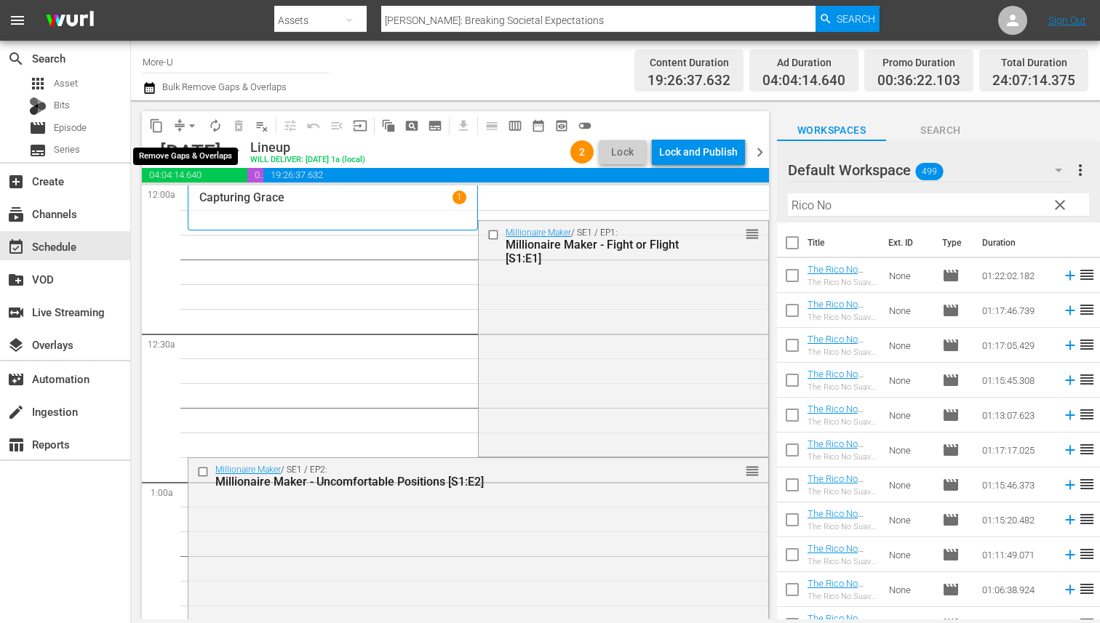
click at [196, 123] on span "arrow_drop_down" at bounding box center [192, 126] width 15 height 15
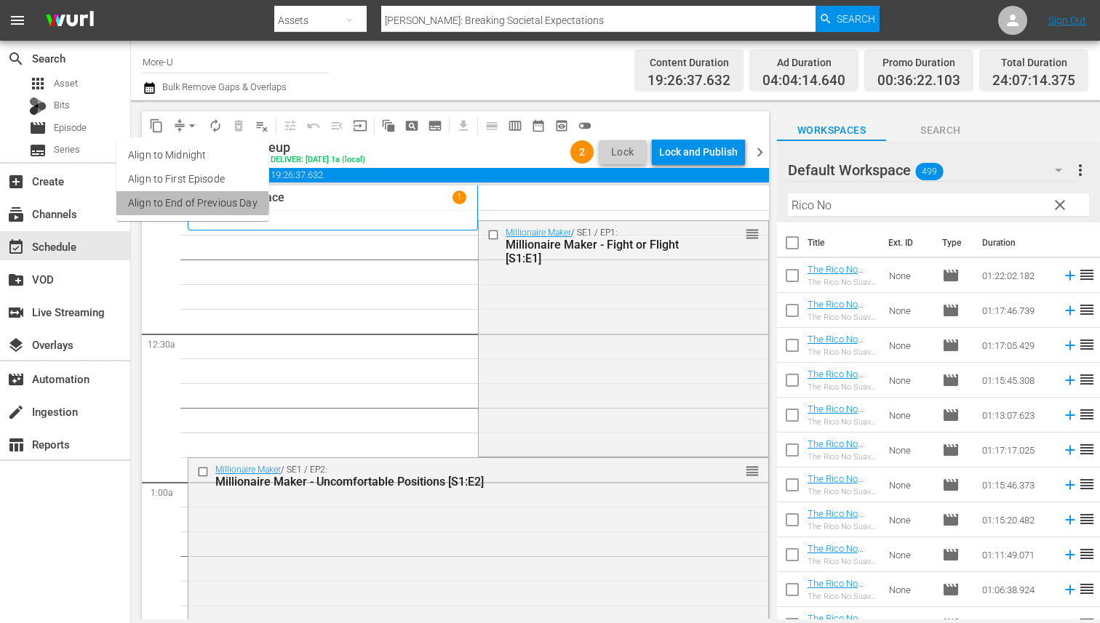
click at [183, 204] on li "Align to End of Previous Day" at bounding box center [192, 203] width 153 height 24
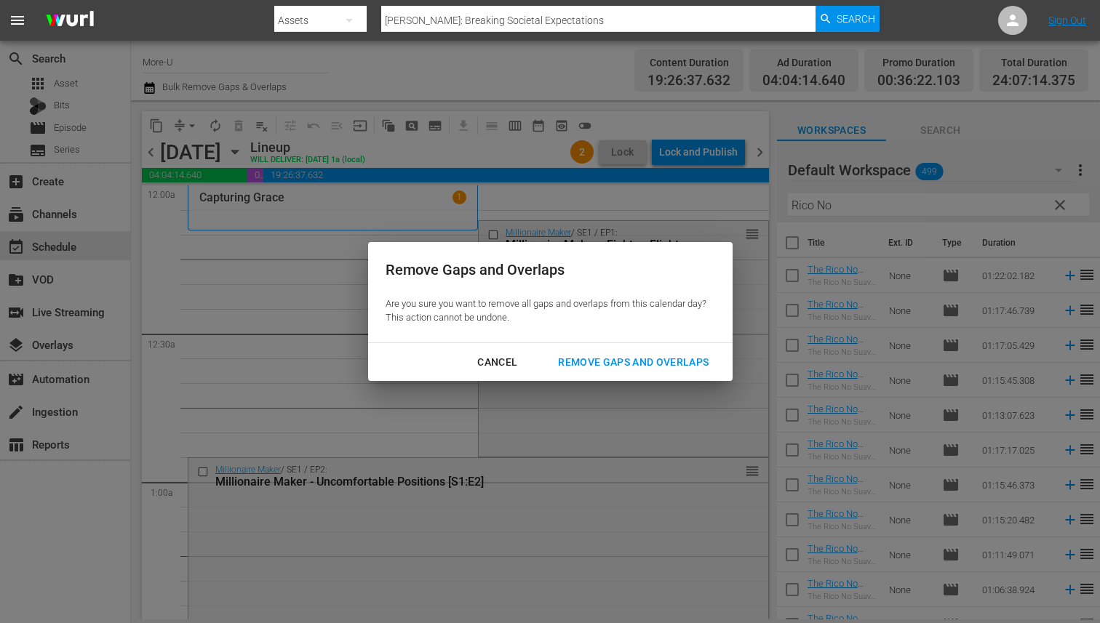
click at [574, 362] on div "Remove Gaps and Overlaps" at bounding box center [633, 362] width 174 height 18
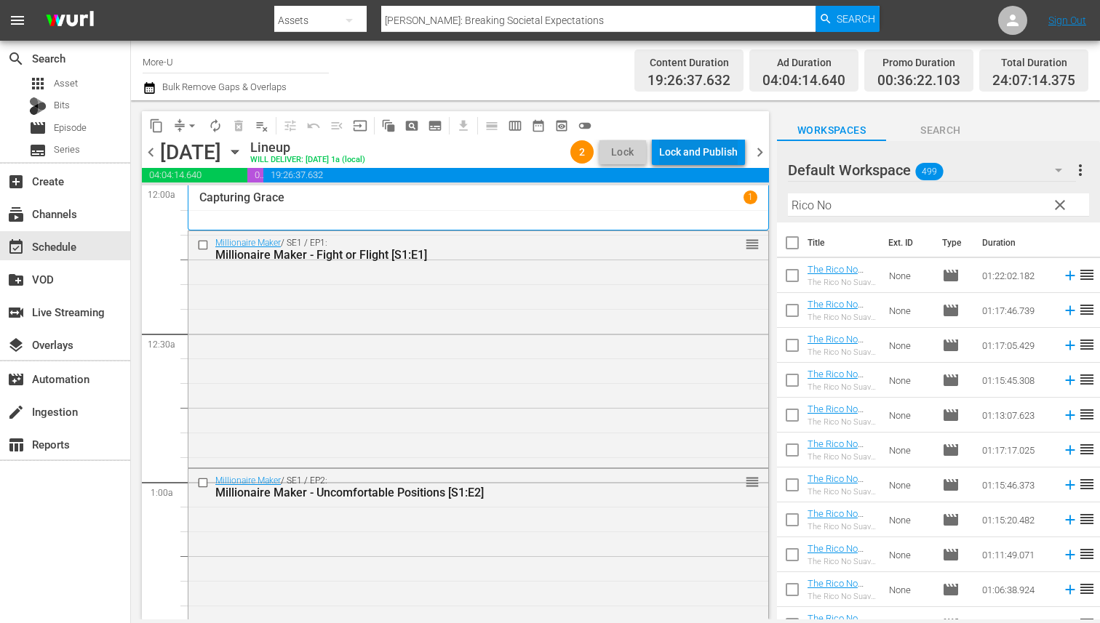
click at [684, 151] on div "Lock and Publish" at bounding box center [698, 152] width 79 height 26
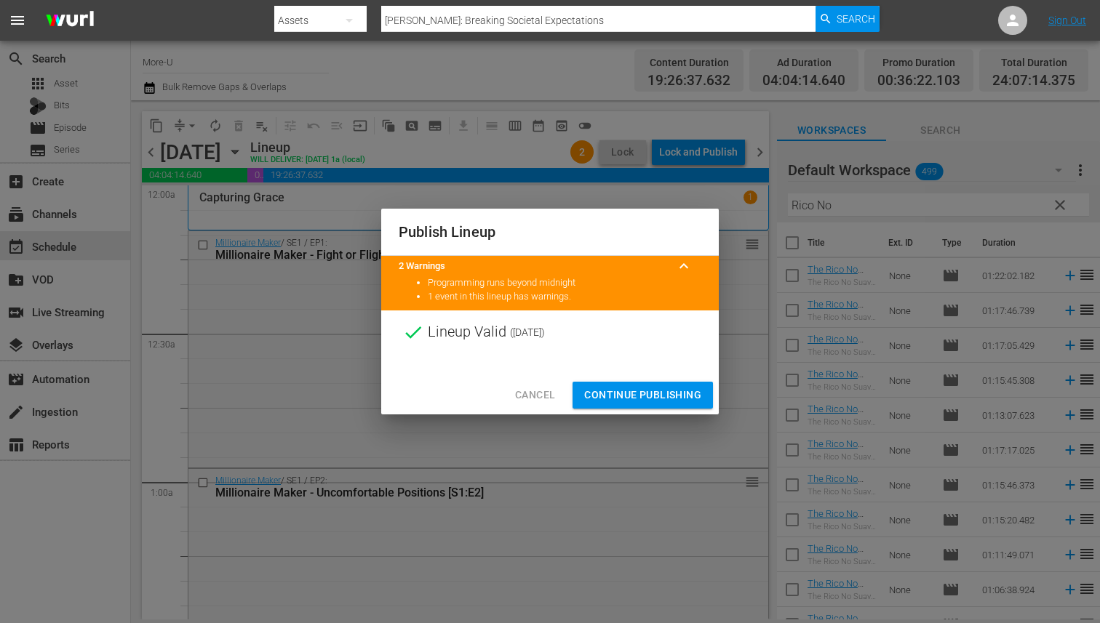
click at [628, 388] on span "Continue Publishing" at bounding box center [642, 395] width 117 height 18
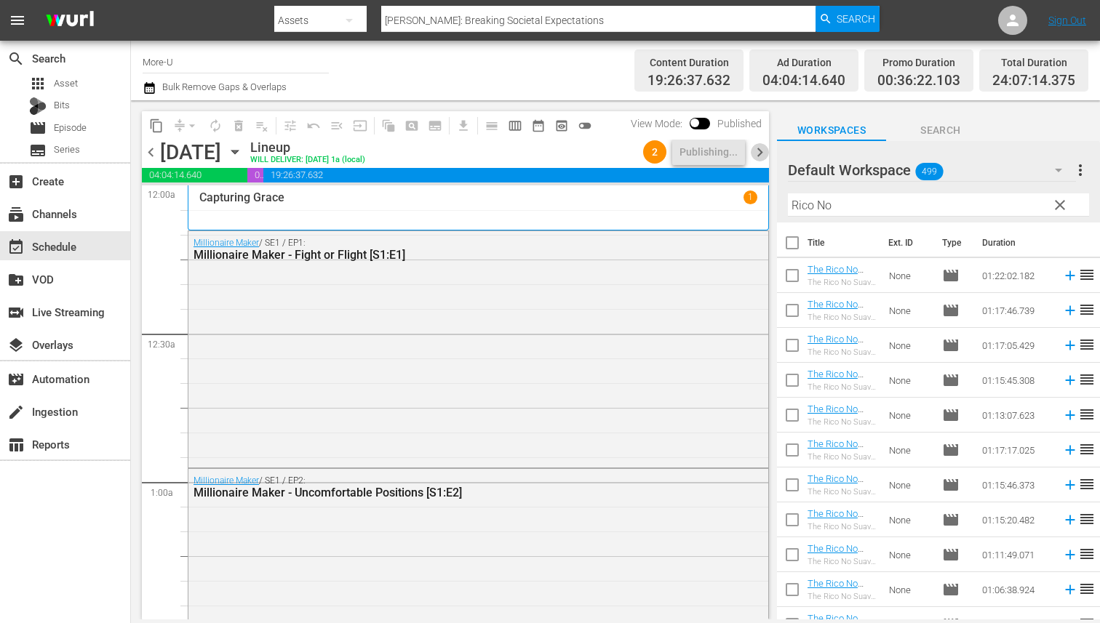
click at [759, 148] on span "chevron_right" at bounding box center [760, 152] width 18 height 18
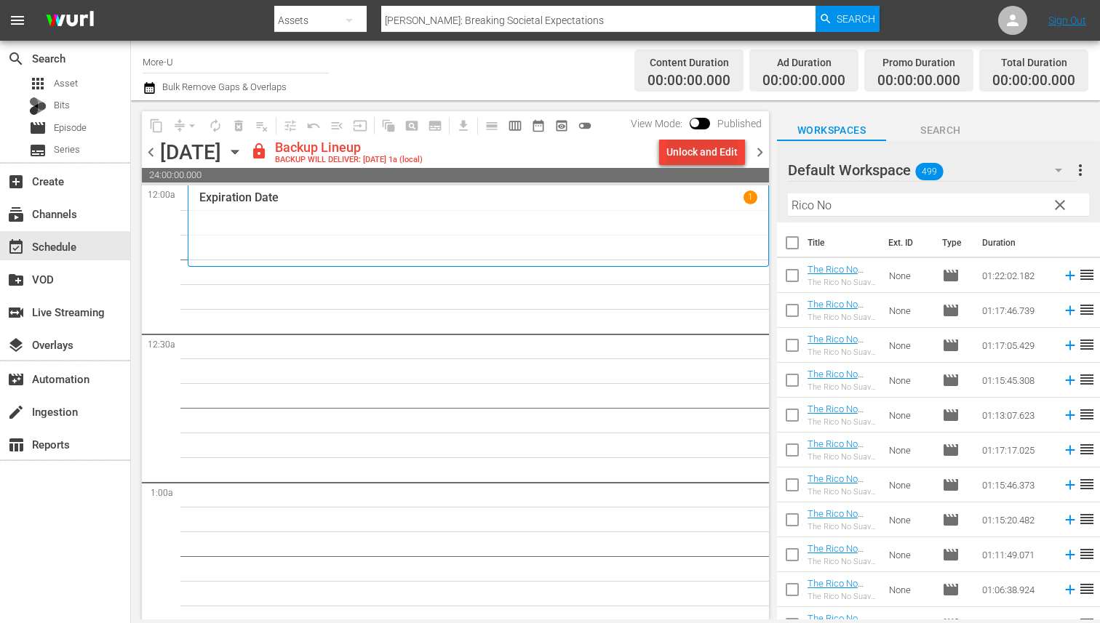
click at [705, 156] on div "Unlock and Edit" at bounding box center [701, 152] width 71 height 26
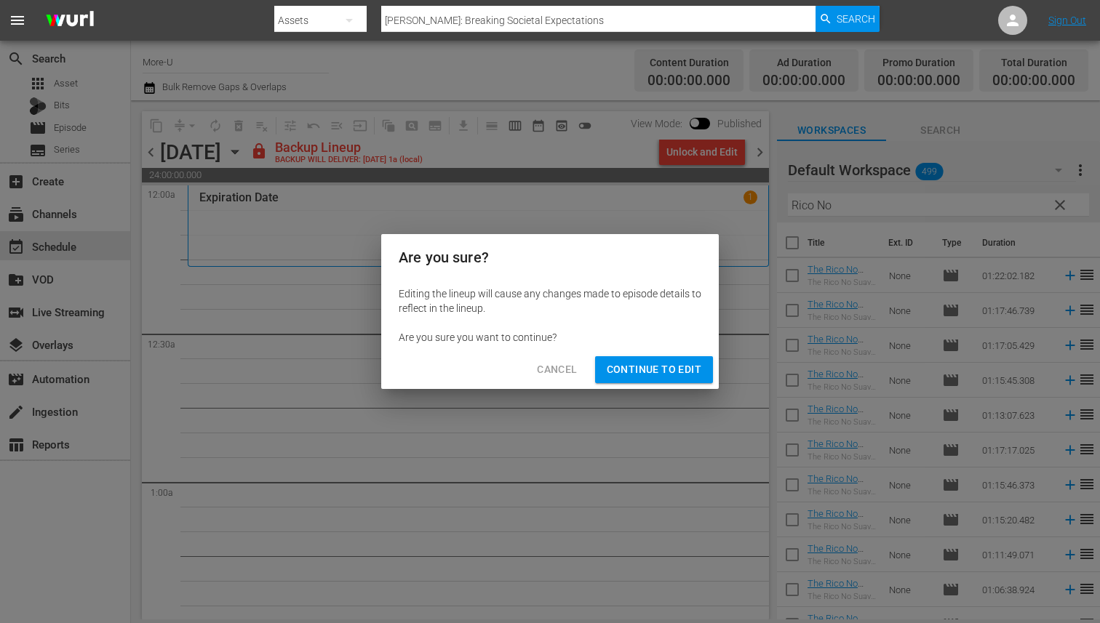
click at [628, 368] on span "Continue to Edit" at bounding box center [654, 370] width 95 height 18
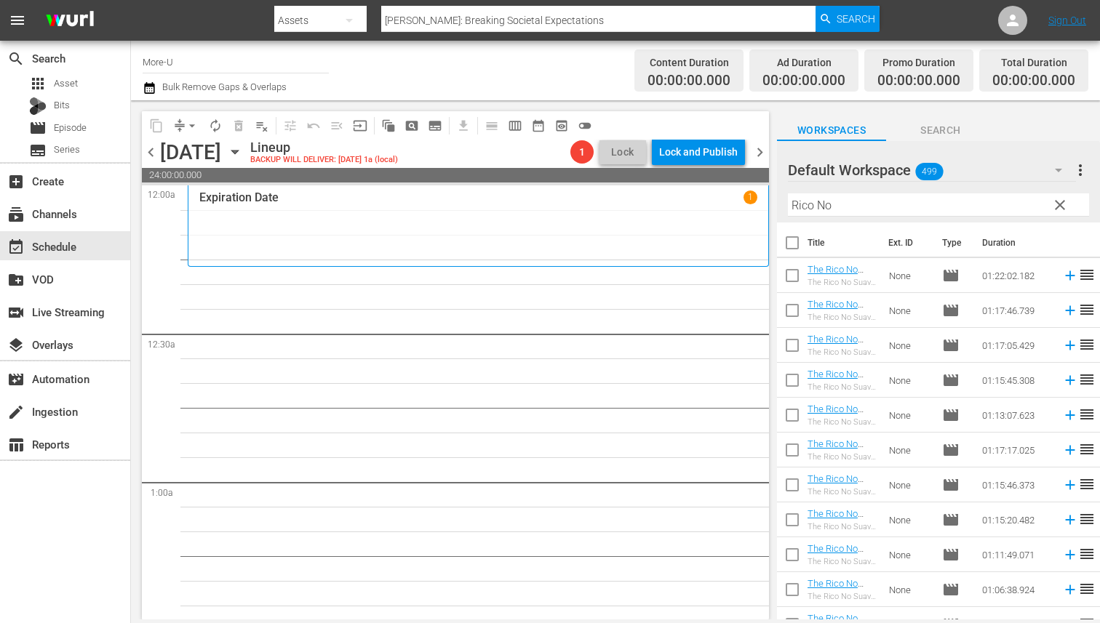
click at [243, 155] on icon "button" at bounding box center [235, 152] width 16 height 16
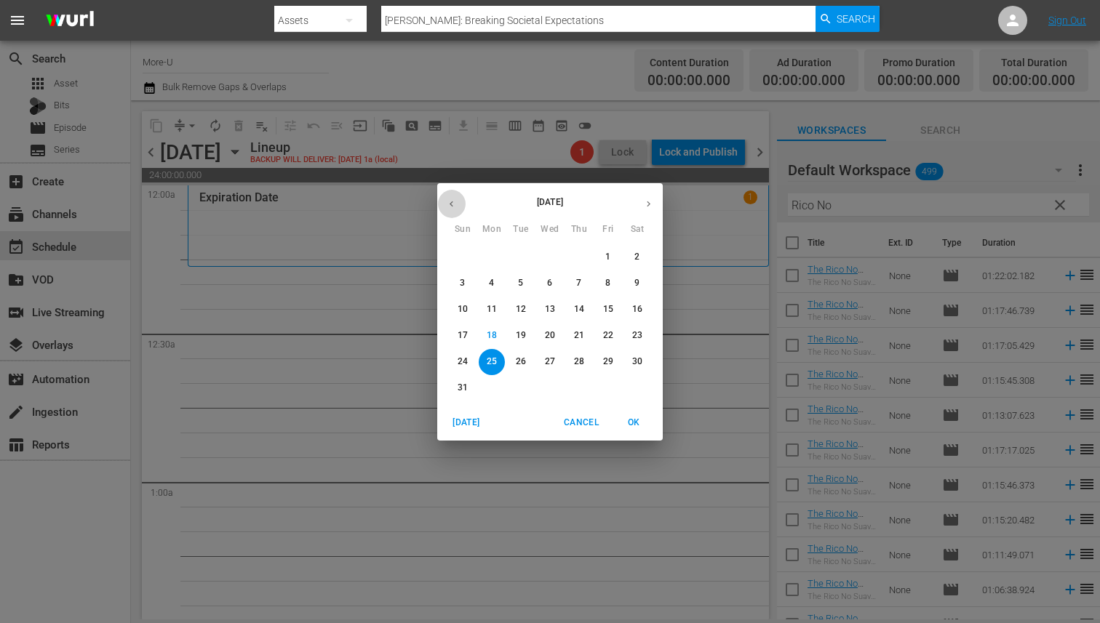
click at [449, 209] on button "button" at bounding box center [451, 204] width 28 height 28
click at [546, 358] on p "28" at bounding box center [550, 362] width 10 height 12
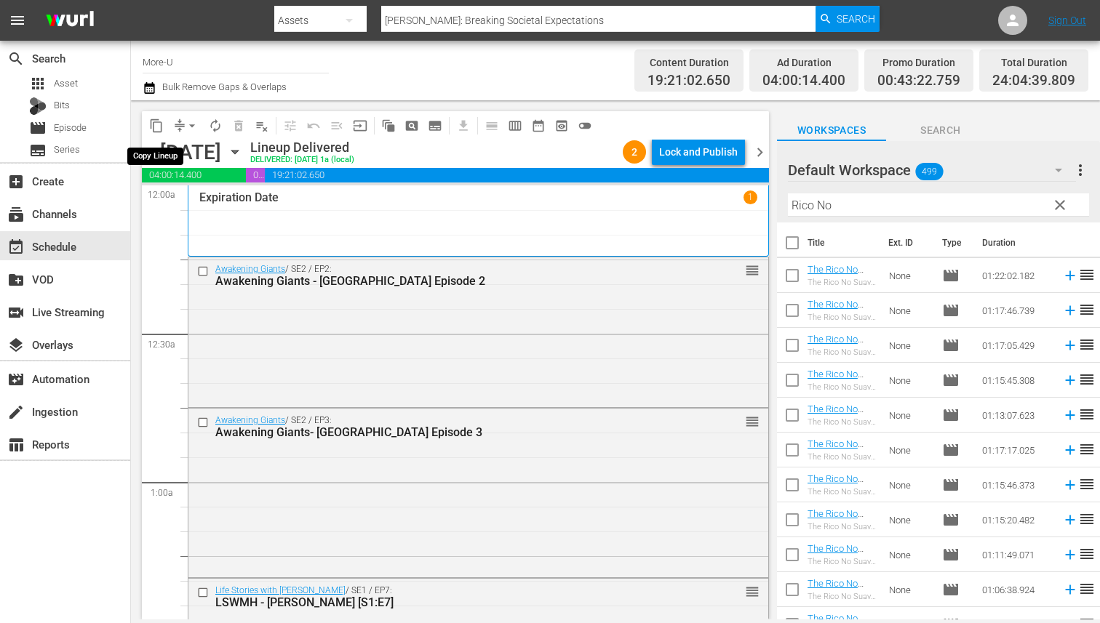
click at [162, 129] on span "content_copy" at bounding box center [156, 126] width 15 height 15
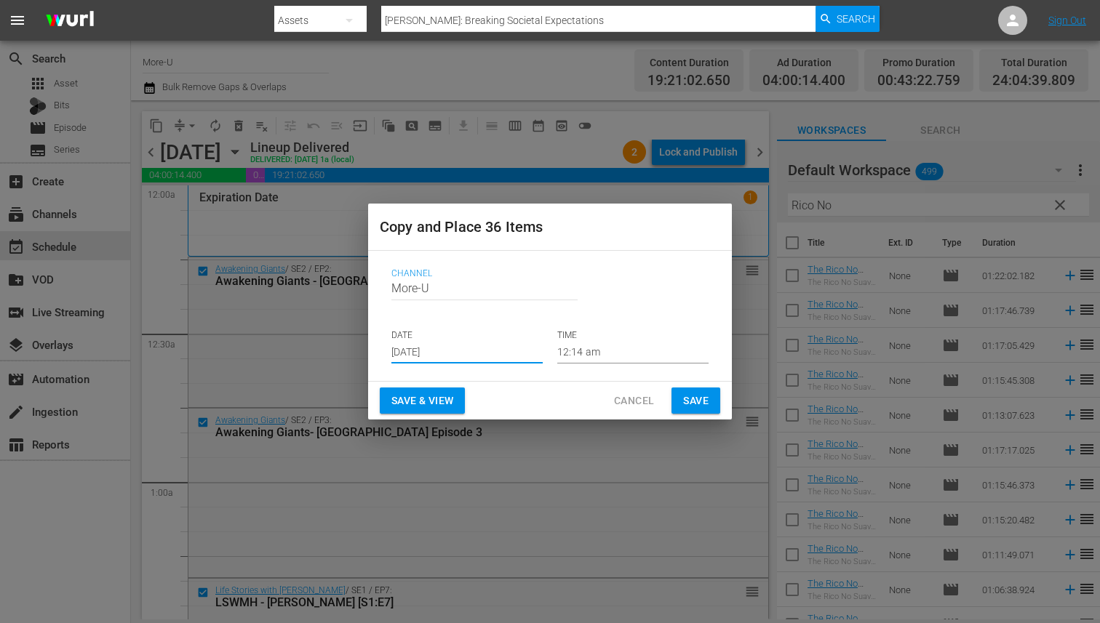
click at [433, 346] on input "Aug 20th 2025" at bounding box center [466, 353] width 151 height 22
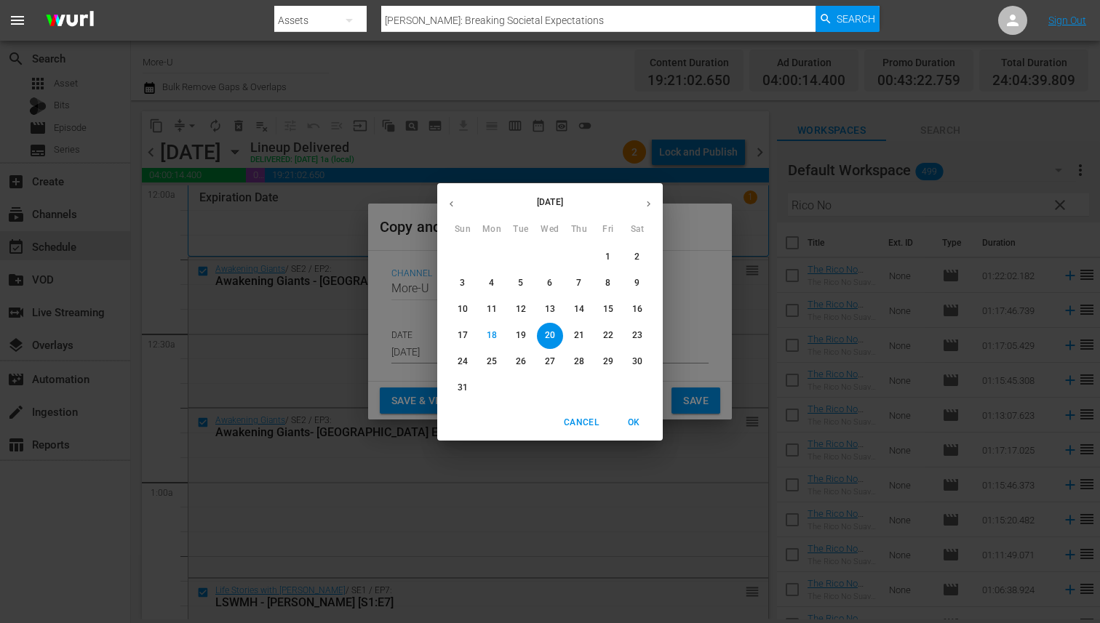
click at [491, 356] on p "25" at bounding box center [492, 362] width 10 height 12
type input "Aug 25th 2025"
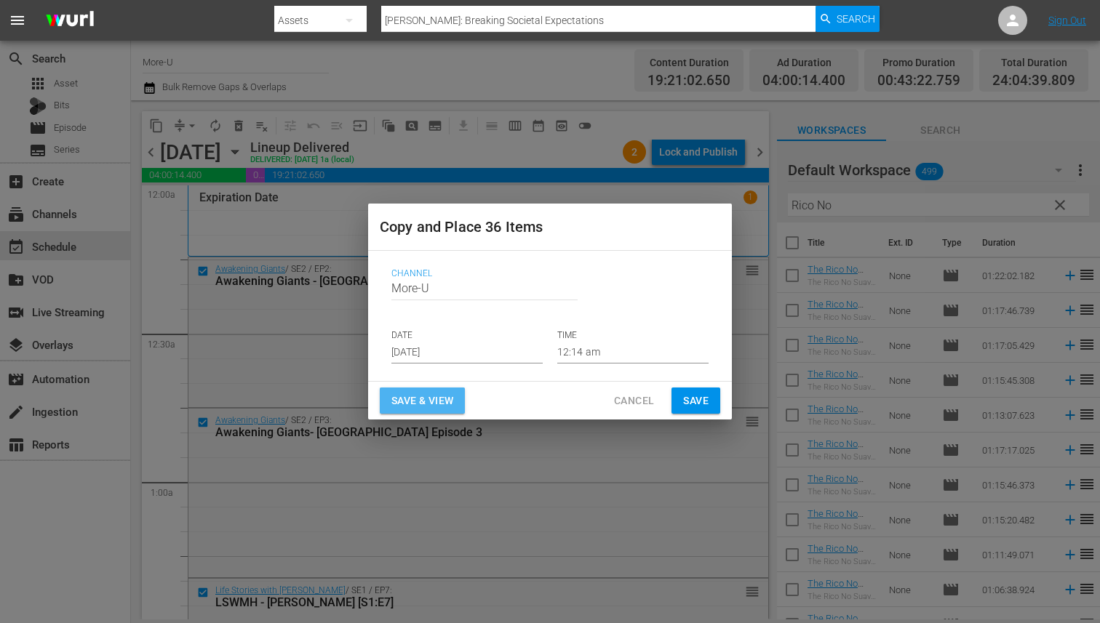
click at [415, 402] on span "Save & View" at bounding box center [422, 401] width 62 height 18
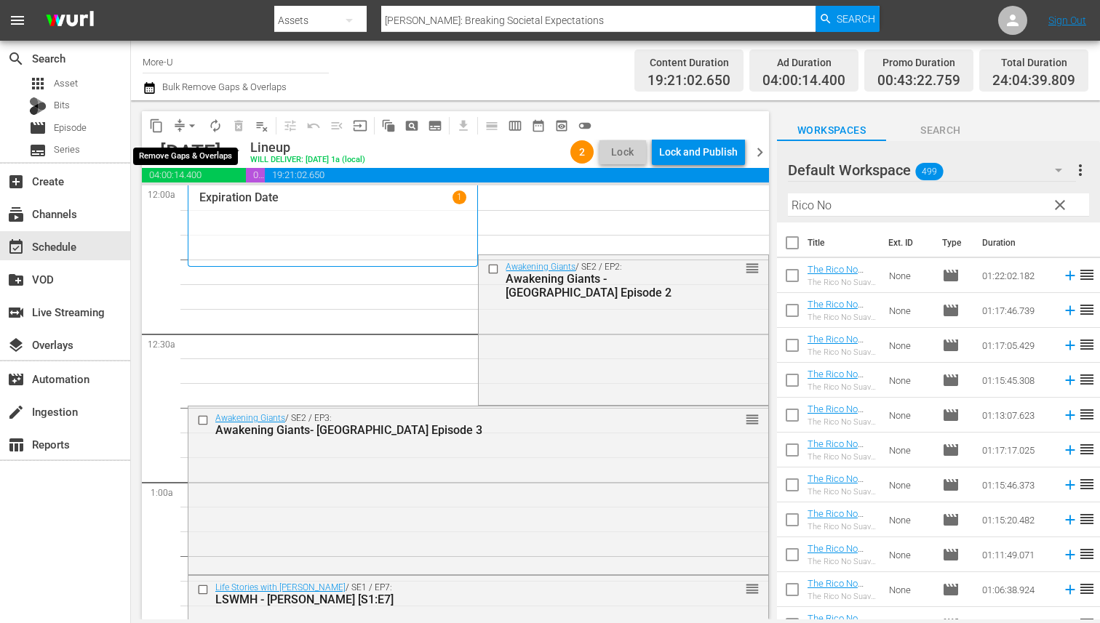
click at [191, 124] on span "arrow_drop_down" at bounding box center [192, 126] width 15 height 15
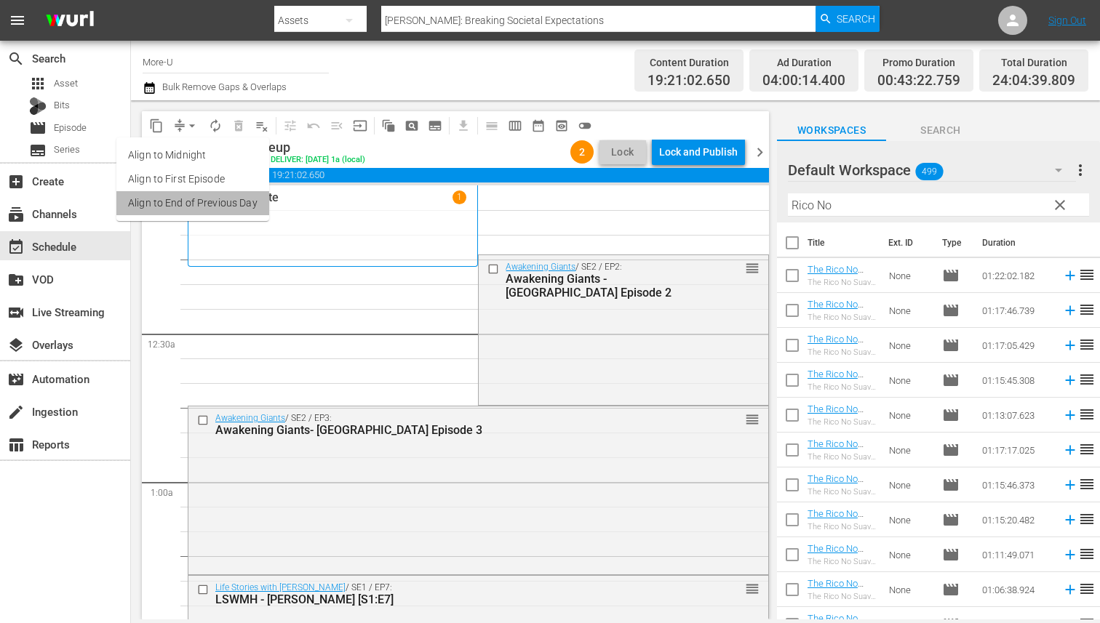
click at [208, 204] on li "Align to End of Previous Day" at bounding box center [192, 203] width 153 height 24
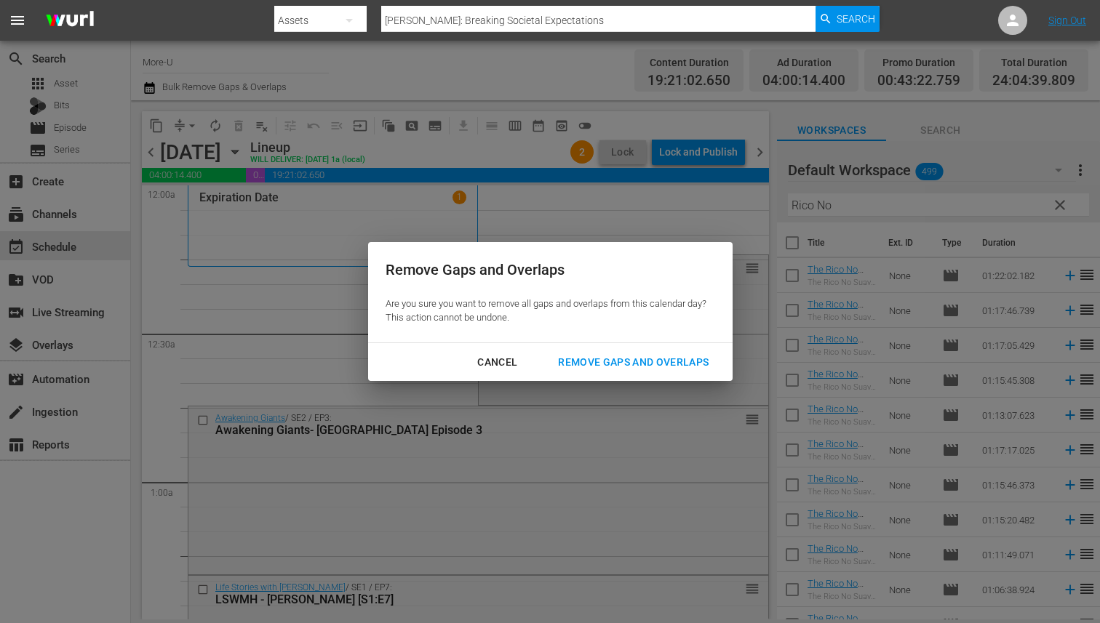
click at [602, 361] on div "Remove Gaps and Overlaps" at bounding box center [633, 362] width 174 height 18
